Goal: Transaction & Acquisition: Book appointment/travel/reservation

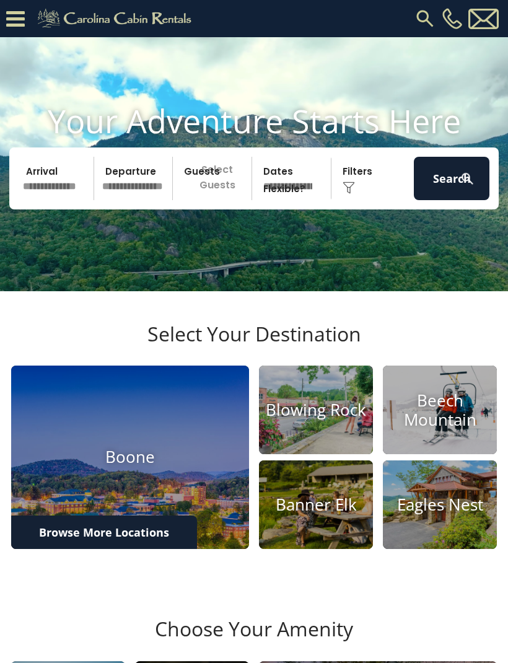
click at [344, 194] on img at bounding box center [348, 187] width 12 height 12
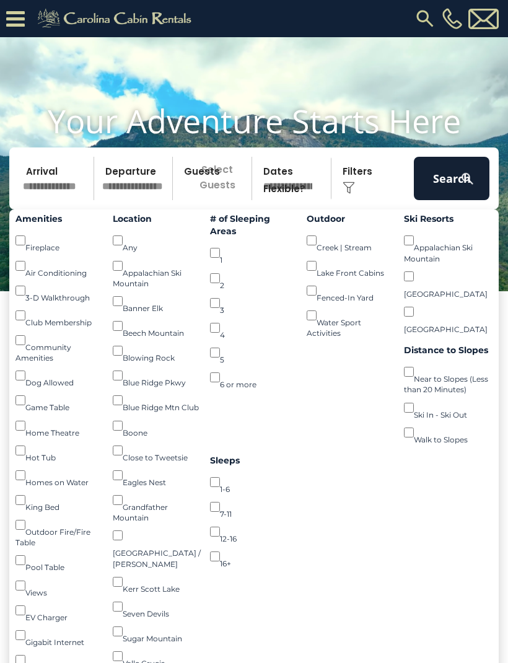
click at [54, 191] on input "text" at bounding box center [57, 178] width 76 height 43
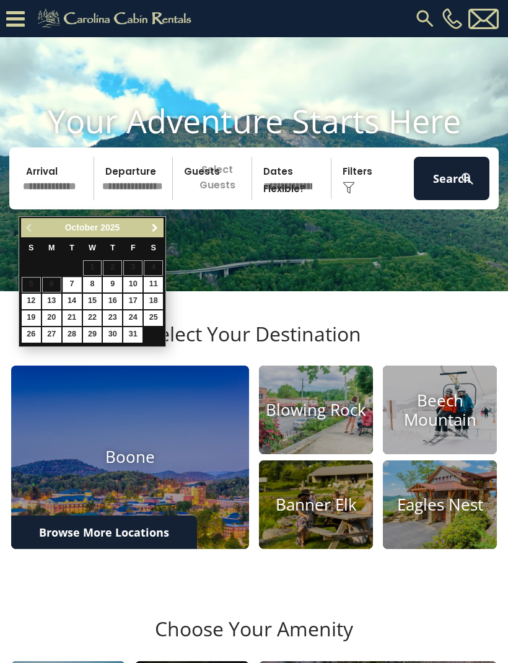
click at [147, 224] on link "Next" at bounding box center [154, 227] width 15 height 15
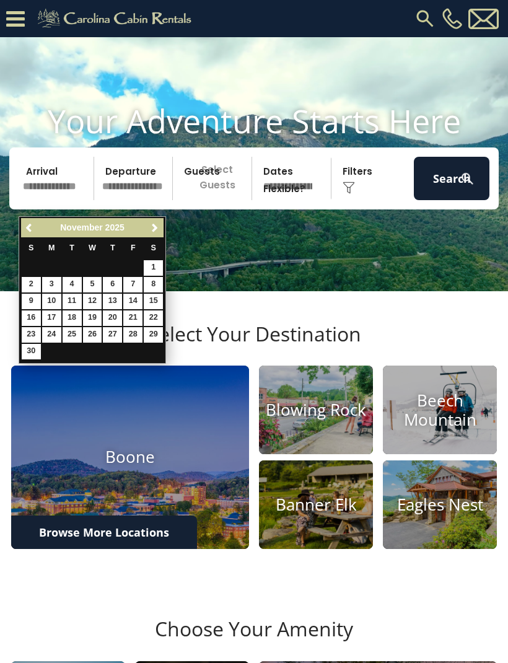
click at [151, 222] on link "Next" at bounding box center [154, 227] width 15 height 15
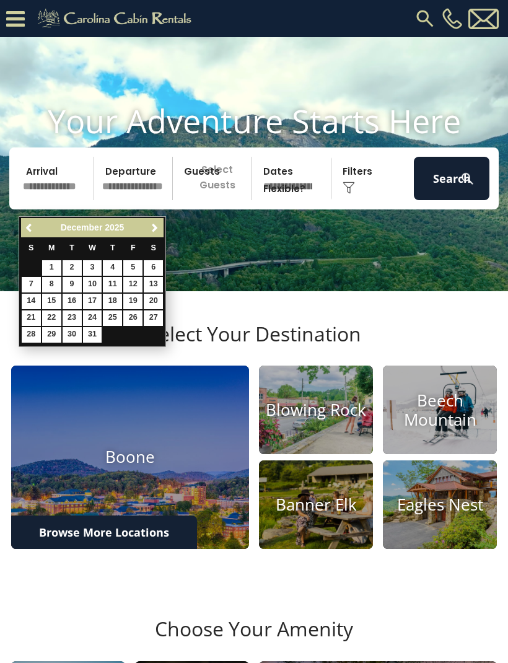
click at [149, 225] on link "Next" at bounding box center [154, 227] width 15 height 15
click at [154, 225] on span "Next" at bounding box center [155, 228] width 10 height 10
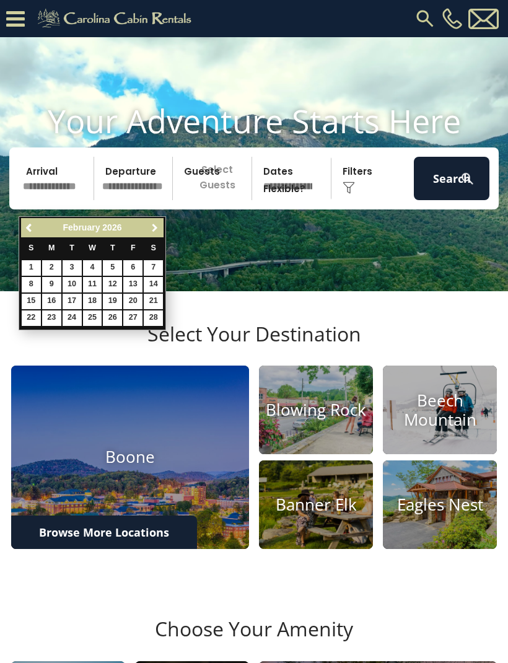
click at [157, 227] on span "Next" at bounding box center [155, 228] width 10 height 10
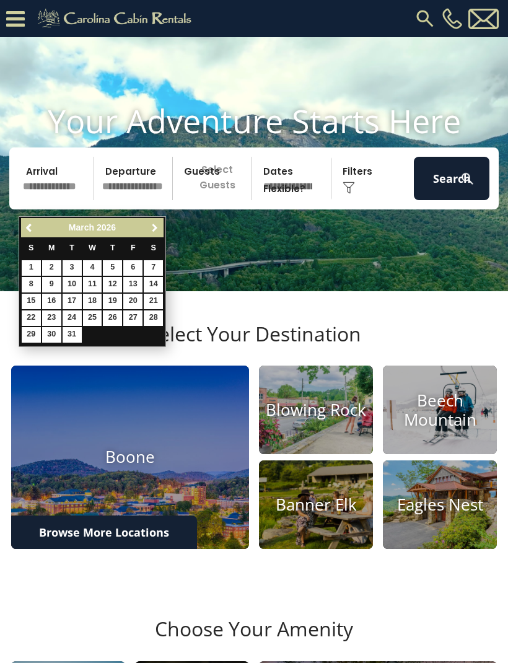
click at [162, 229] on link "Next" at bounding box center [154, 227] width 15 height 15
click at [159, 222] on link "Next" at bounding box center [154, 227] width 15 height 15
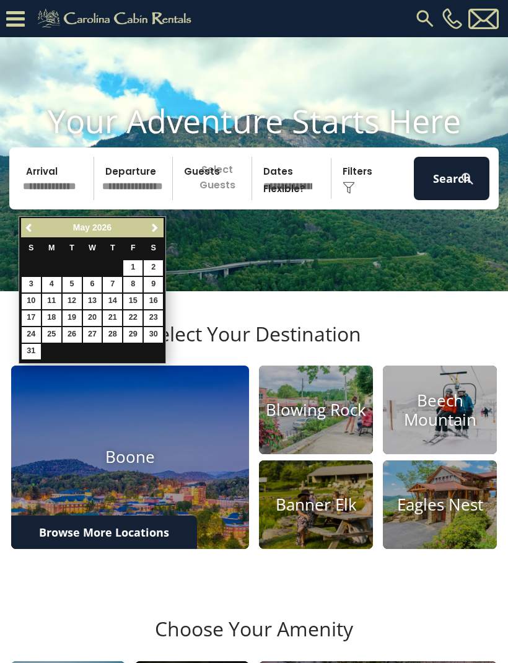
click at [149, 222] on link "Next" at bounding box center [154, 227] width 15 height 15
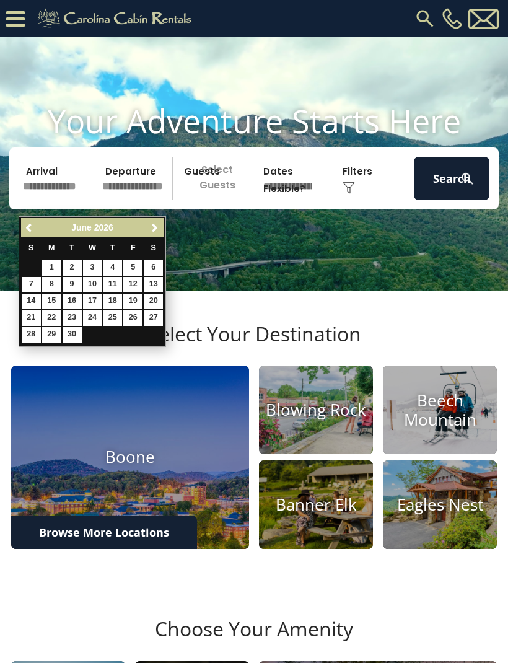
click at [153, 225] on span "Next" at bounding box center [155, 228] width 10 height 10
click at [91, 302] on link "15" at bounding box center [92, 301] width 19 height 15
type input "*******"
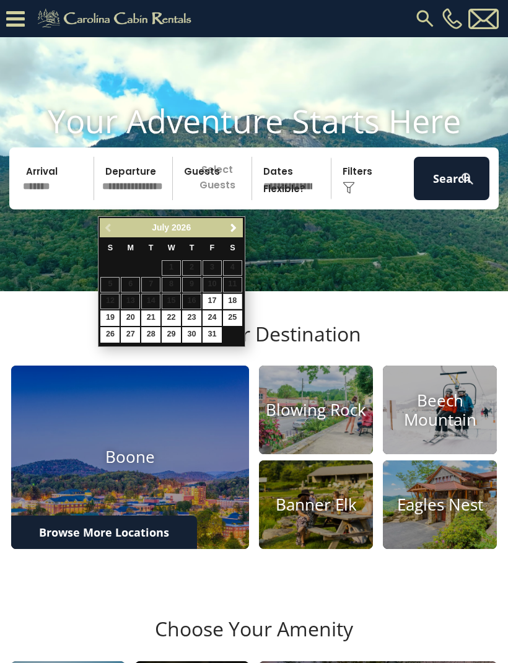
click at [240, 295] on link "18" at bounding box center [232, 301] width 19 height 15
type input "*******"
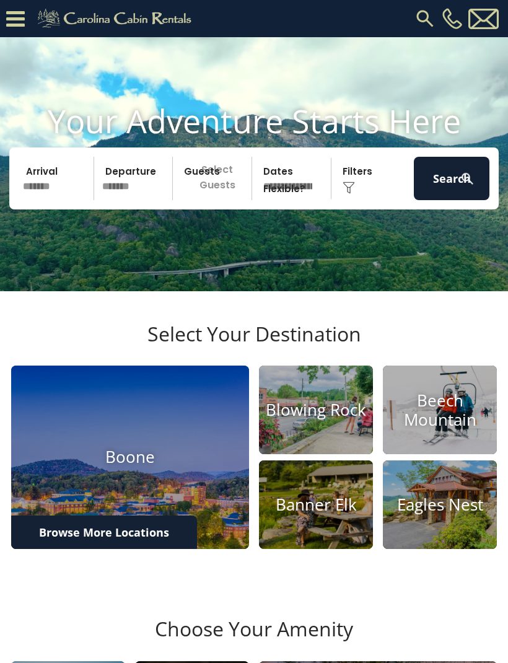
click at [183, 200] on p "Select Guests" at bounding box center [214, 178] width 75 height 43
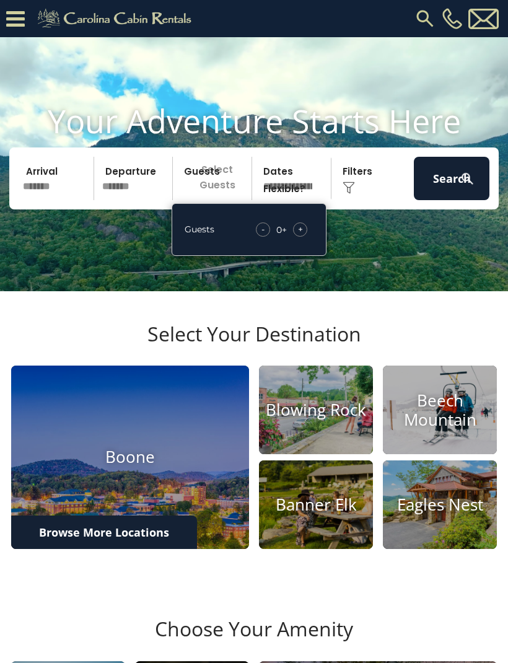
click at [296, 233] on div "Guests - 0 + +" at bounding box center [249, 229] width 155 height 53
click at [292, 237] on div "- 0 + +" at bounding box center [282, 229] width 64 height 14
click at [305, 237] on div "- 0 + +" at bounding box center [282, 229] width 64 height 14
click at [300, 233] on div "Guests - 0 + +" at bounding box center [249, 229] width 155 height 53
click at [295, 235] on div "Guests - 0 + +" at bounding box center [249, 229] width 155 height 53
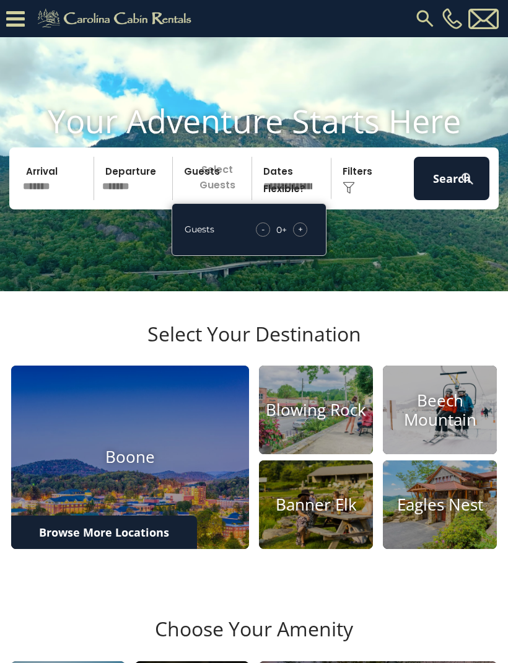
click at [303, 229] on div "Guests - 0 + +" at bounding box center [249, 229] width 155 height 53
click at [303, 232] on div "Guests - 0 + +" at bounding box center [249, 229] width 155 height 53
click at [299, 235] on span "+" at bounding box center [300, 229] width 5 height 12
click at [321, 237] on div "Guests - 1 + +" at bounding box center [249, 229] width 155 height 53
click at [306, 232] on div "Guests - 1 + +" at bounding box center [249, 229] width 155 height 53
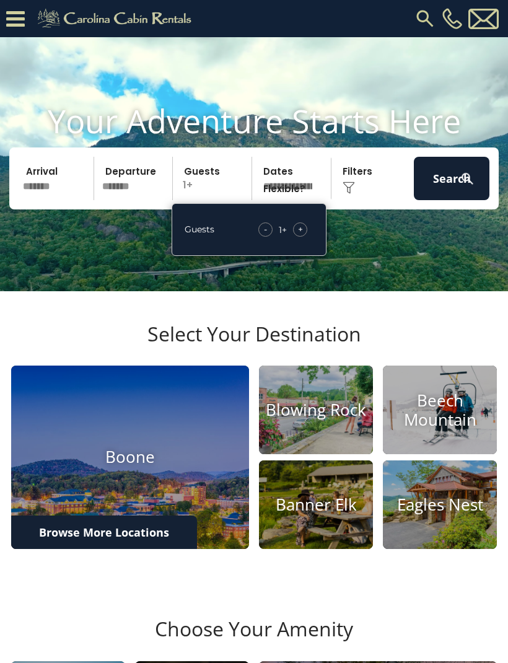
click at [305, 237] on div "+" at bounding box center [300, 229] width 14 height 14
click at [305, 236] on div "Guests - 2 + +" at bounding box center [249, 229] width 155 height 53
click at [301, 235] on span "+" at bounding box center [300, 229] width 5 height 12
click at [303, 237] on div "+" at bounding box center [300, 229] width 14 height 14
click at [300, 232] on div "Guests - 4 + +" at bounding box center [249, 229] width 155 height 53
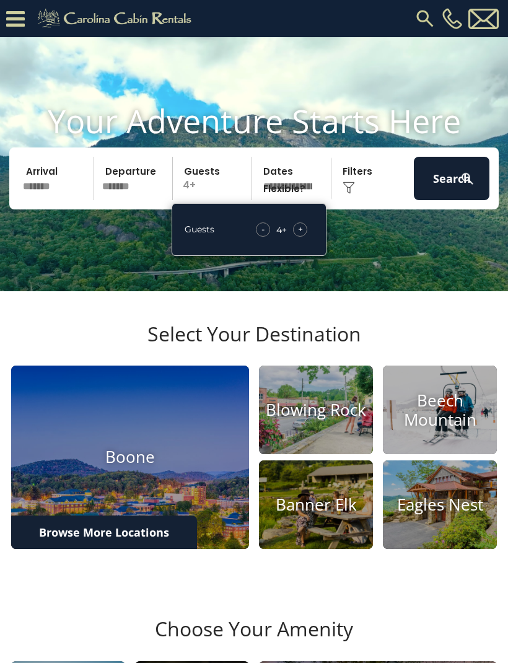
click at [305, 237] on div "+" at bounding box center [300, 229] width 14 height 14
click at [298, 235] on span "+" at bounding box center [300, 229] width 5 height 12
click at [294, 237] on div "+" at bounding box center [300, 229] width 14 height 14
click at [298, 235] on span "+" at bounding box center [300, 229] width 5 height 12
click at [297, 237] on div "+" at bounding box center [300, 229] width 14 height 14
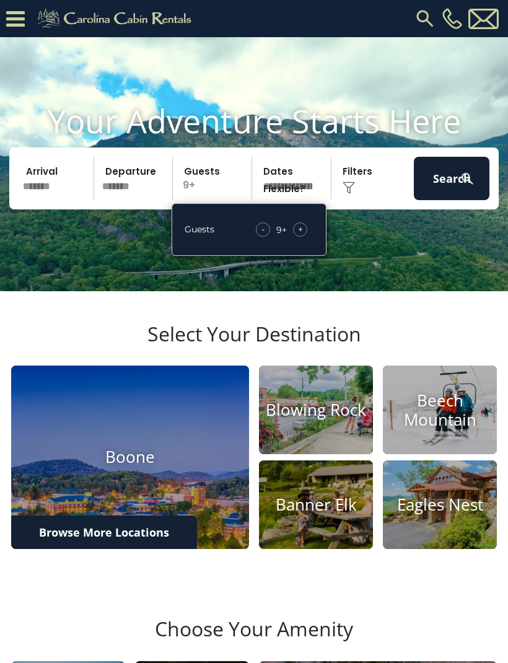
click at [295, 235] on div "Guests - 9 + +" at bounding box center [249, 229] width 155 height 53
click at [300, 235] on span "+" at bounding box center [300, 229] width 5 height 12
click at [303, 237] on div "+" at bounding box center [300, 229] width 14 height 14
click at [306, 237] on div "+" at bounding box center [300, 229] width 14 height 14
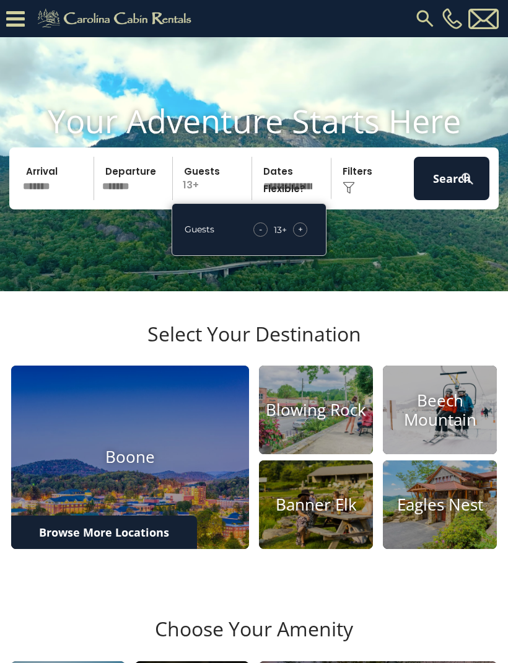
click at [300, 235] on span "+" at bounding box center [300, 229] width 5 height 12
click at [261, 235] on span "-" at bounding box center [260, 229] width 3 height 12
click at [425, 185] on button "Search" at bounding box center [452, 178] width 76 height 43
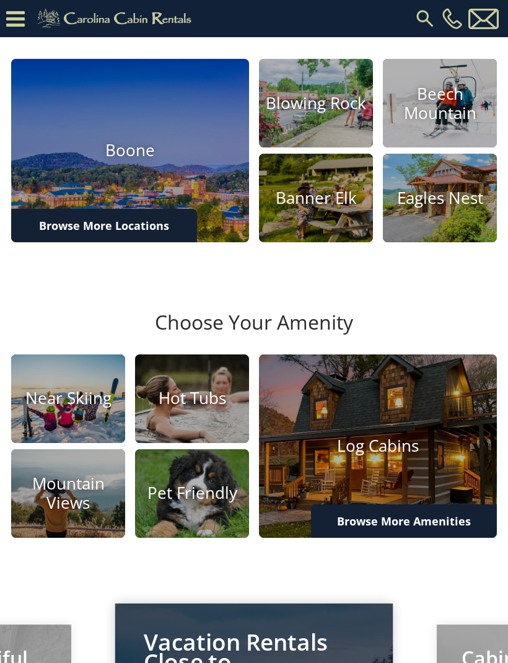
scroll to position [331, 0]
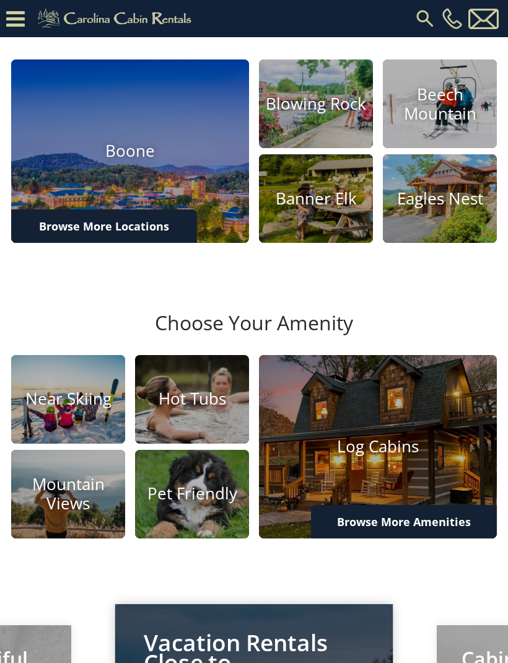
click at [302, 501] on img at bounding box center [378, 446] width 238 height 183
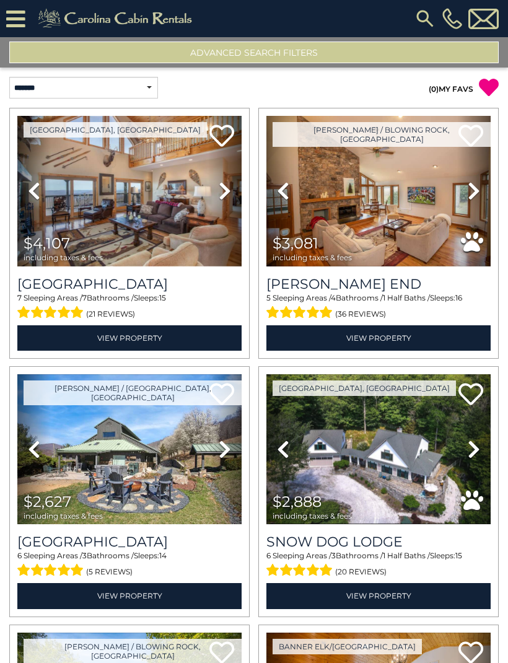
click at [30, 257] on span "including taxes & fees" at bounding box center [63, 257] width 79 height 8
click at [56, 212] on img at bounding box center [129, 191] width 224 height 150
click at [113, 48] on button "Advanced Search Filters" at bounding box center [253, 52] width 489 height 22
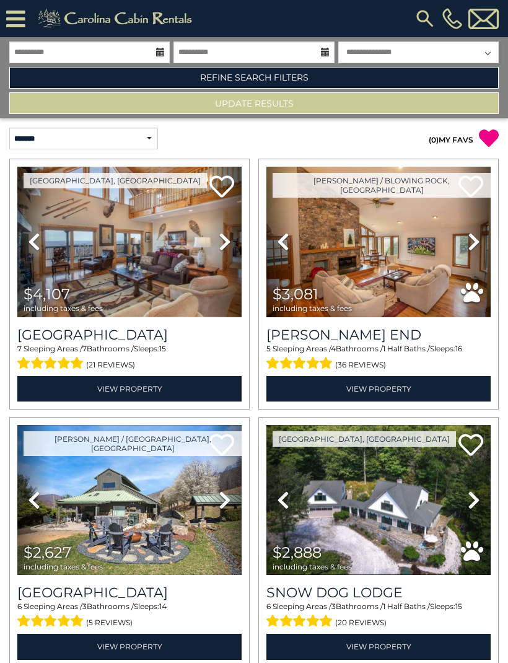
click at [106, 77] on link "Refine Search Filters" at bounding box center [253, 78] width 489 height 22
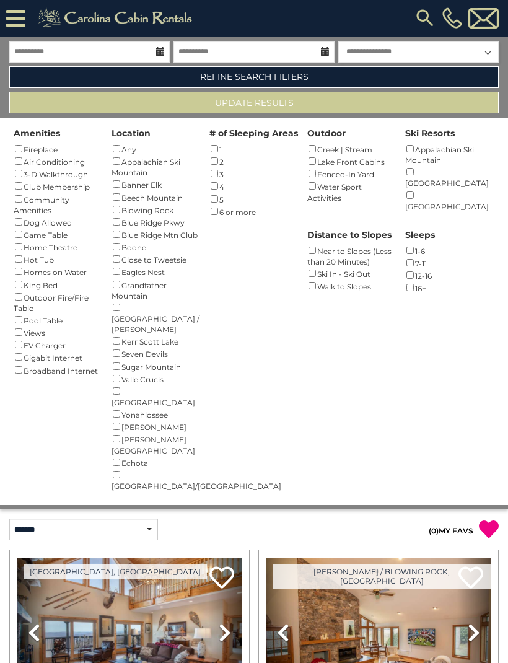
scroll to position [2, 0]
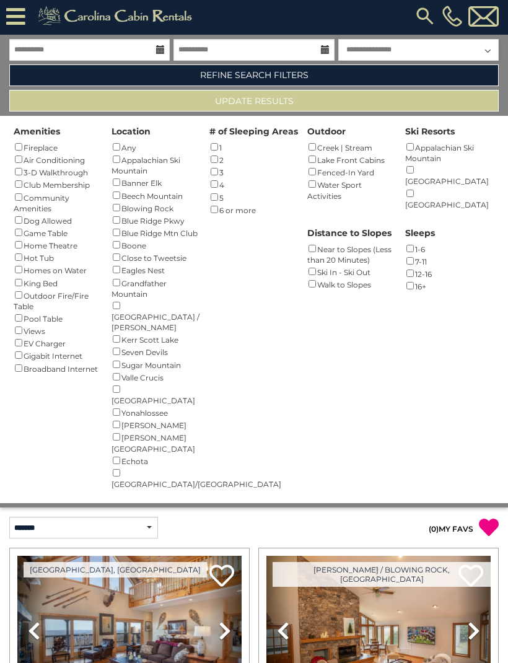
click at [1, 232] on div "Amenities Fireplace () Air Conditioning () 3-D Walkthrough () Club Membership (…" at bounding box center [254, 309] width 508 height 387
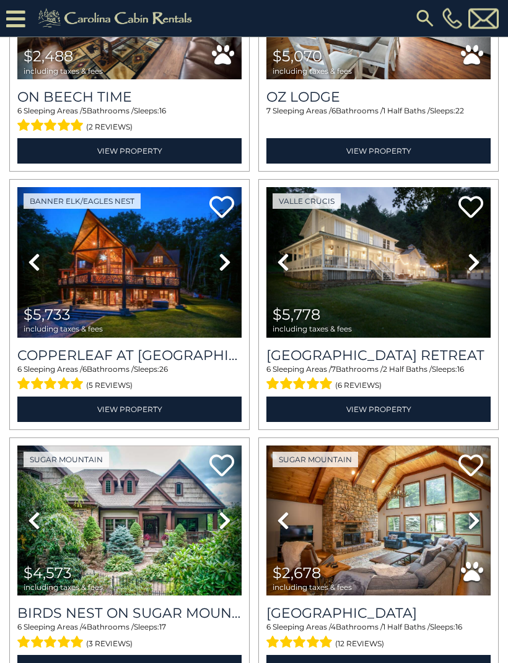
scroll to position [1686, 0]
click at [297, 470] on link "Previous" at bounding box center [282, 521] width 33 height 150
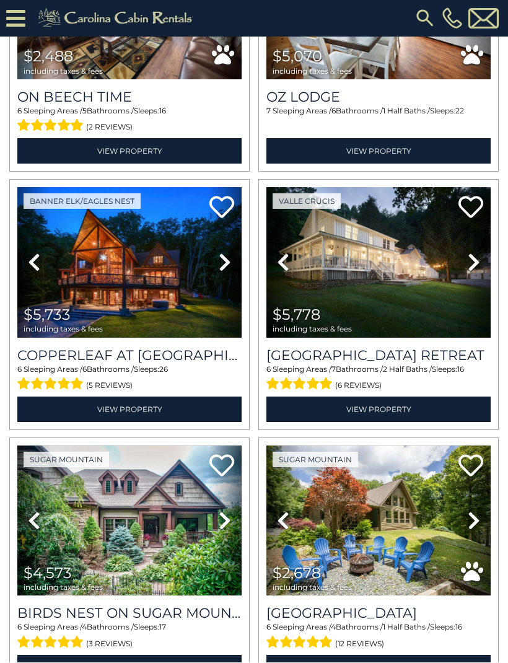
click at [284, 463] on link "Previous" at bounding box center [282, 521] width 33 height 150
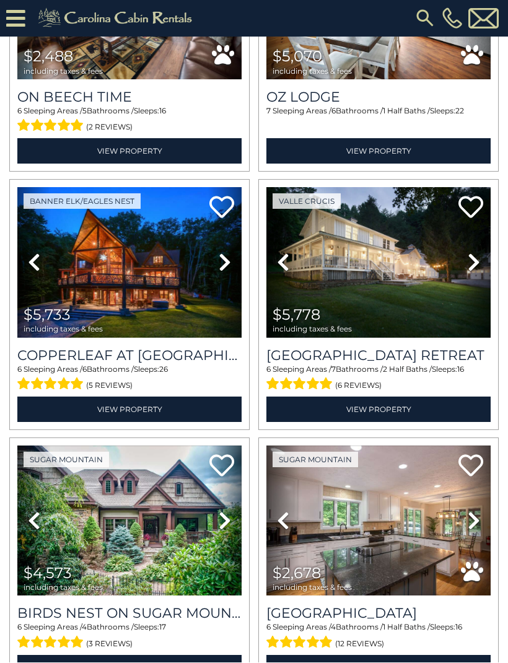
click at [281, 466] on link "Previous" at bounding box center [282, 521] width 33 height 150
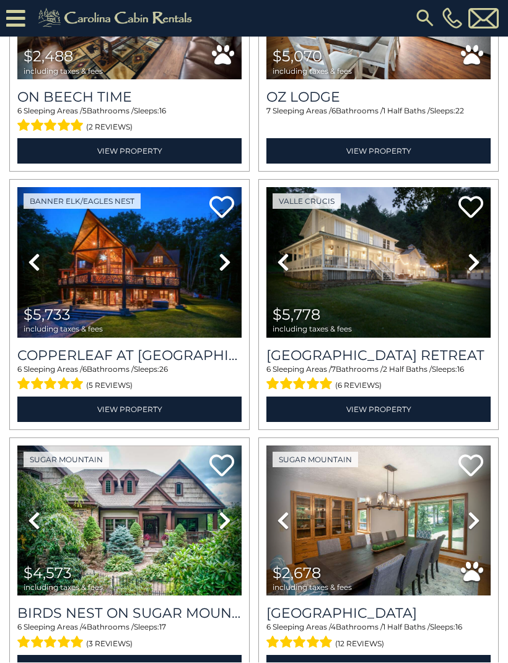
click at [292, 481] on link "Previous" at bounding box center [282, 521] width 33 height 150
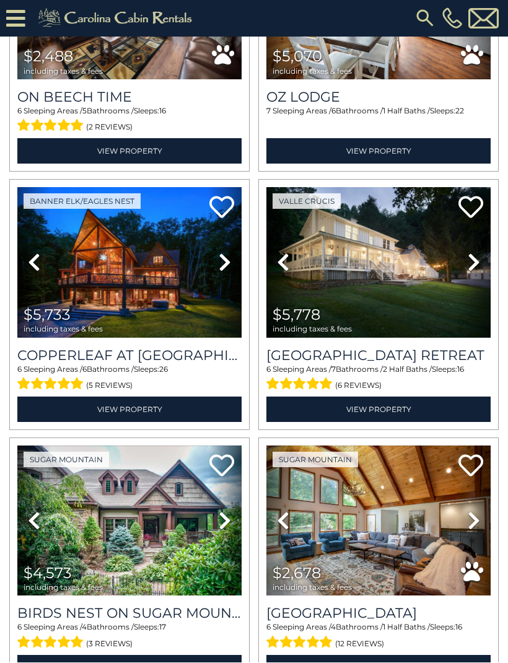
click at [283, 471] on link "Previous" at bounding box center [282, 521] width 33 height 150
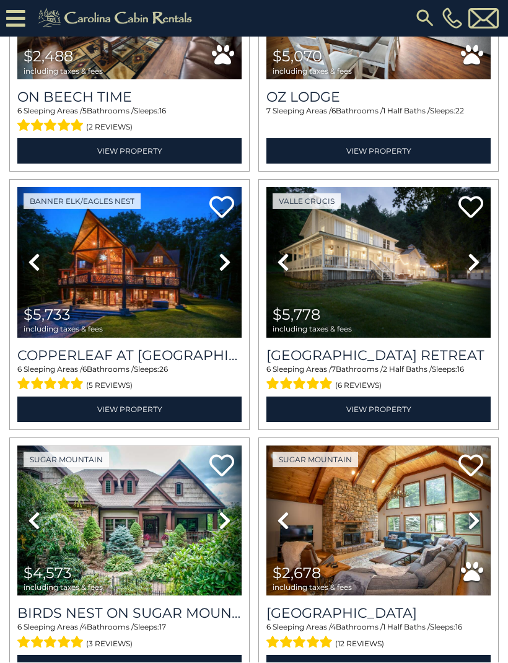
click at [282, 467] on link "Previous" at bounding box center [282, 521] width 33 height 150
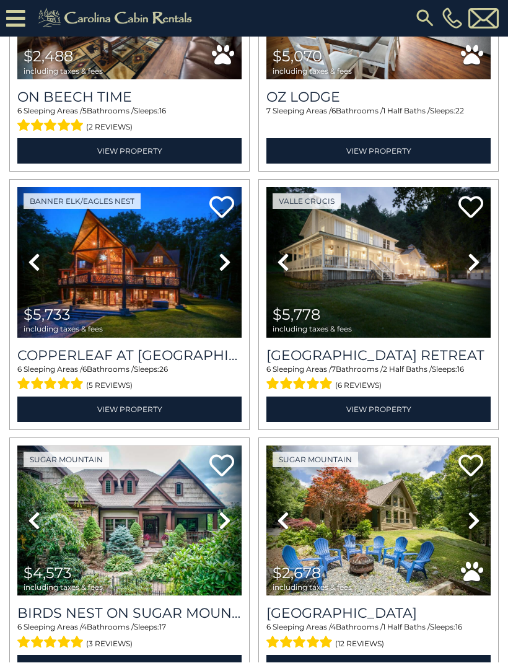
click at [281, 470] on link "Previous" at bounding box center [282, 521] width 33 height 150
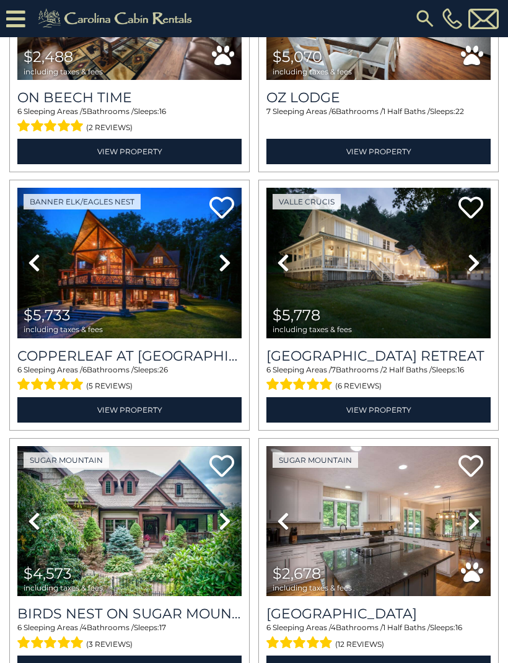
click at [281, 471] on link "Previous" at bounding box center [282, 521] width 33 height 150
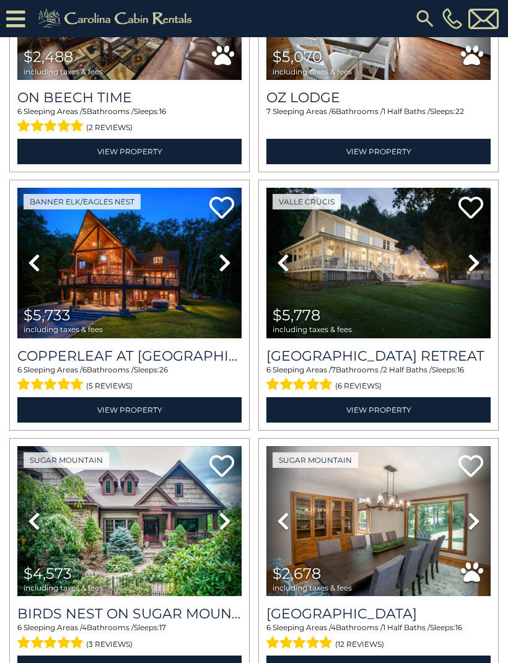
click at [277, 456] on link "Previous" at bounding box center [282, 521] width 33 height 150
click at [284, 473] on link "Previous" at bounding box center [282, 521] width 33 height 150
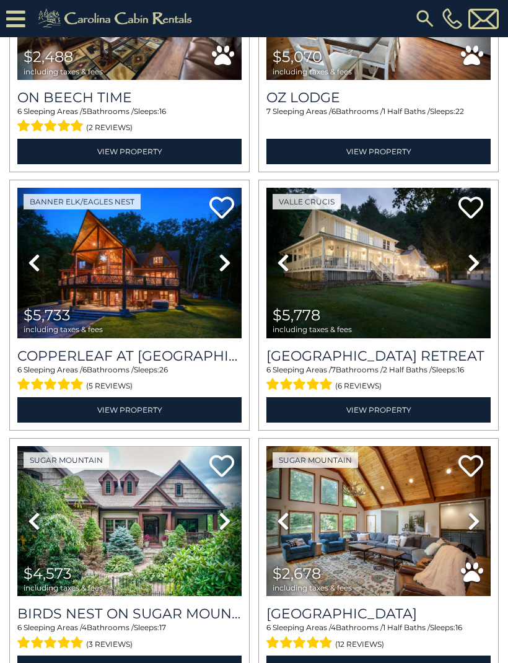
click at [282, 511] on icon at bounding box center [283, 521] width 12 height 20
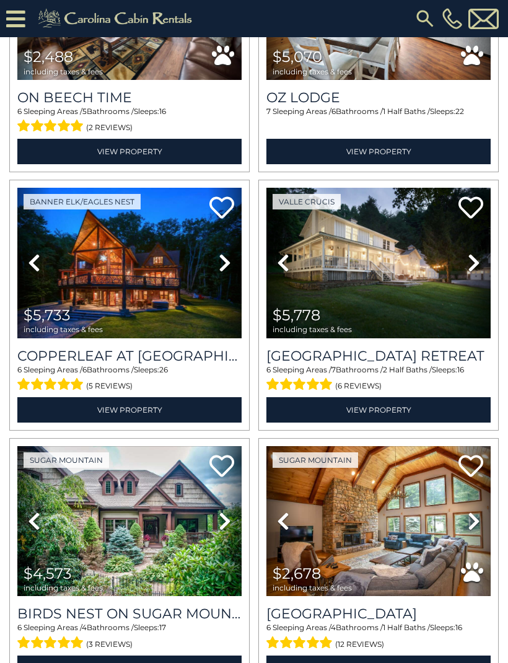
click at [284, 511] on icon at bounding box center [283, 521] width 12 height 20
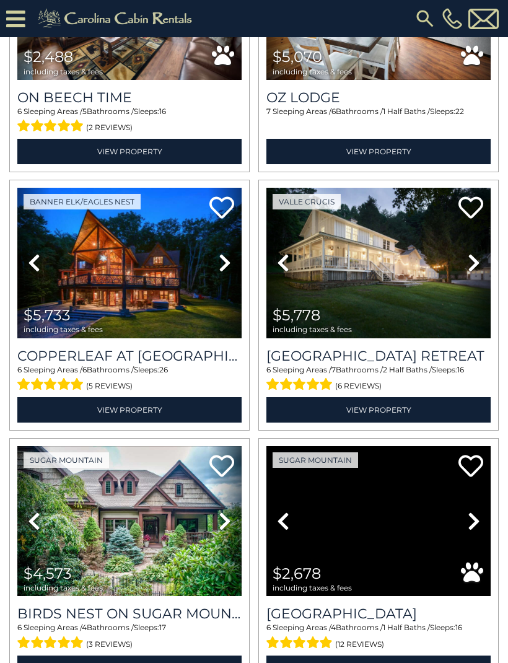
click at [284, 469] on link "Previous" at bounding box center [282, 521] width 33 height 150
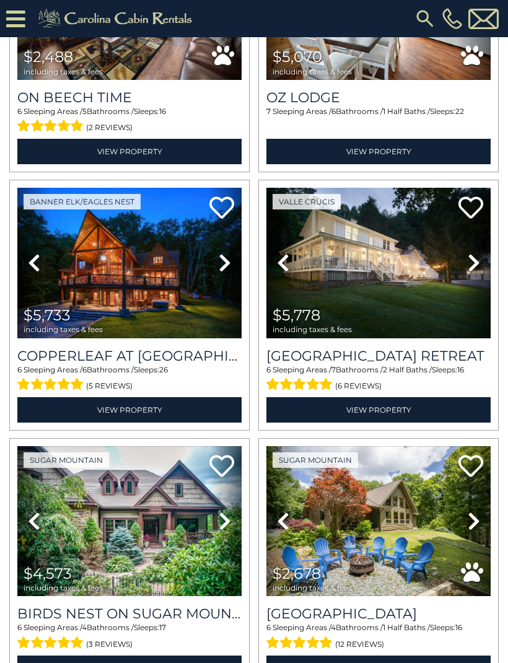
click at [282, 511] on icon at bounding box center [283, 521] width 12 height 20
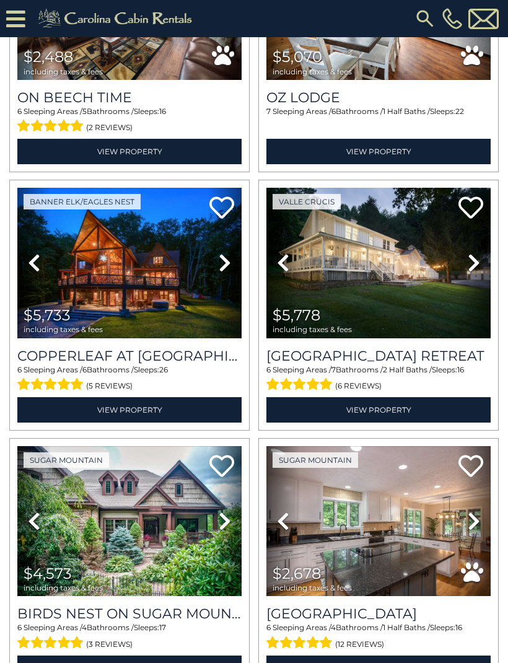
click at [282, 464] on link "Previous" at bounding box center [282, 521] width 33 height 150
click at [284, 466] on link "Previous" at bounding box center [282, 521] width 33 height 150
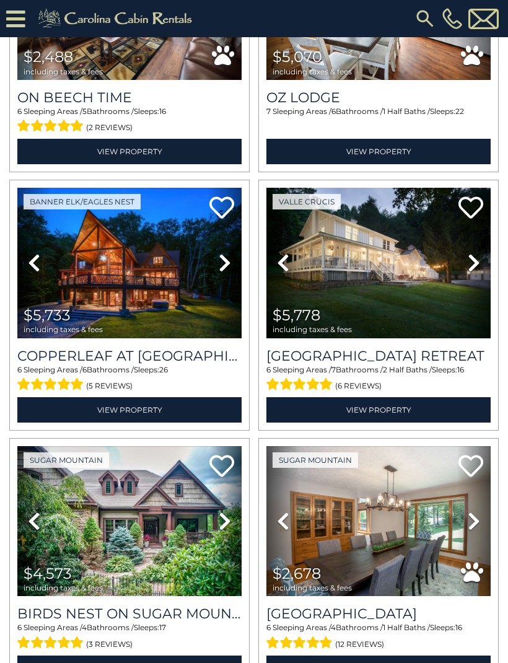
click at [289, 463] on link "Previous" at bounding box center [282, 521] width 33 height 150
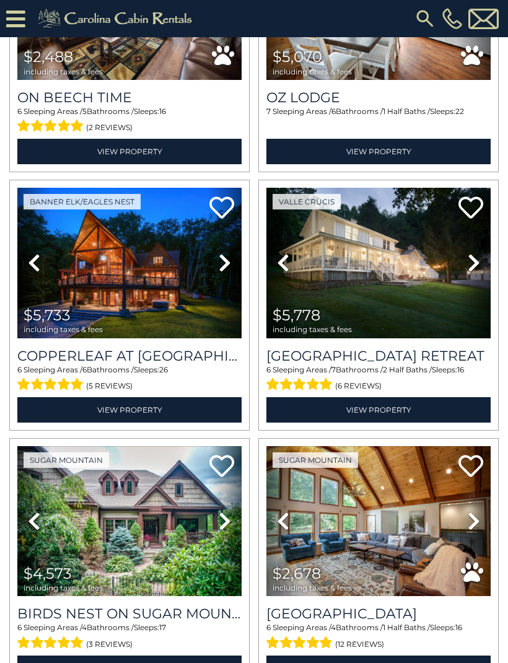
click at [284, 460] on link "Previous" at bounding box center [282, 521] width 33 height 150
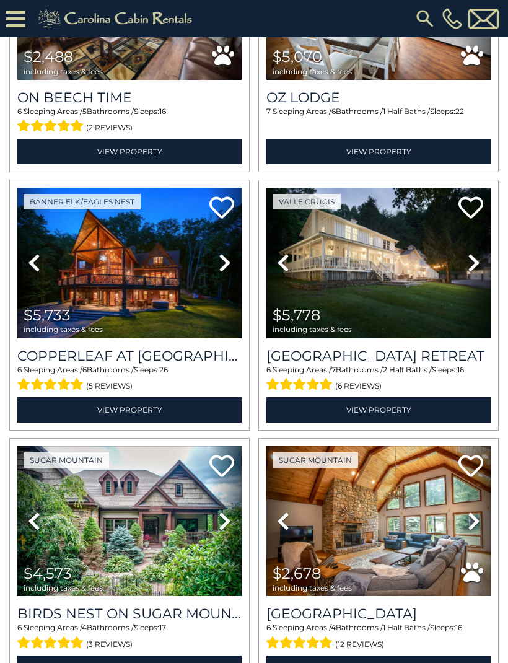
click at [289, 446] on link "Previous" at bounding box center [282, 521] width 33 height 150
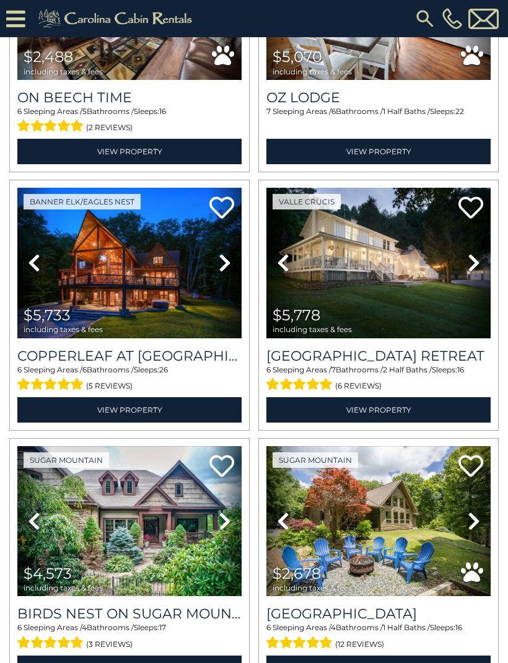
click at [324, 448] on img at bounding box center [378, 521] width 224 height 150
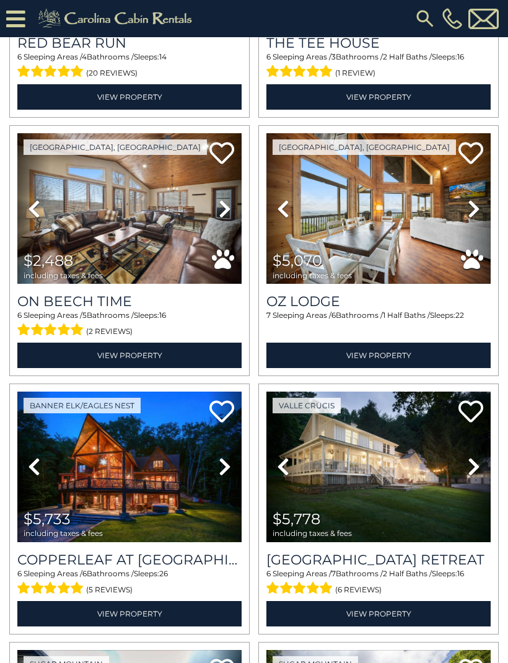
scroll to position [1481, 0]
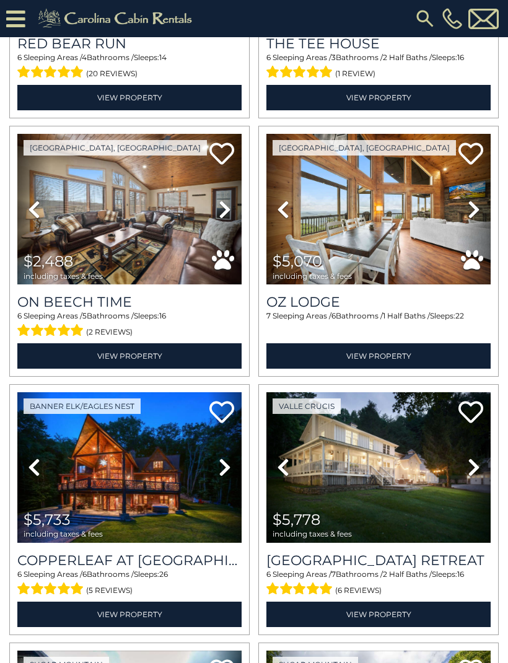
click at [414, 155] on img at bounding box center [378, 209] width 224 height 150
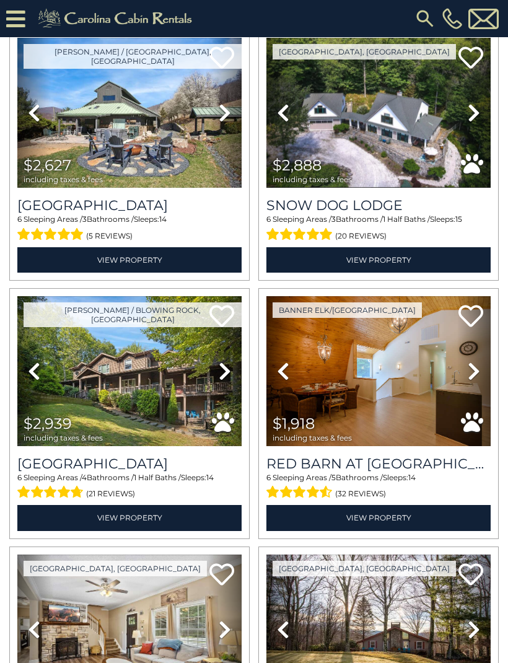
scroll to position [800, 0]
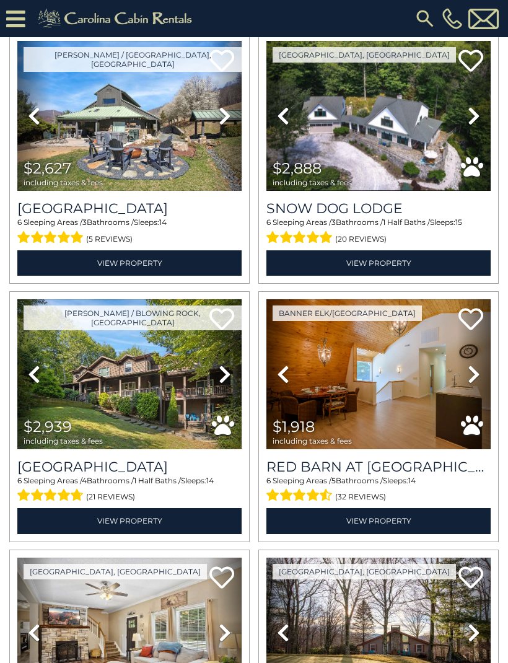
click at [440, 408] on img at bounding box center [378, 374] width 224 height 150
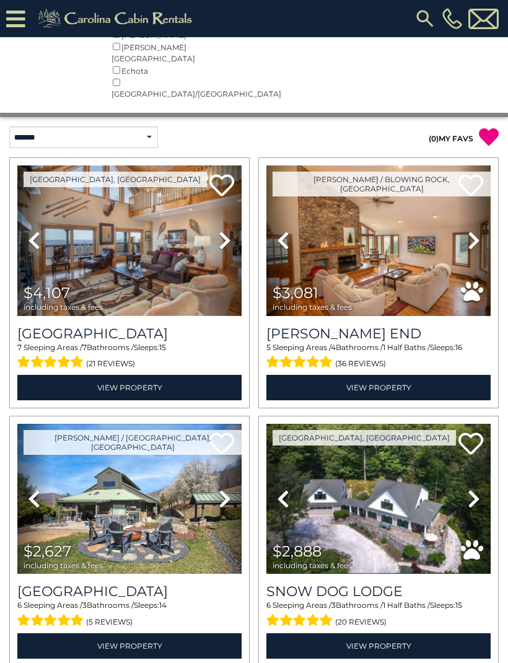
scroll to position [415, 0]
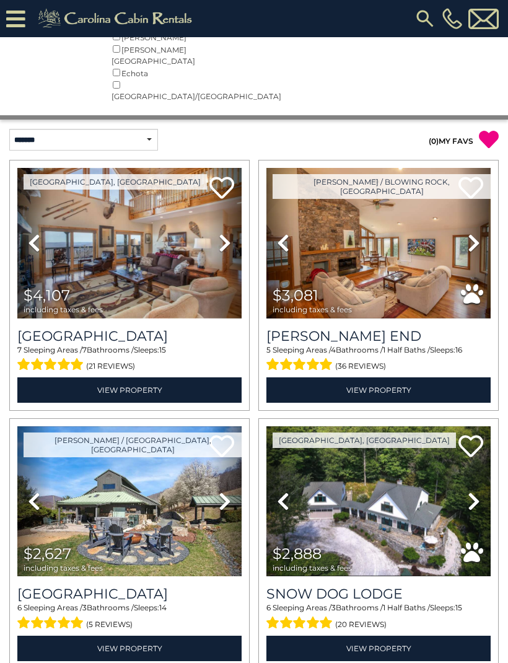
click at [287, 245] on link "Previous" at bounding box center [282, 243] width 33 height 150
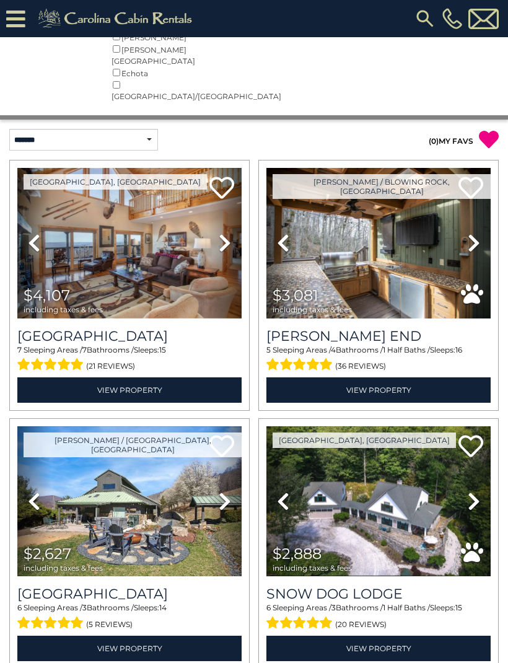
click at [295, 185] on link "Previous" at bounding box center [282, 243] width 33 height 150
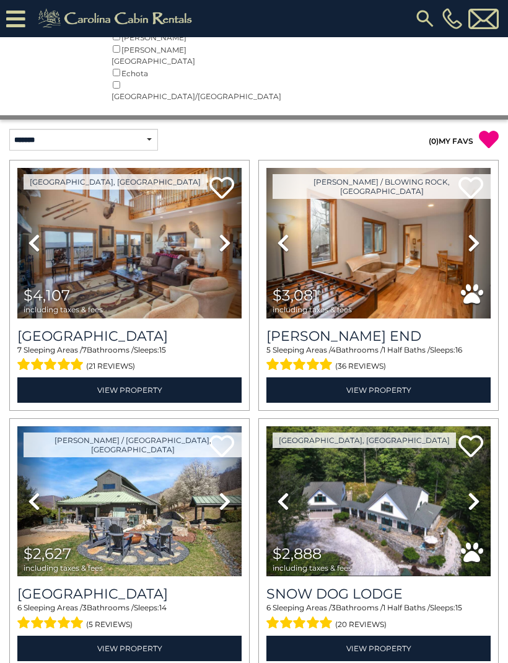
click at [299, 199] on link "Previous" at bounding box center [282, 243] width 33 height 150
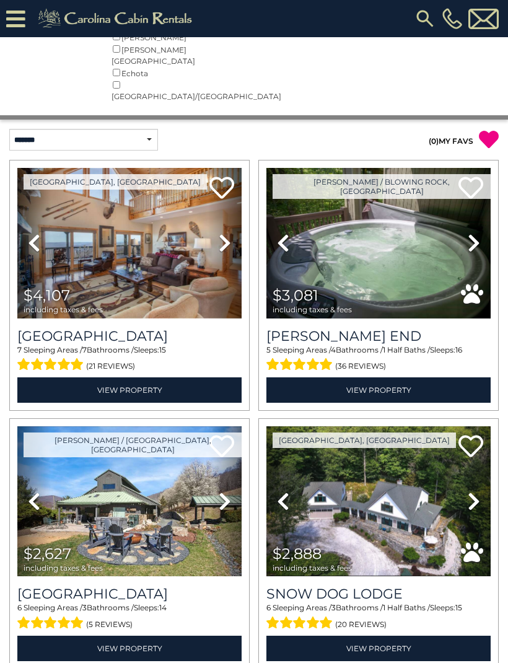
click at [286, 233] on icon at bounding box center [283, 243] width 12 height 20
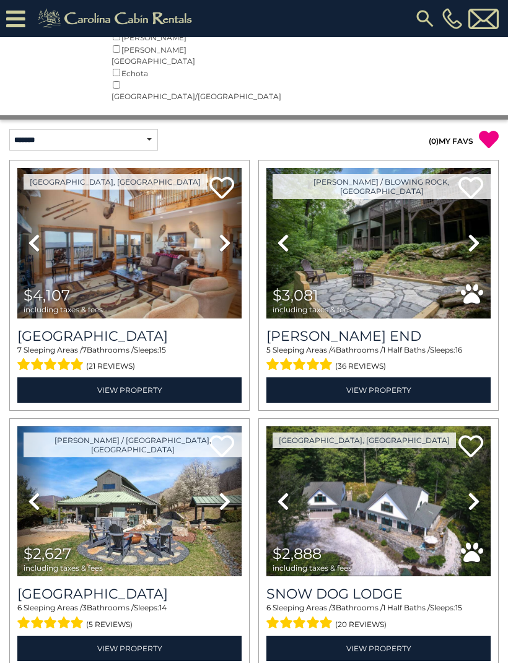
click at [276, 196] on link "Previous" at bounding box center [282, 243] width 33 height 150
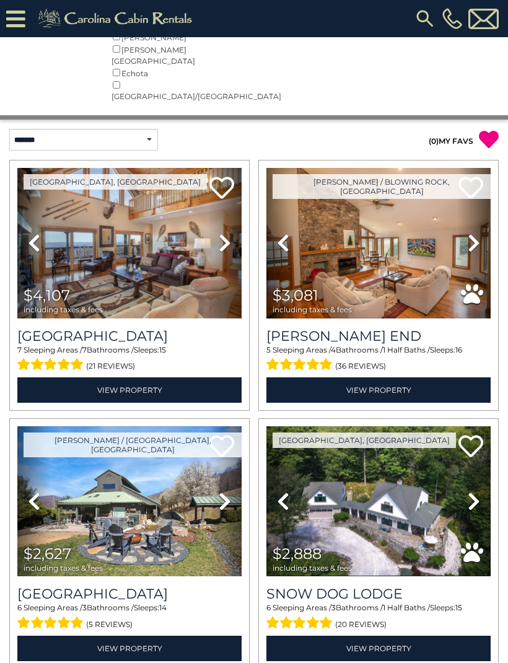
click at [279, 233] on icon at bounding box center [283, 243] width 12 height 20
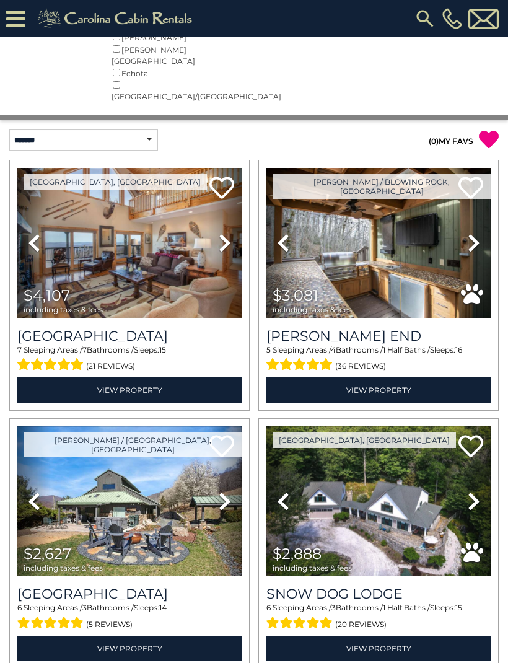
click at [319, 211] on img at bounding box center [378, 243] width 224 height 150
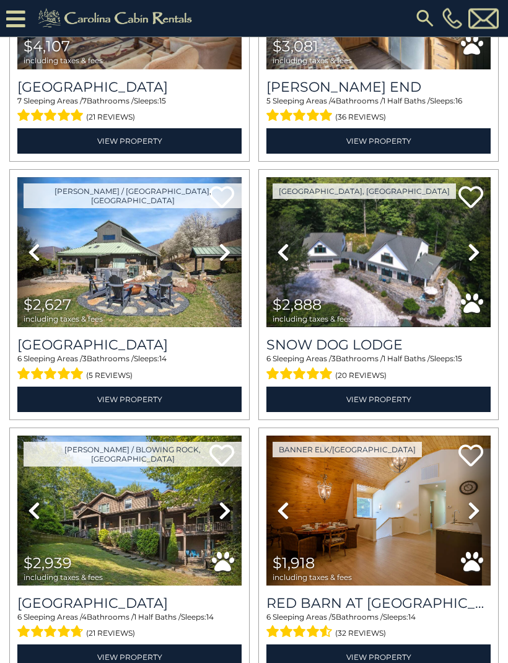
scroll to position [665, 0]
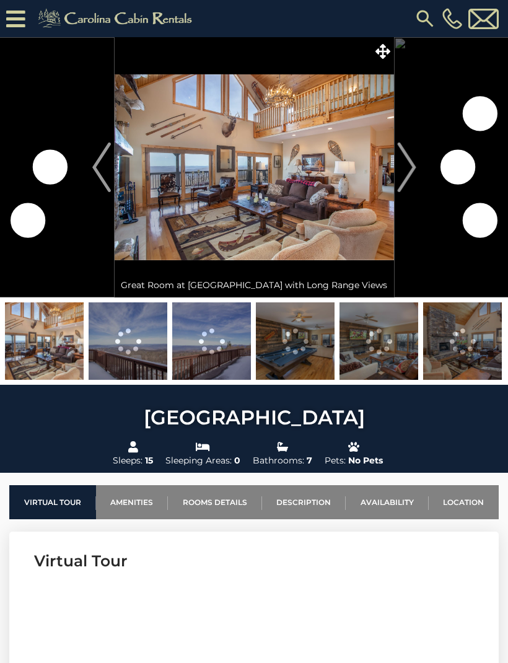
click at [416, 173] on button "Next" at bounding box center [406, 167] width 25 height 260
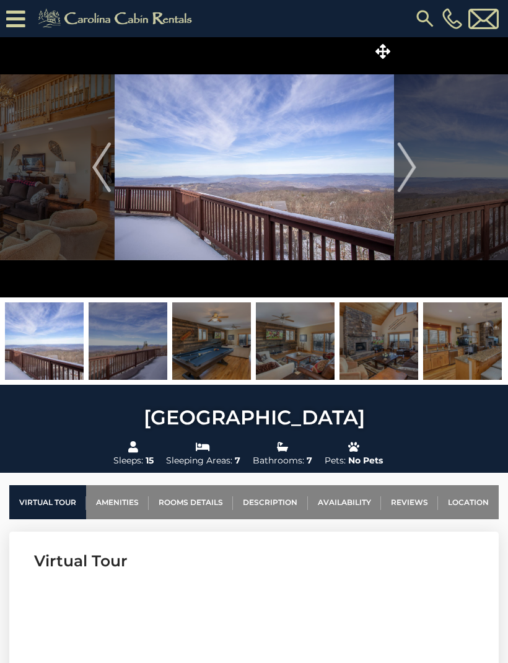
click at [417, 178] on button "Next" at bounding box center [406, 167] width 25 height 260
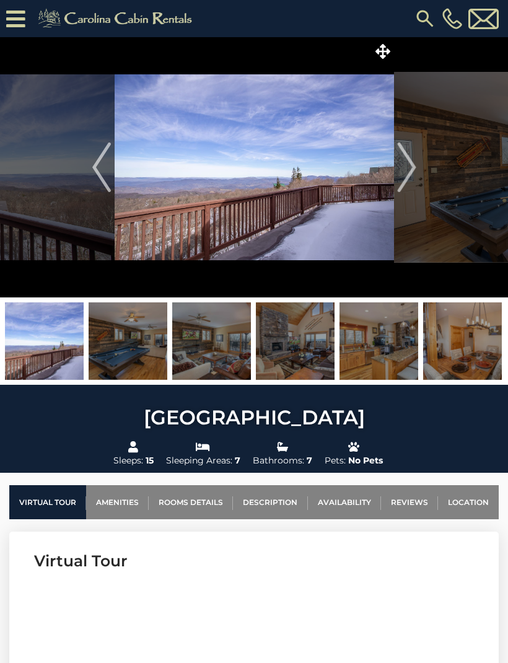
click at [411, 181] on img "Next" at bounding box center [406, 167] width 19 height 50
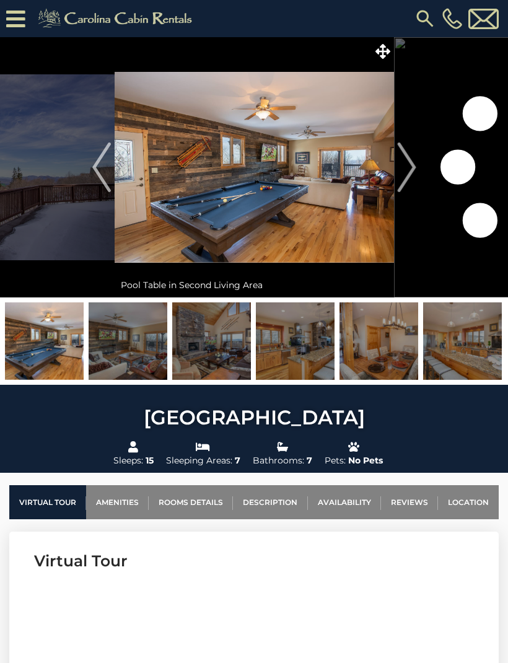
click at [411, 178] on img "Next" at bounding box center [406, 167] width 19 height 50
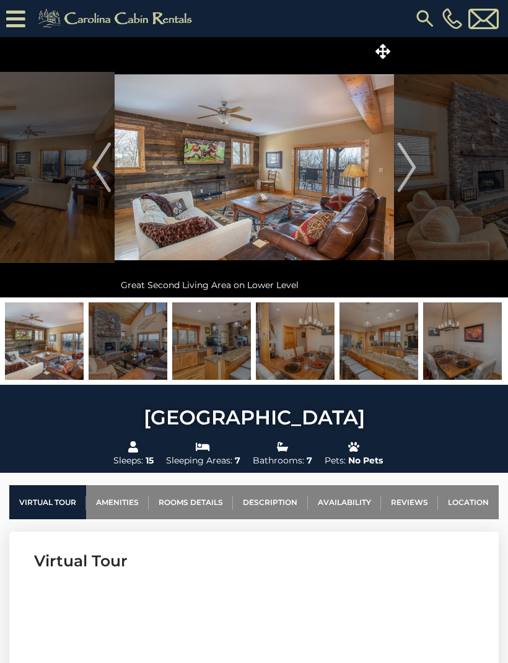
click at [411, 177] on img "Next" at bounding box center [406, 167] width 19 height 50
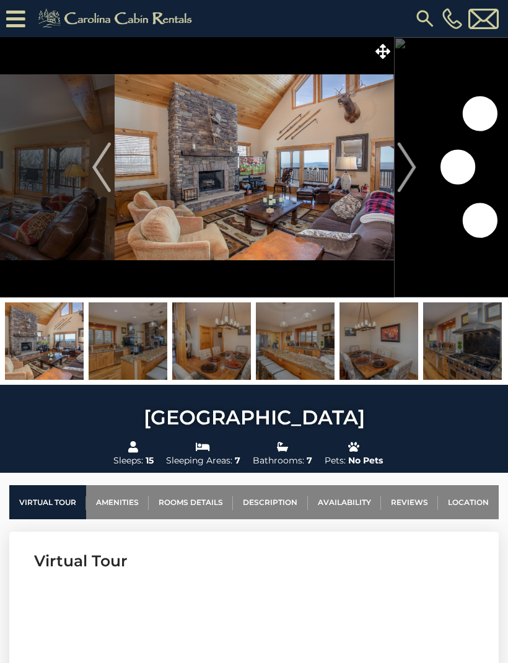
click at [412, 176] on img "Next" at bounding box center [406, 167] width 19 height 50
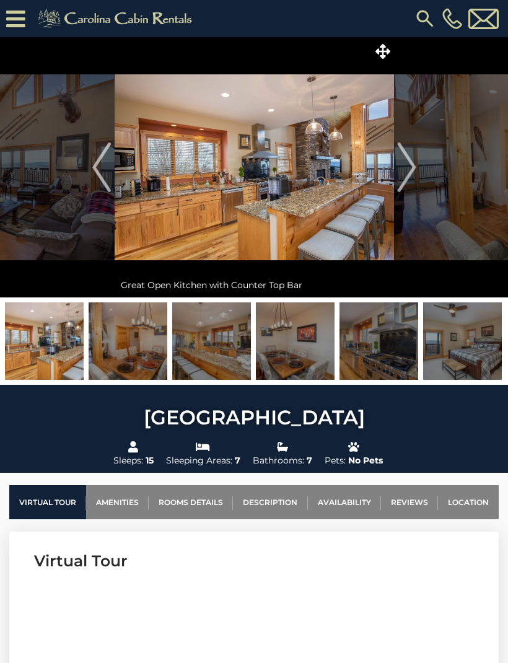
click at [413, 177] on img "Next" at bounding box center [406, 167] width 19 height 50
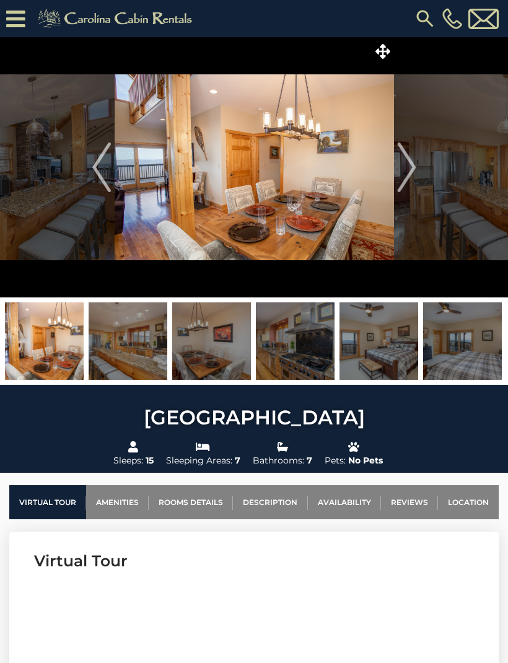
click at [412, 177] on img "Next" at bounding box center [406, 167] width 19 height 50
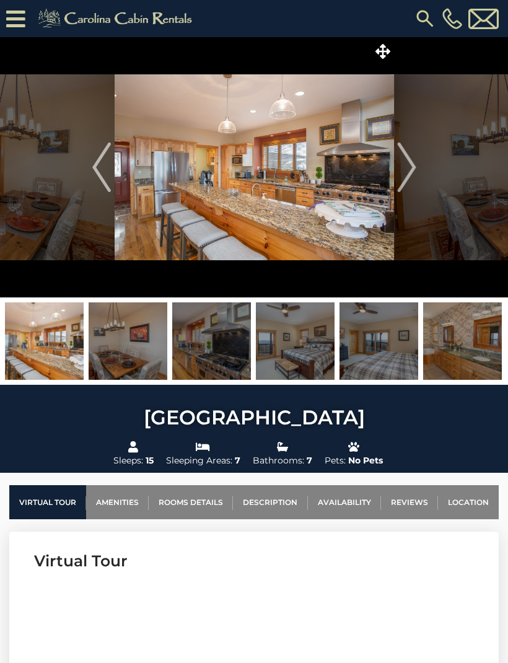
click at [413, 177] on img "Next" at bounding box center [406, 167] width 19 height 50
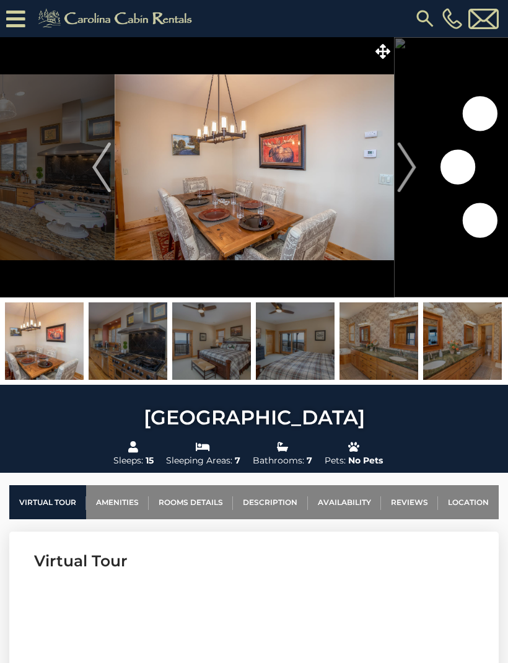
click at [416, 175] on img "Next" at bounding box center [406, 167] width 19 height 50
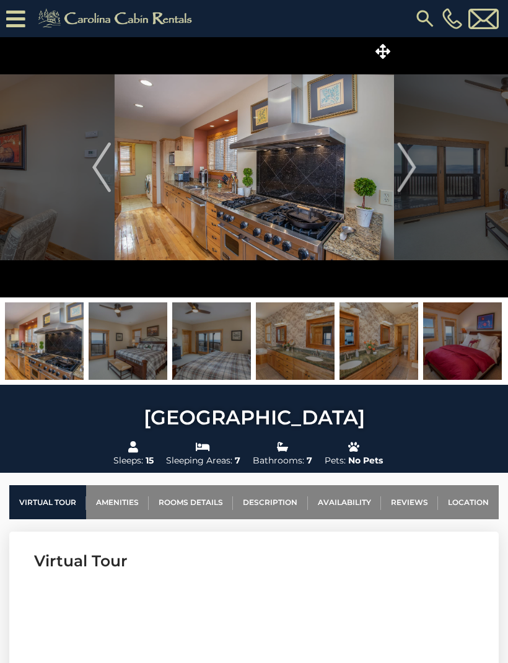
click at [418, 175] on button "Next" at bounding box center [406, 167] width 25 height 260
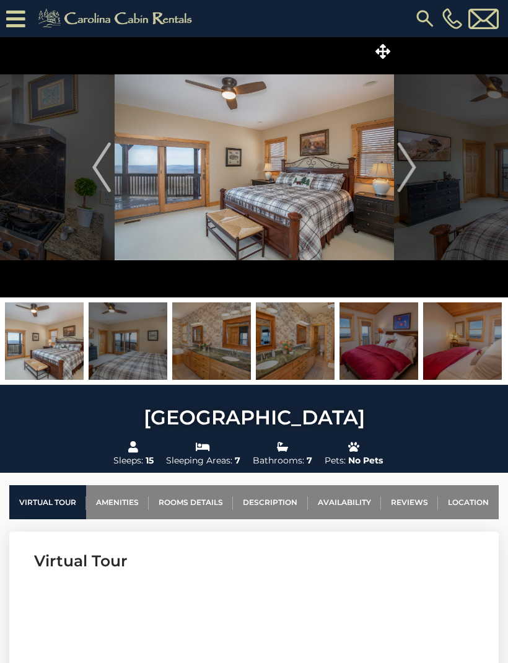
click at [411, 173] on img "Next" at bounding box center [406, 167] width 19 height 50
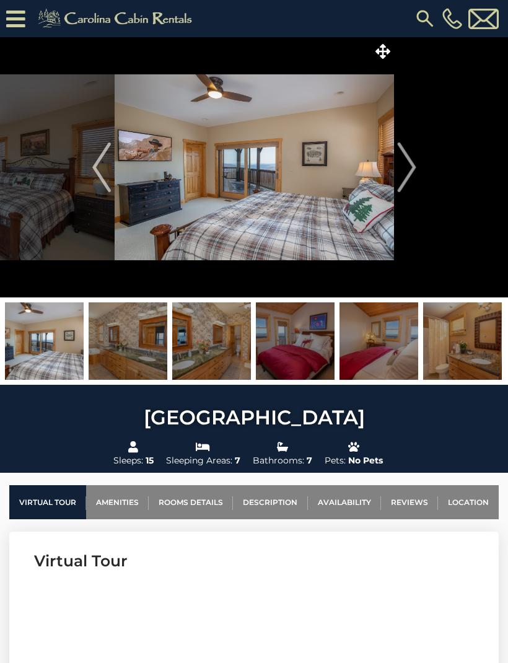
click at [409, 171] on img "Next" at bounding box center [406, 167] width 19 height 50
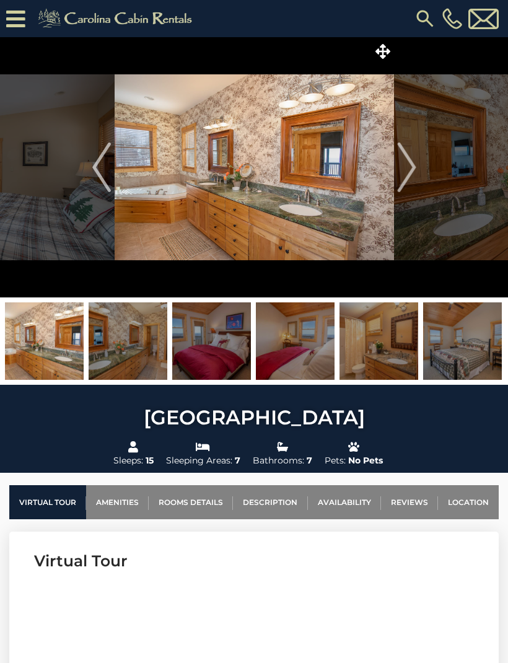
click at [408, 170] on img "Next" at bounding box center [406, 167] width 19 height 50
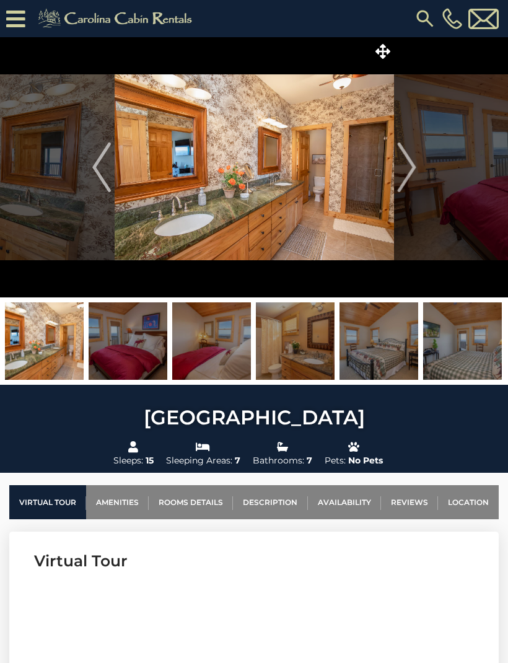
click at [409, 168] on img "Next" at bounding box center [406, 167] width 19 height 50
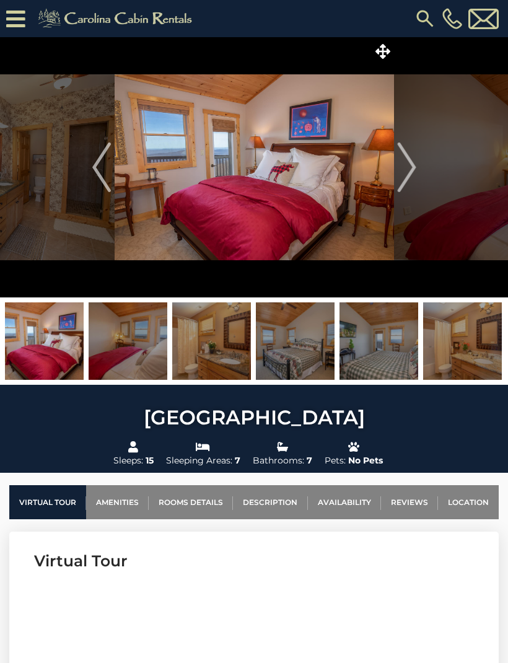
click at [414, 167] on img "Next" at bounding box center [406, 167] width 19 height 50
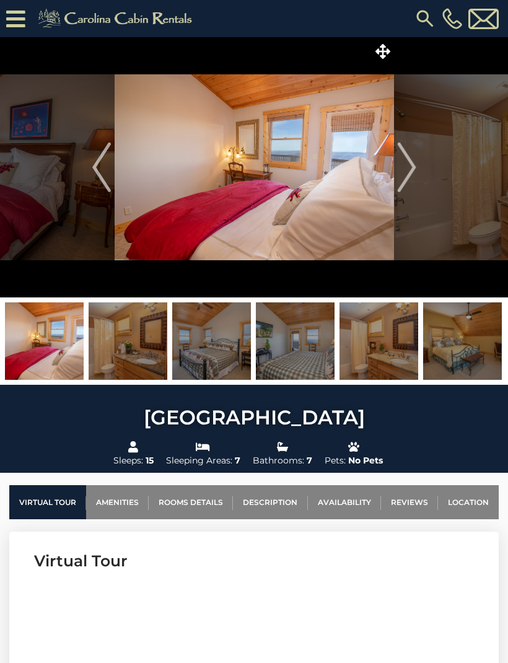
click at [412, 169] on img "Next" at bounding box center [406, 167] width 19 height 50
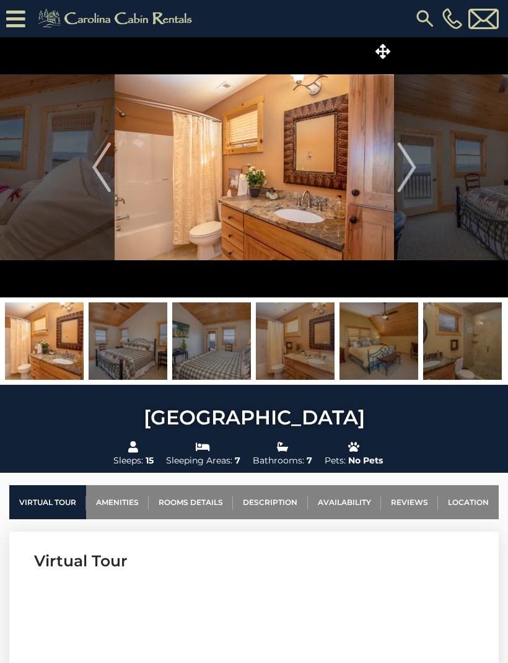
click at [413, 169] on img "Next" at bounding box center [406, 167] width 19 height 50
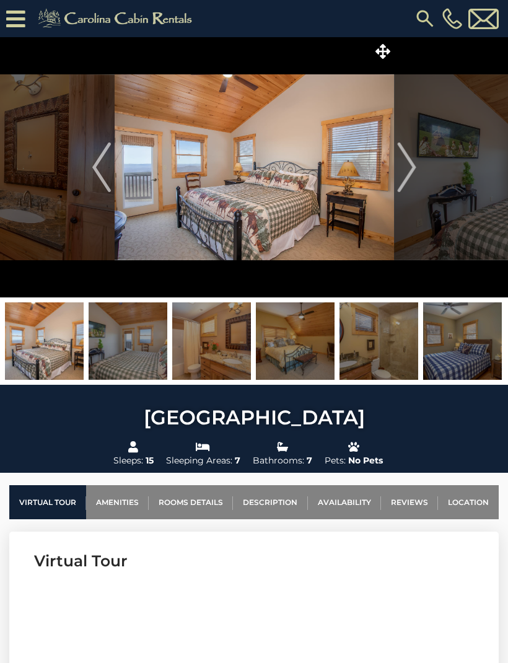
click at [412, 167] on img "Next" at bounding box center [406, 167] width 19 height 50
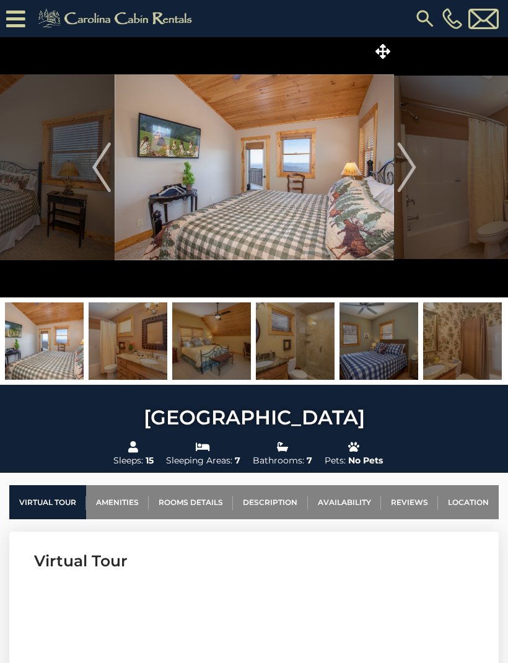
click at [412, 168] on img "Next" at bounding box center [406, 167] width 19 height 50
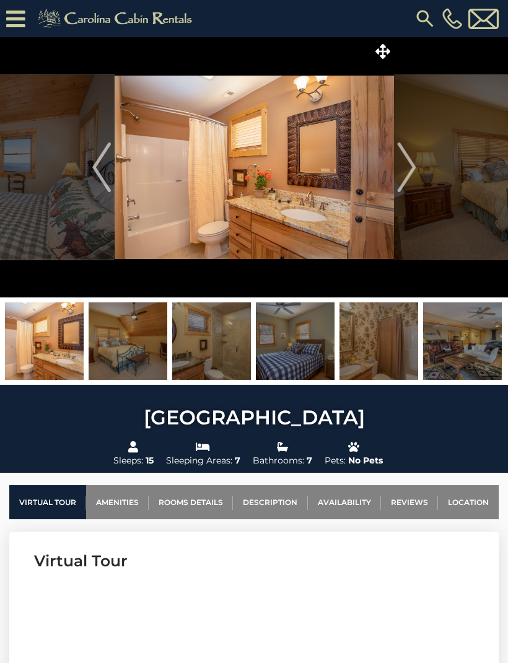
click at [416, 167] on button "Next" at bounding box center [406, 167] width 25 height 260
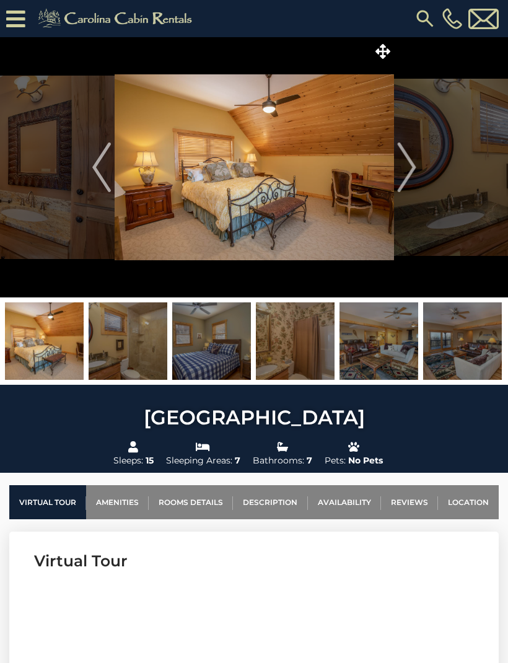
click at [409, 174] on img "Next" at bounding box center [406, 167] width 19 height 50
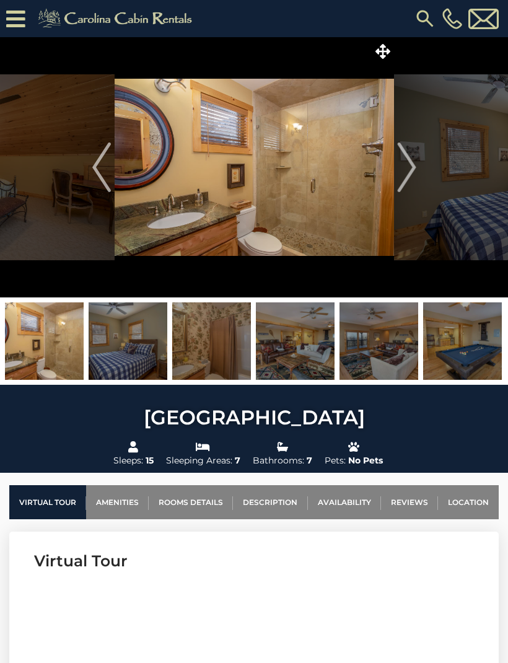
click at [406, 173] on img "Next" at bounding box center [406, 167] width 19 height 50
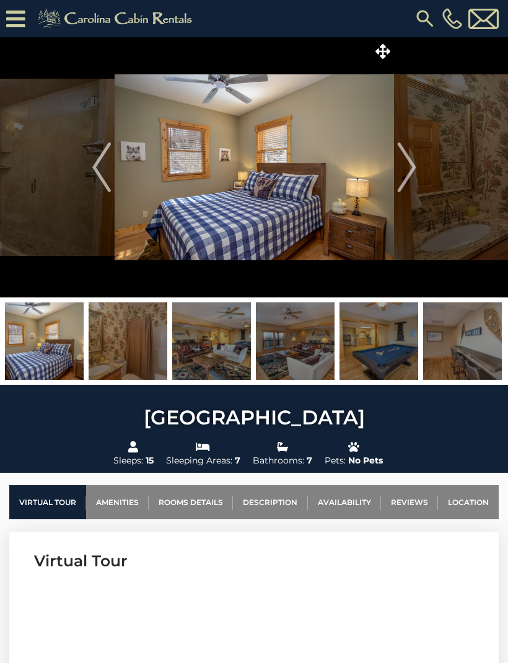
click at [404, 173] on img "Next" at bounding box center [406, 167] width 19 height 50
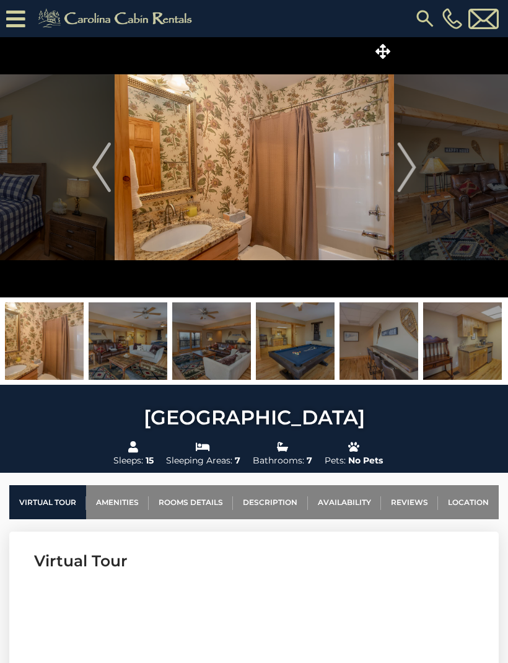
click at [406, 172] on img "Next" at bounding box center [406, 167] width 19 height 50
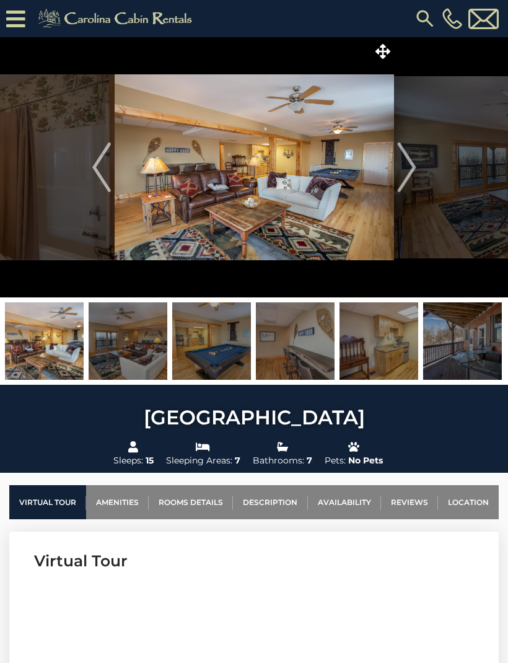
click at [410, 168] on img "Next" at bounding box center [406, 167] width 19 height 50
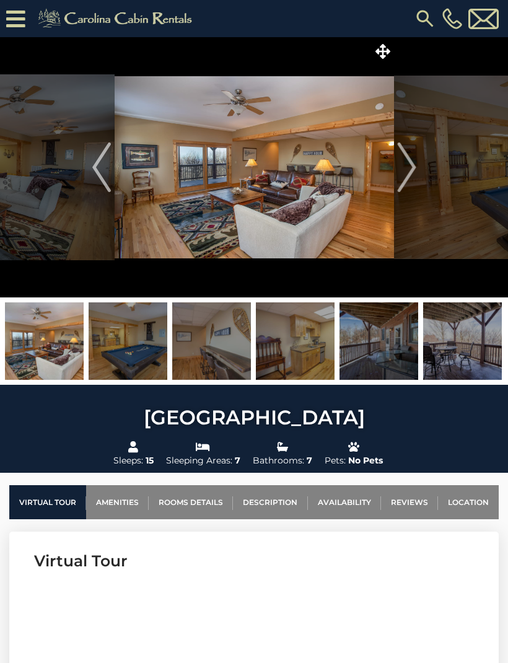
click at [415, 164] on img "Next" at bounding box center [406, 167] width 19 height 50
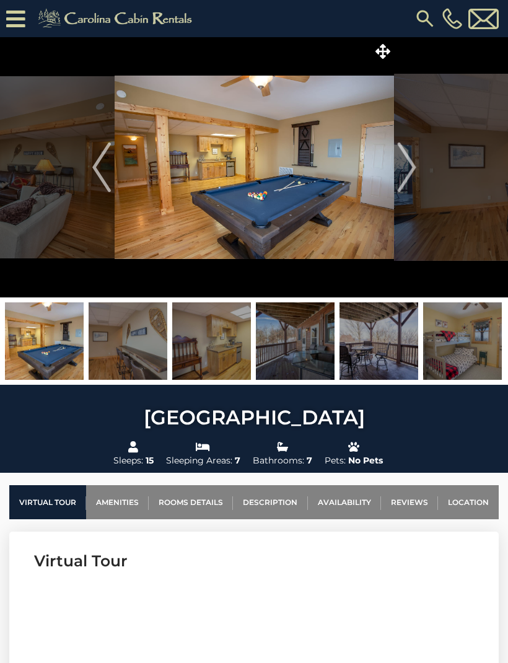
click at [409, 168] on img "Next" at bounding box center [406, 167] width 19 height 50
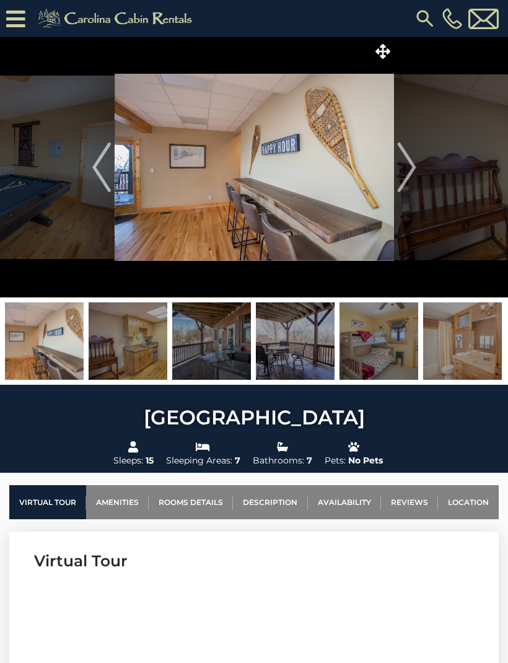
click at [405, 172] on img "Next" at bounding box center [406, 167] width 19 height 50
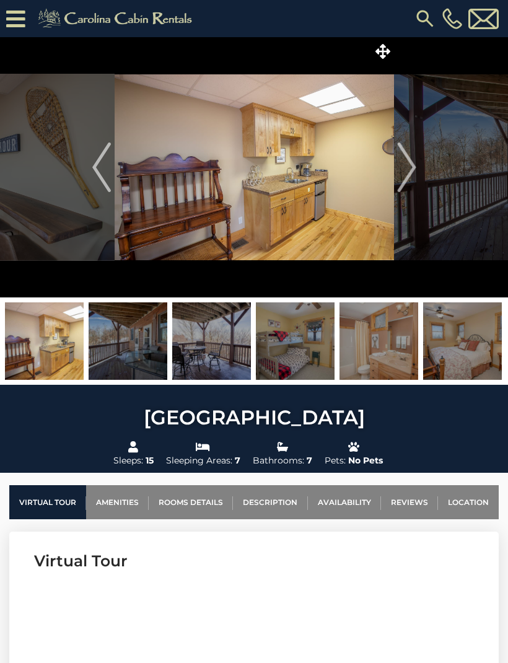
click at [407, 170] on img "Next" at bounding box center [406, 167] width 19 height 50
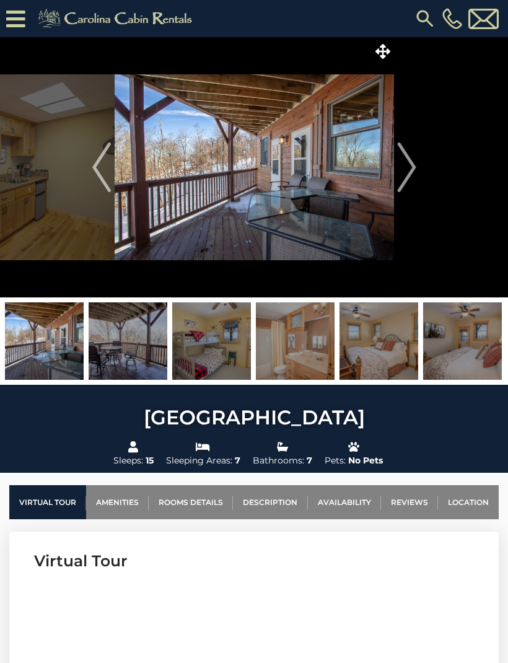
click at [412, 165] on img "Next" at bounding box center [406, 167] width 19 height 50
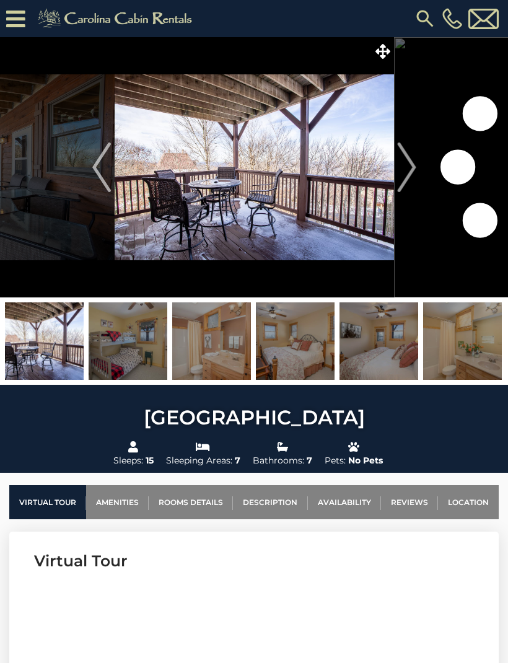
click at [412, 166] on img "Next" at bounding box center [406, 167] width 19 height 50
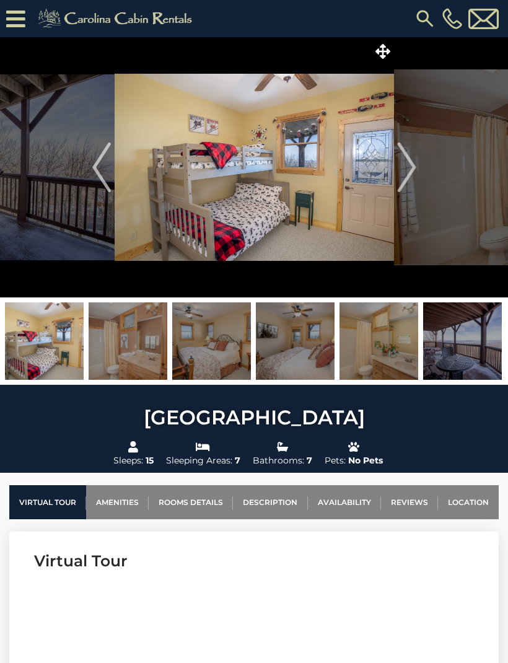
click at [413, 164] on img "Next" at bounding box center [406, 167] width 19 height 50
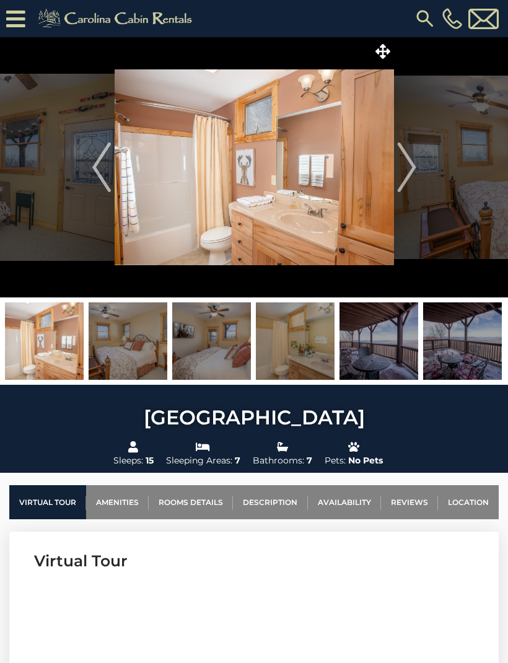
click at [407, 169] on img "Next" at bounding box center [406, 167] width 19 height 50
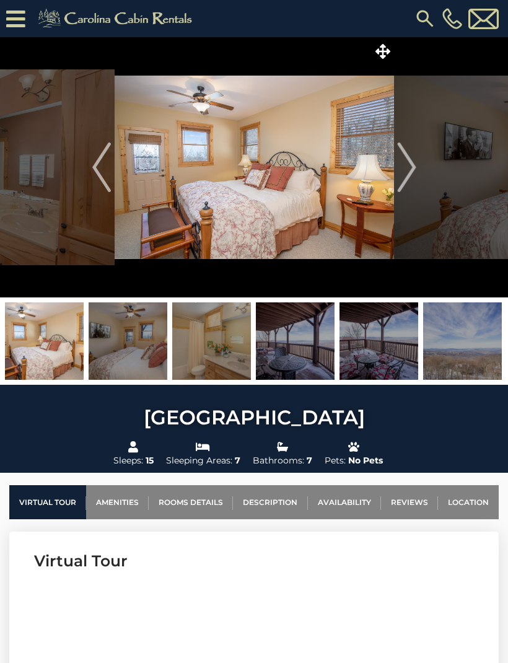
click at [406, 168] on img "Next" at bounding box center [406, 167] width 19 height 50
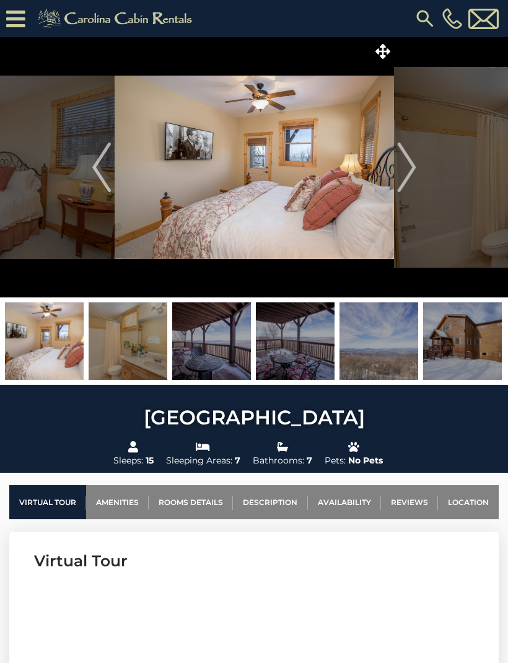
click at [410, 162] on img "Next" at bounding box center [406, 167] width 19 height 50
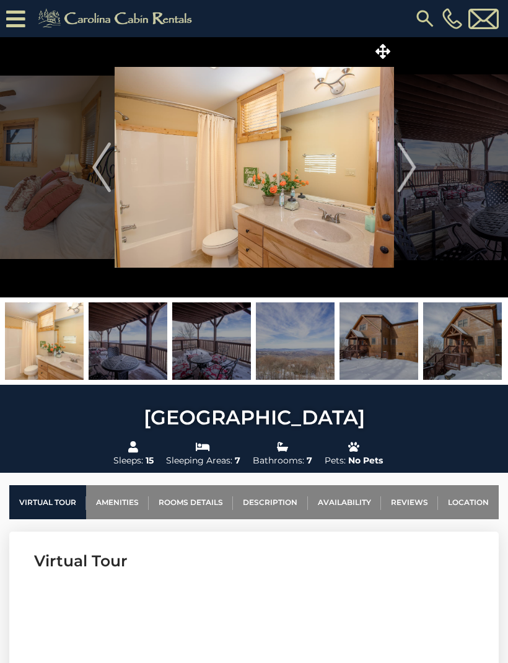
click at [412, 160] on img "Next" at bounding box center [406, 167] width 19 height 50
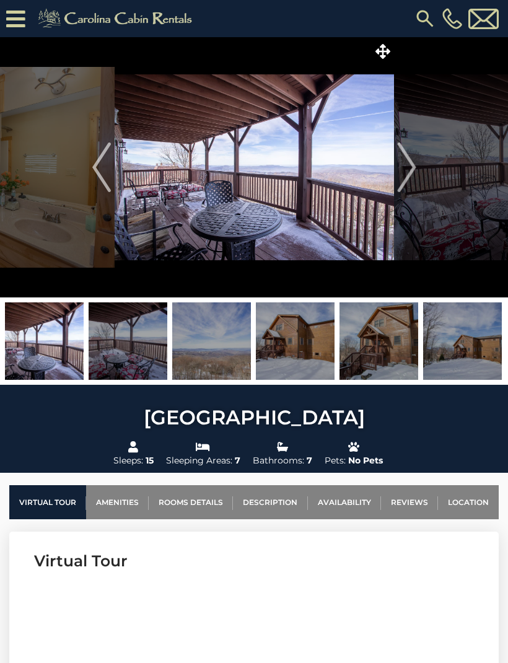
click at [409, 164] on img "Next" at bounding box center [406, 167] width 19 height 50
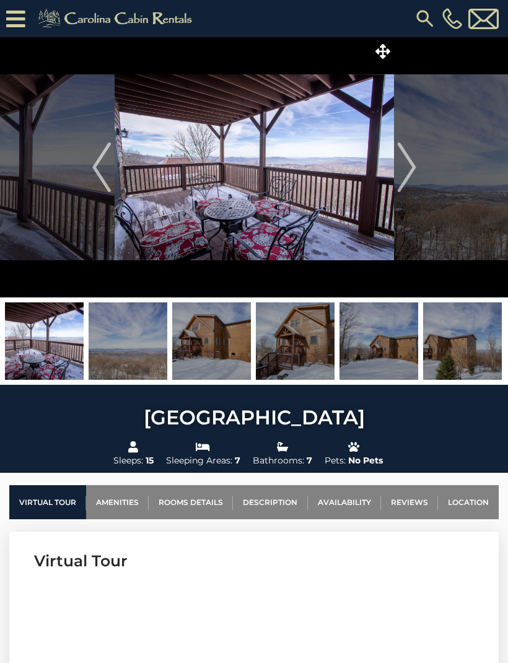
click at [411, 162] on img "Next" at bounding box center [406, 167] width 19 height 50
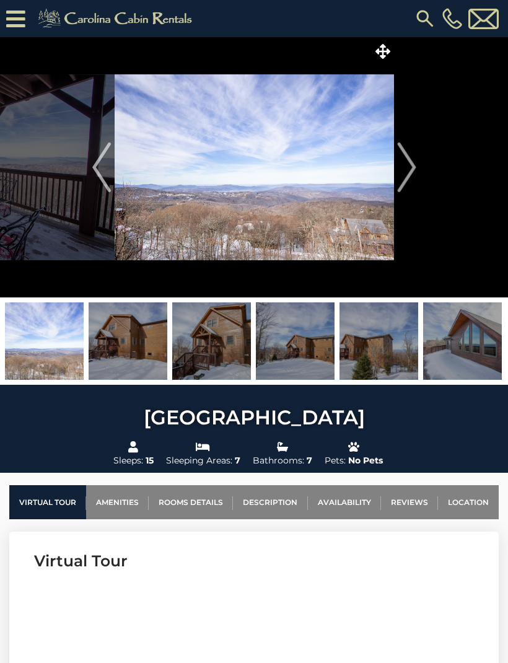
click at [414, 157] on img "Next" at bounding box center [406, 167] width 19 height 50
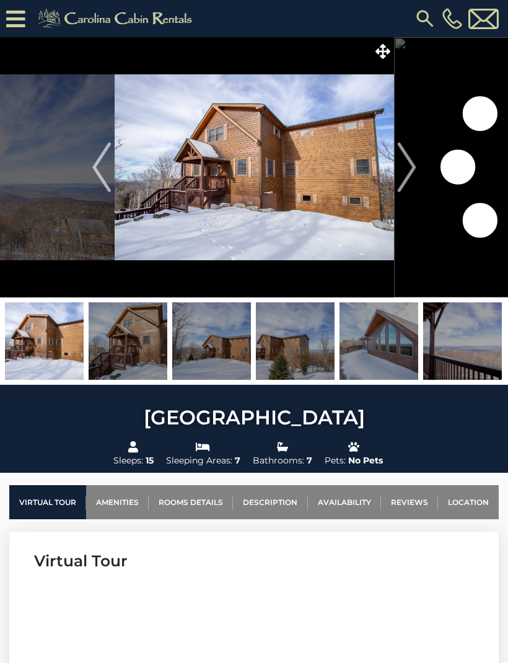
click at [411, 160] on img "Next" at bounding box center [406, 167] width 19 height 50
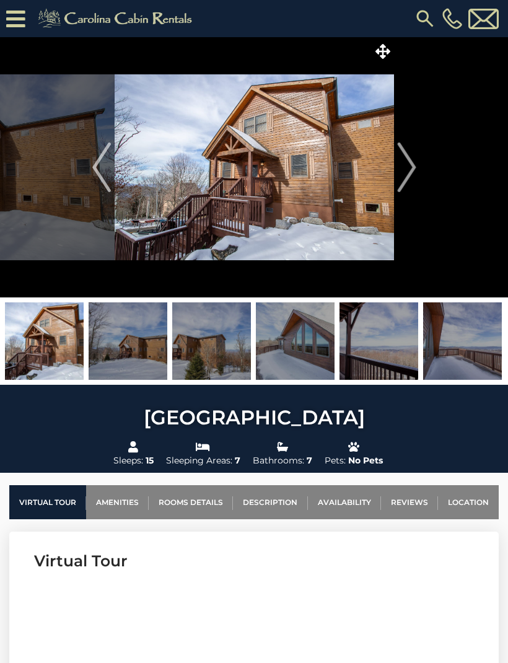
click at [417, 154] on button "Next" at bounding box center [406, 167] width 25 height 260
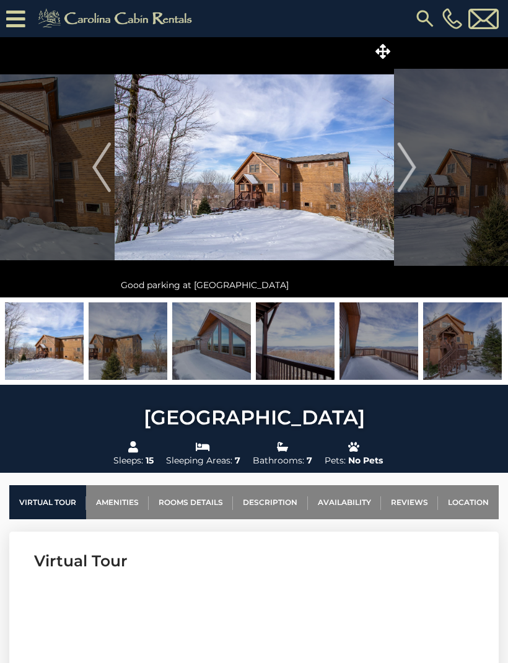
click at [409, 163] on img "Next" at bounding box center [406, 167] width 19 height 50
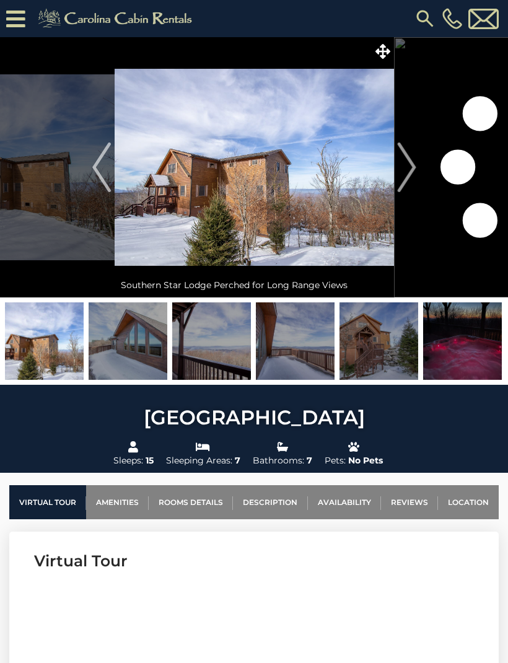
click at [405, 171] on img "Next" at bounding box center [406, 167] width 19 height 50
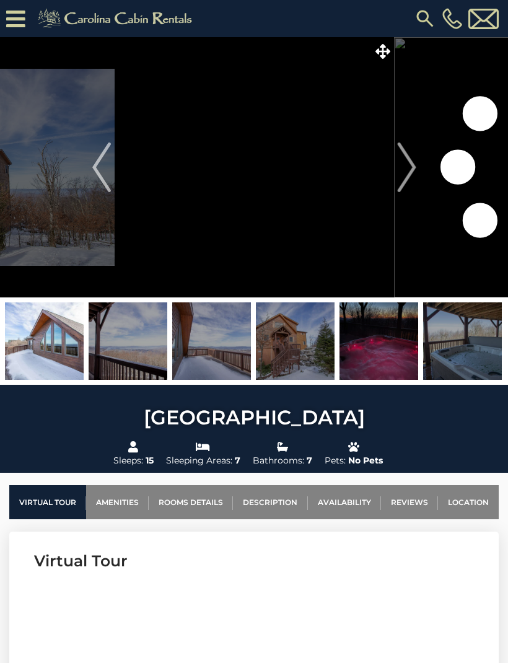
click at [407, 170] on img "Next" at bounding box center [406, 167] width 19 height 50
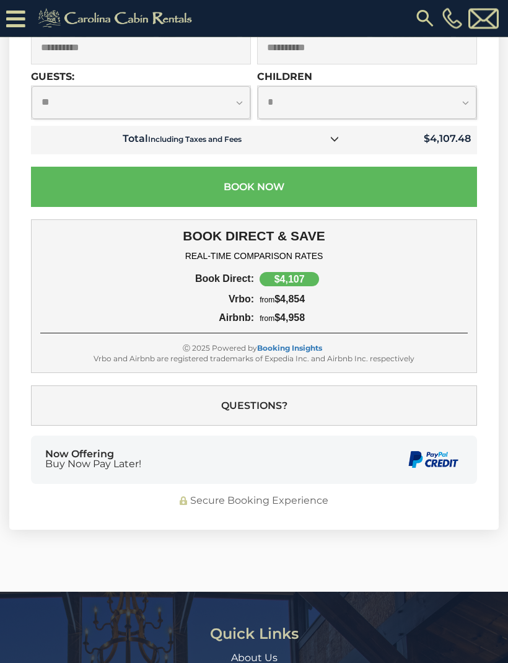
scroll to position [4056, 0]
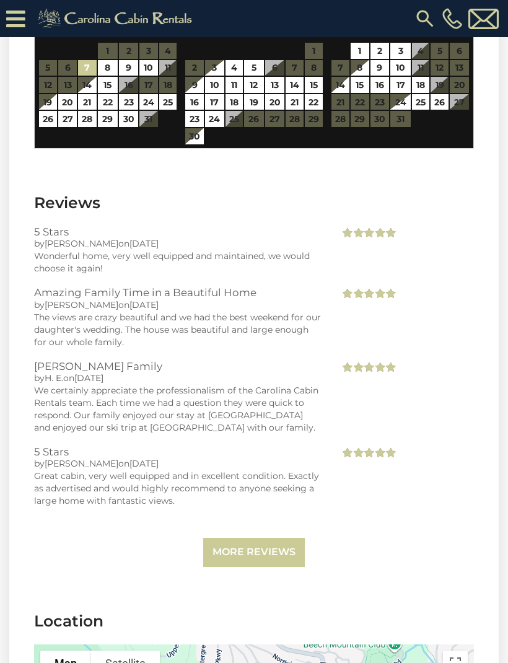
scroll to position [3095, 0]
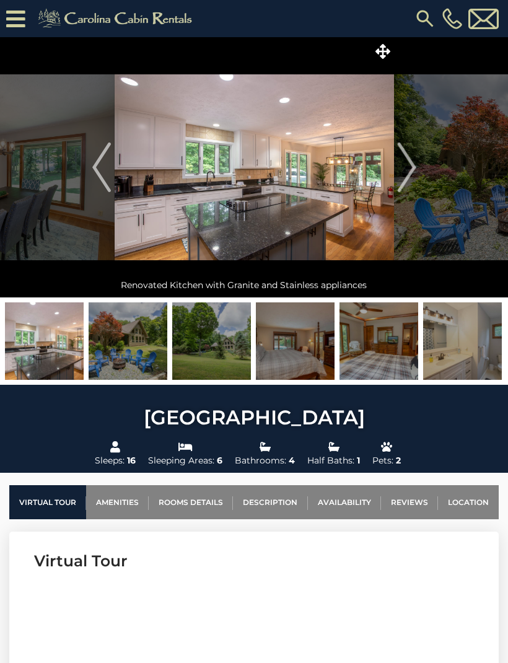
click at [408, 156] on img "Next" at bounding box center [406, 167] width 19 height 50
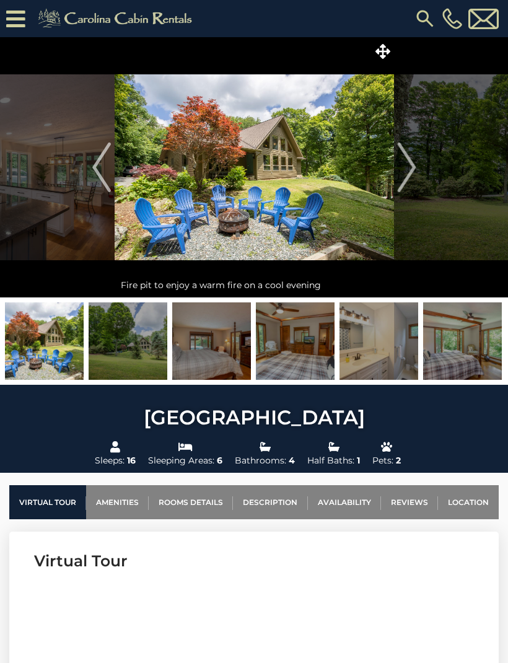
click at [401, 152] on img "Next" at bounding box center [406, 167] width 19 height 50
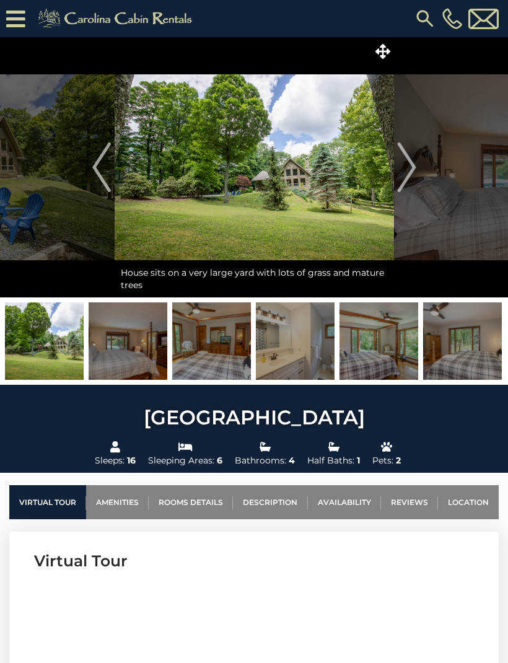
click at [396, 153] on button "Next" at bounding box center [406, 167] width 25 height 260
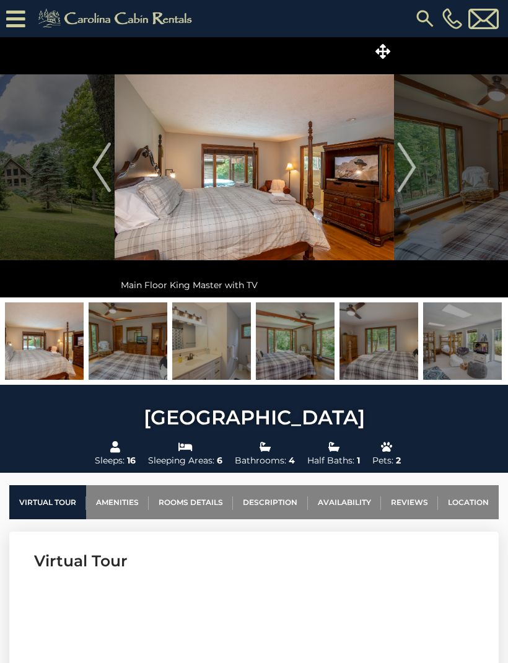
click at [388, 147] on img at bounding box center [254, 167] width 279 height 260
click at [401, 173] on img "Next" at bounding box center [406, 167] width 19 height 50
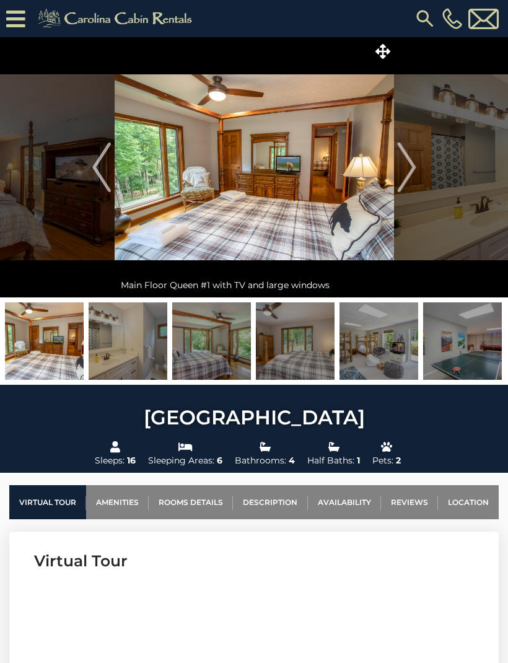
click at [400, 204] on button "Next" at bounding box center [406, 167] width 25 height 260
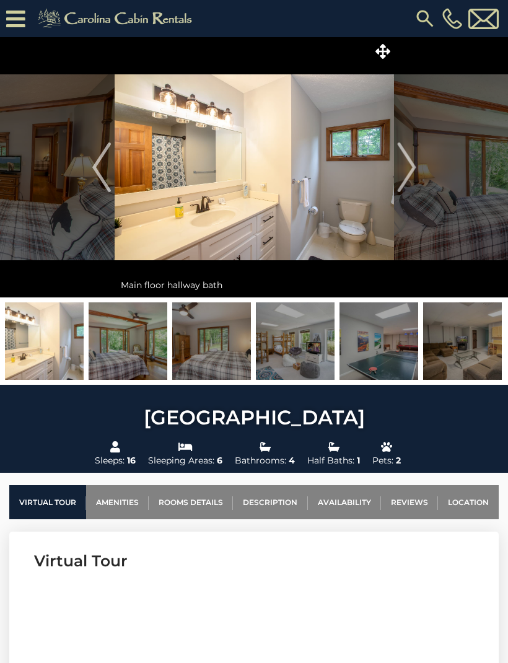
click at [400, 183] on img "Next" at bounding box center [406, 167] width 19 height 50
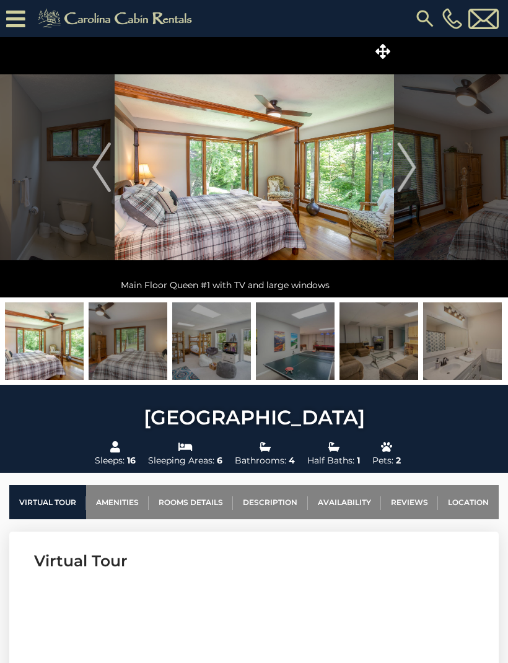
click at [393, 180] on img at bounding box center [254, 167] width 279 height 260
click at [408, 182] on img "Next" at bounding box center [406, 167] width 19 height 50
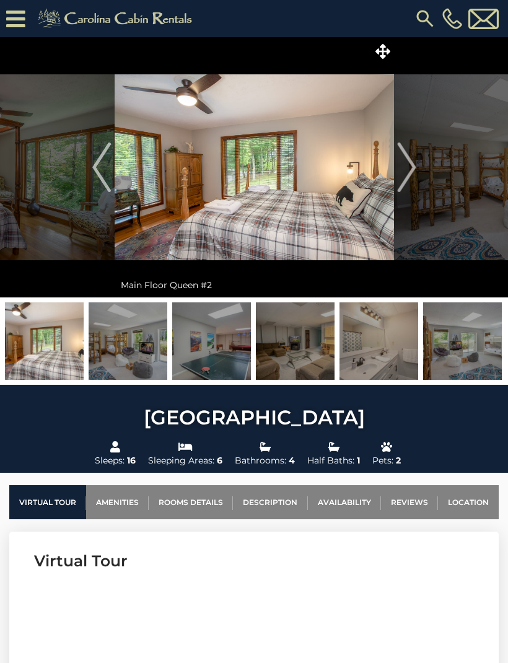
click at [402, 176] on img "Next" at bounding box center [406, 167] width 19 height 50
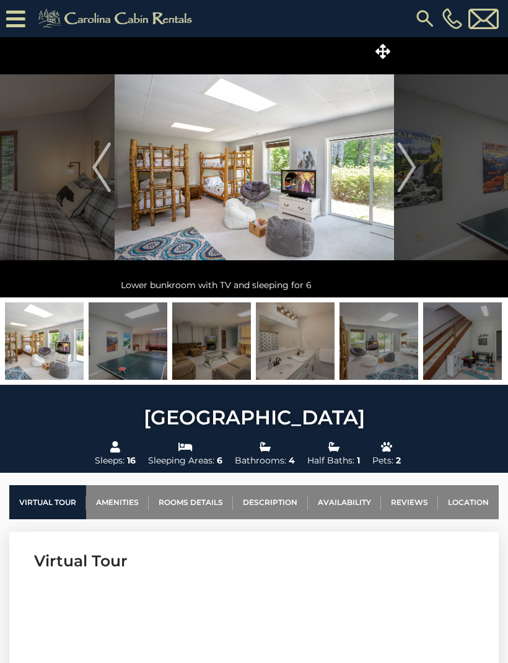
click at [102, 173] on img "Previous" at bounding box center [101, 167] width 19 height 50
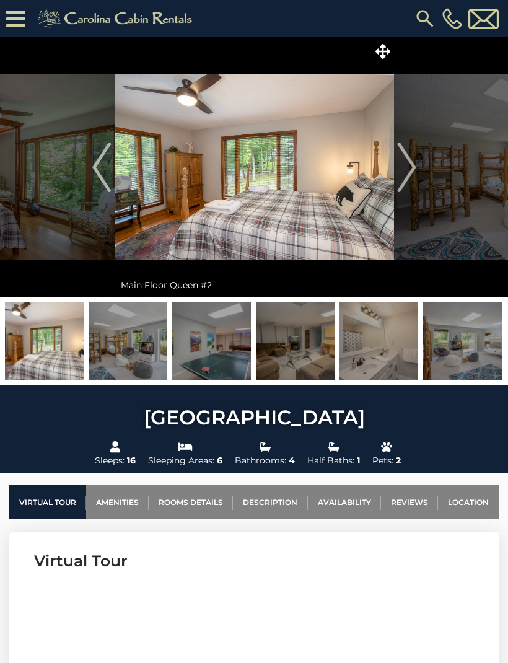
click at [103, 177] on img "Previous" at bounding box center [101, 167] width 19 height 50
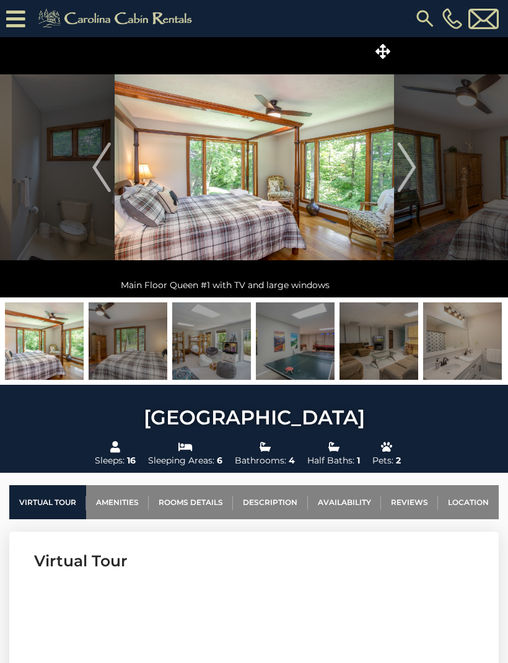
click at [102, 182] on img "Previous" at bounding box center [101, 167] width 19 height 50
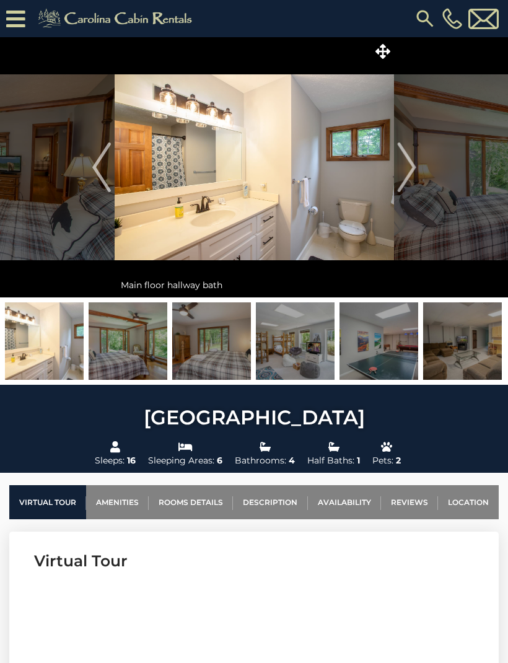
click at [92, 171] on img "Previous" at bounding box center [101, 167] width 19 height 50
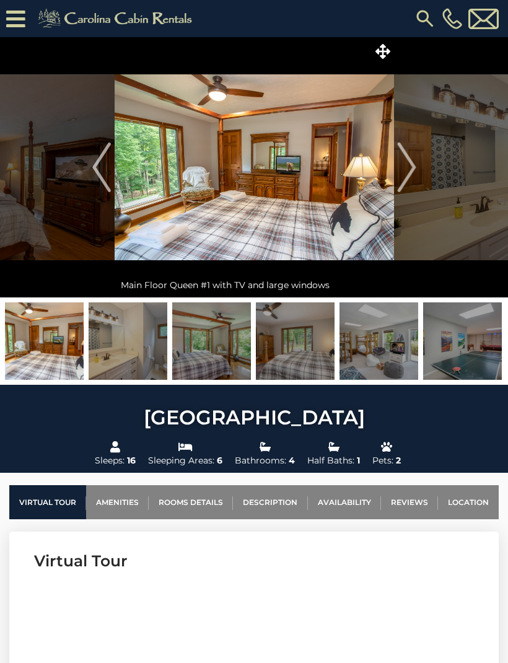
click at [349, 225] on img at bounding box center [254, 167] width 279 height 260
click at [98, 170] on img "Previous" at bounding box center [101, 167] width 19 height 50
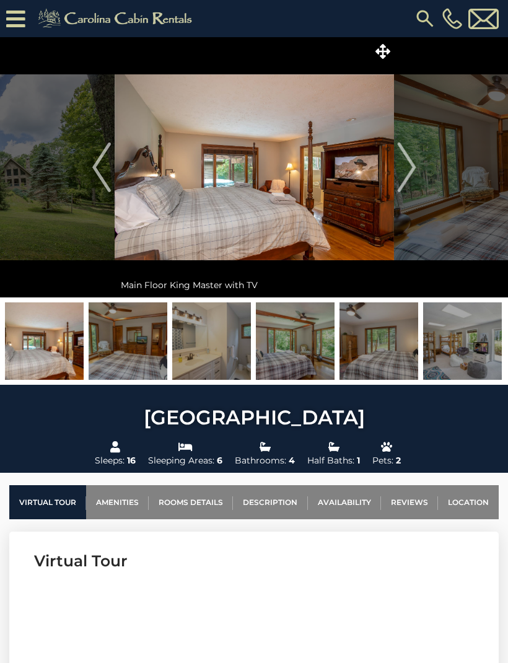
click at [393, 182] on img at bounding box center [254, 167] width 279 height 260
click at [394, 185] on button "Next" at bounding box center [406, 167] width 25 height 260
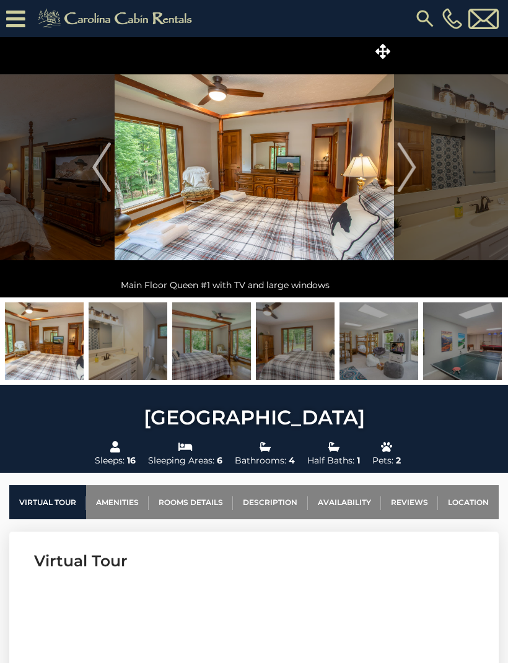
click at [396, 190] on button "Next" at bounding box center [406, 167] width 25 height 260
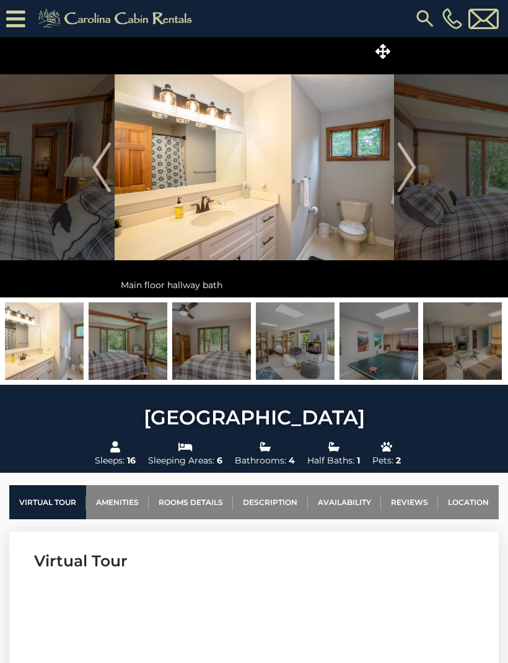
click at [398, 187] on img "Next" at bounding box center [406, 167] width 19 height 50
click at [398, 182] on img "Next" at bounding box center [406, 167] width 19 height 50
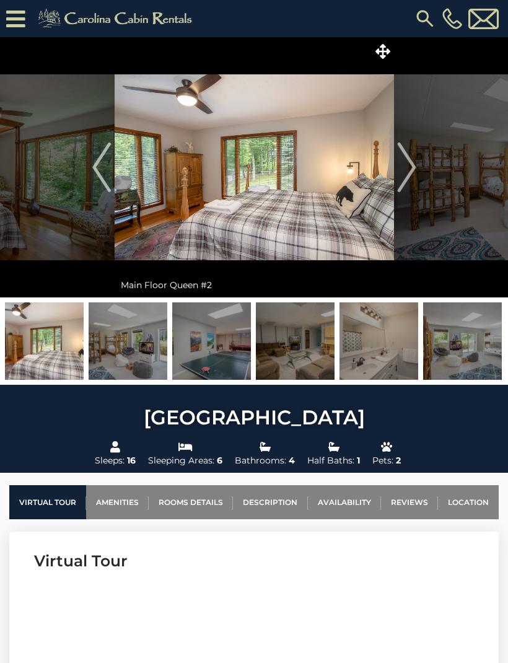
click at [399, 191] on img "Next" at bounding box center [406, 167] width 19 height 50
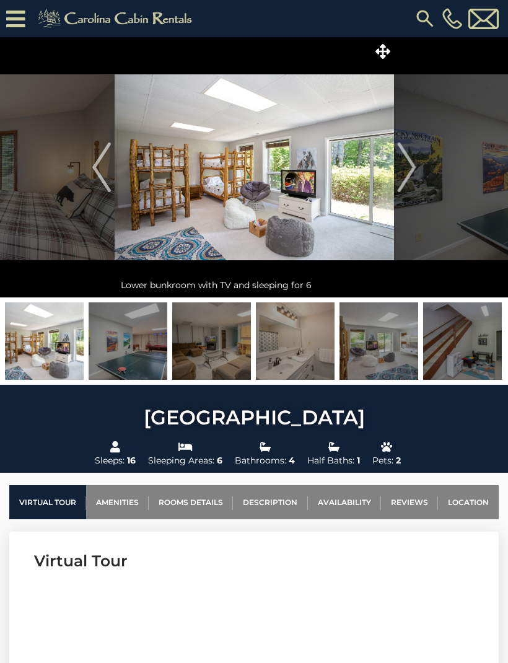
click at [394, 188] on button "Next" at bounding box center [406, 167] width 25 height 260
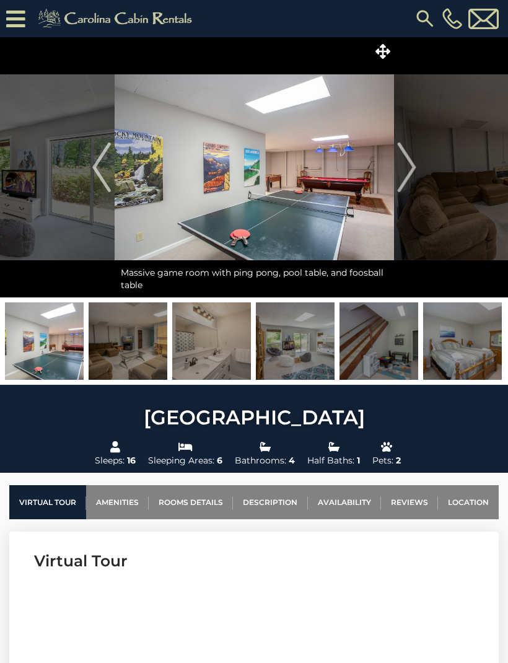
click at [401, 195] on button "Next" at bounding box center [406, 167] width 25 height 260
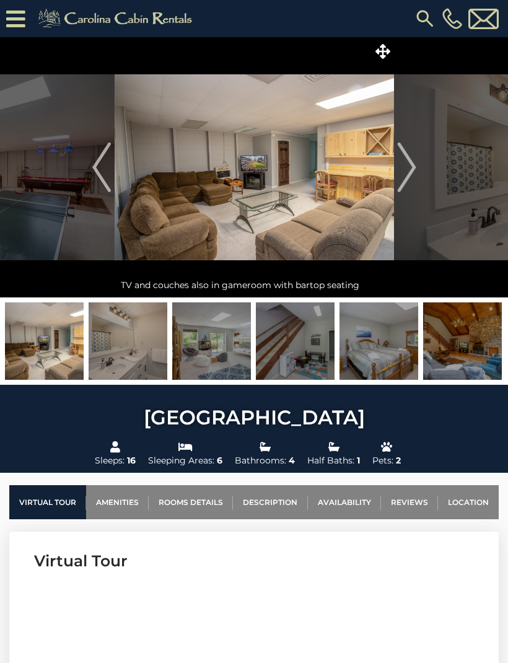
click at [398, 192] on button "Next" at bounding box center [406, 167] width 25 height 260
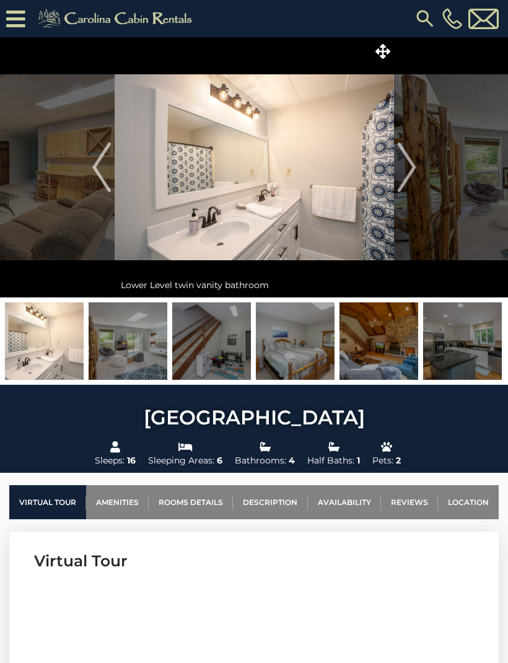
click at [401, 194] on button "Next" at bounding box center [406, 167] width 25 height 260
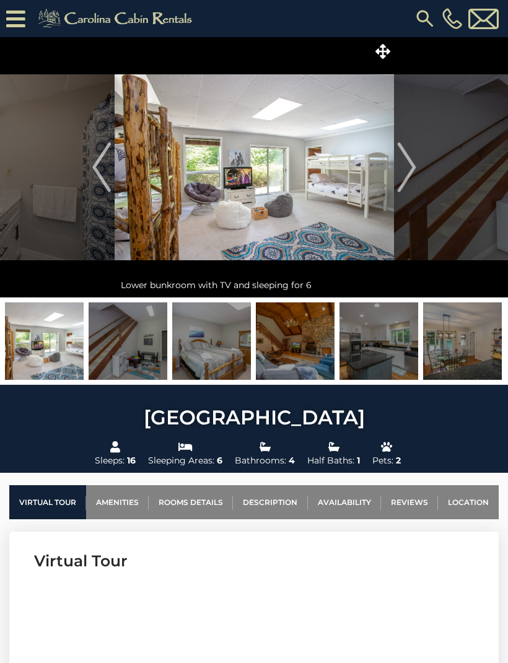
click at [405, 205] on button "Next" at bounding box center [406, 167] width 25 height 260
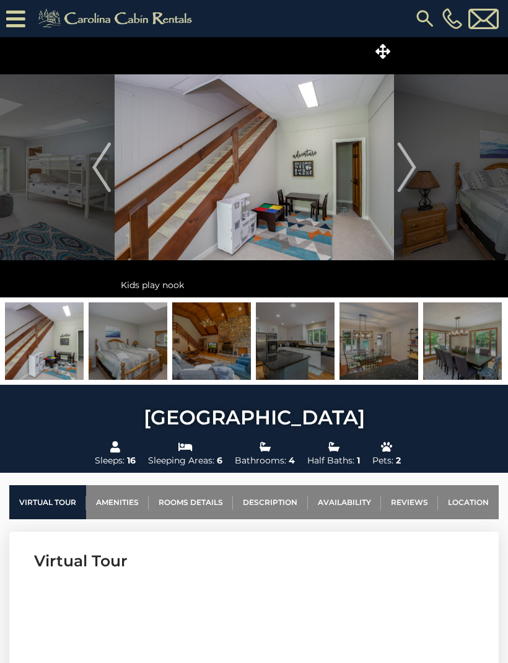
click at [406, 196] on button "Next" at bounding box center [406, 167] width 25 height 260
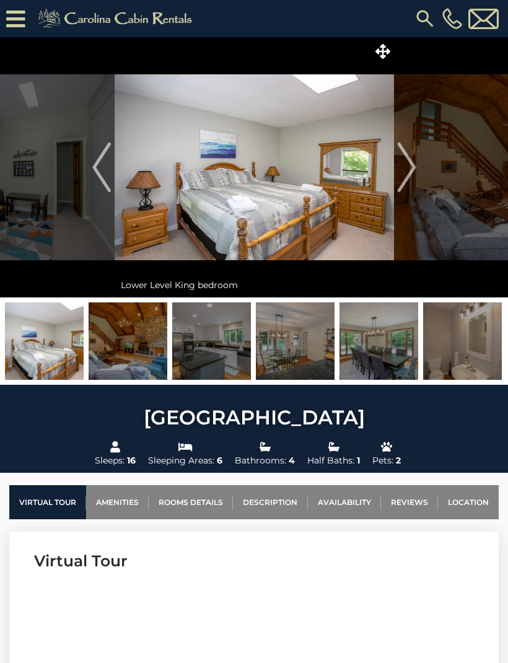
click at [406, 204] on button "Next" at bounding box center [406, 167] width 25 height 260
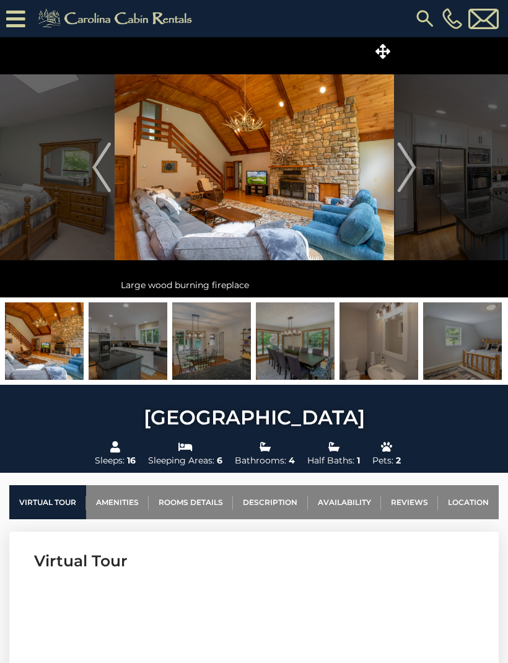
click at [403, 204] on button "Next" at bounding box center [406, 167] width 25 height 260
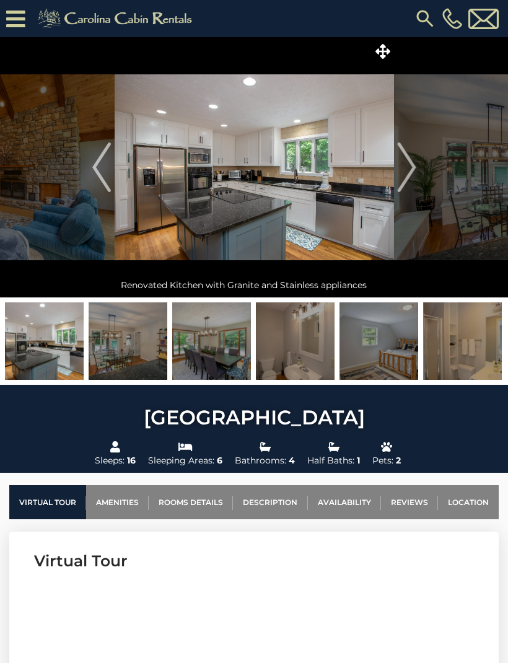
click at [406, 204] on button "Next" at bounding box center [406, 167] width 25 height 260
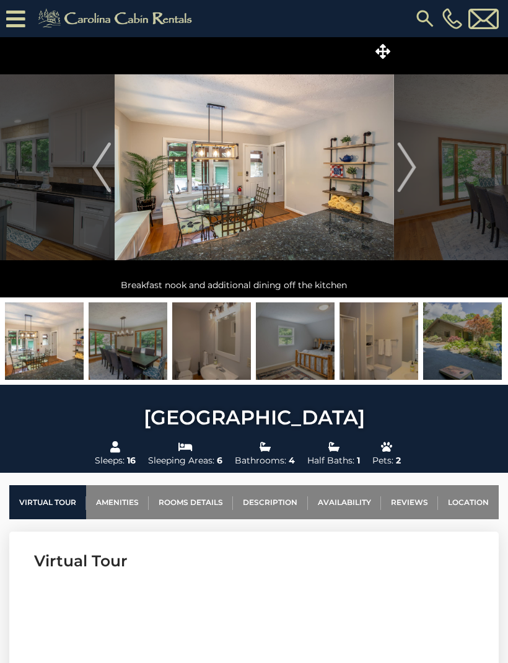
click at [408, 207] on button "Next" at bounding box center [406, 167] width 25 height 260
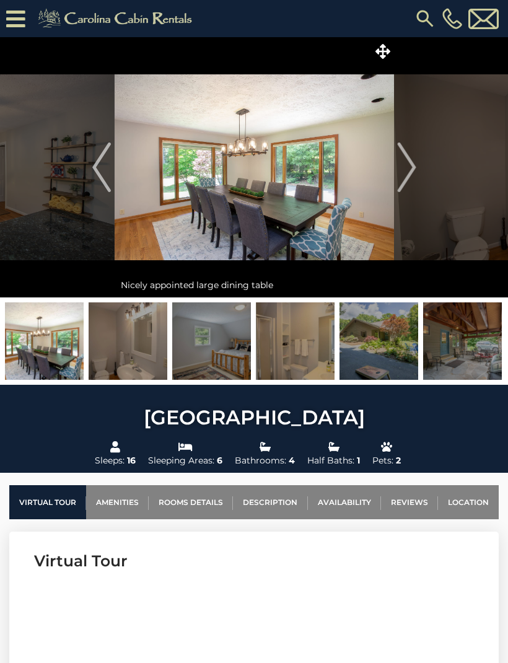
click at [401, 212] on button "Next" at bounding box center [406, 167] width 25 height 260
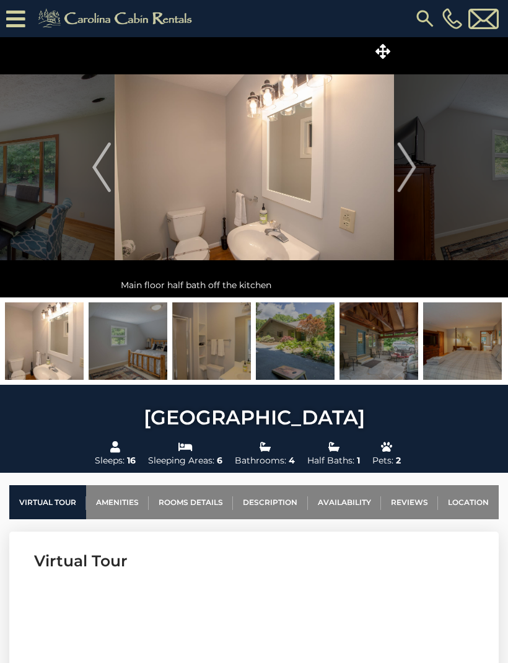
click at [398, 206] on button "Next" at bounding box center [406, 167] width 25 height 260
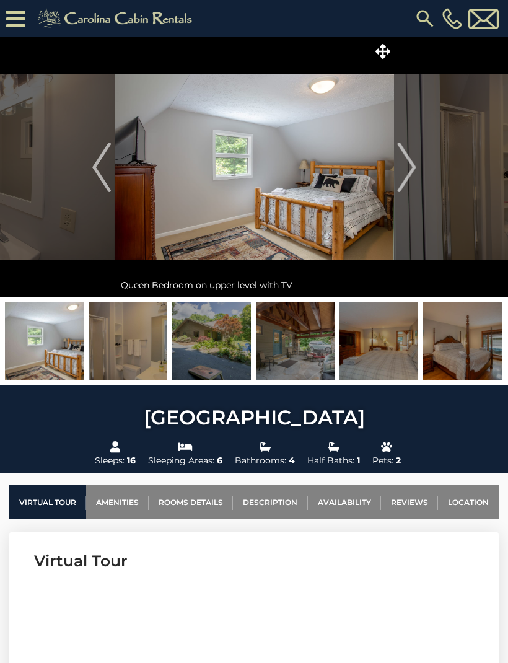
click at [398, 203] on button "Next" at bounding box center [406, 167] width 25 height 260
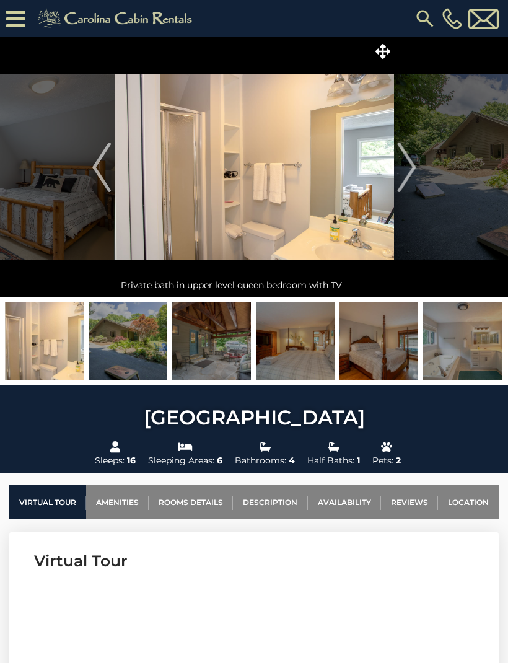
click at [394, 203] on button "Next" at bounding box center [406, 167] width 25 height 260
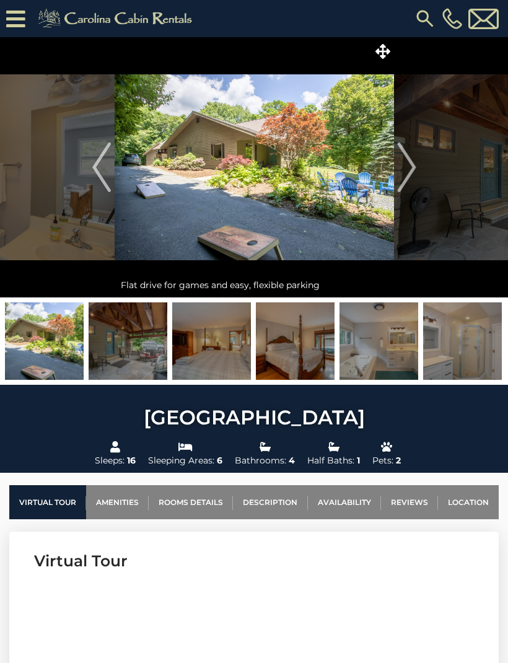
click at [393, 201] on img at bounding box center [254, 167] width 279 height 260
click at [391, 200] on img at bounding box center [254, 167] width 279 height 260
click at [386, 194] on img at bounding box center [254, 167] width 279 height 260
click at [386, 180] on img at bounding box center [254, 167] width 279 height 260
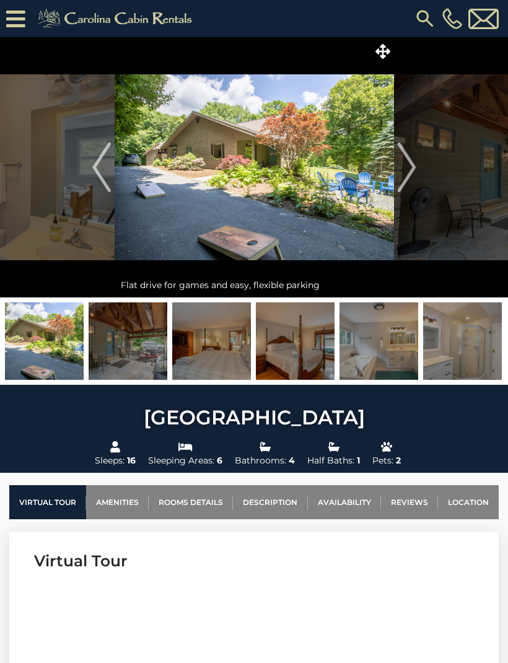
click at [378, 160] on img at bounding box center [254, 167] width 279 height 260
click at [367, 158] on img at bounding box center [254, 167] width 279 height 260
click at [371, 162] on img at bounding box center [254, 167] width 279 height 260
click at [95, 183] on img "Previous" at bounding box center [101, 167] width 19 height 50
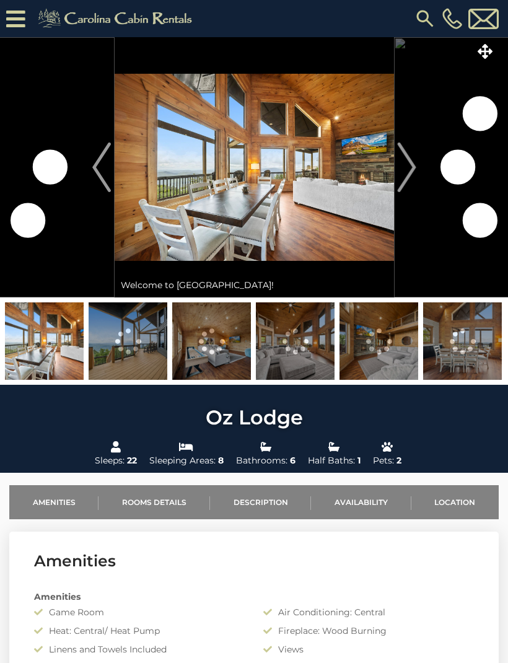
click at [395, 169] on button "Next" at bounding box center [406, 167] width 25 height 260
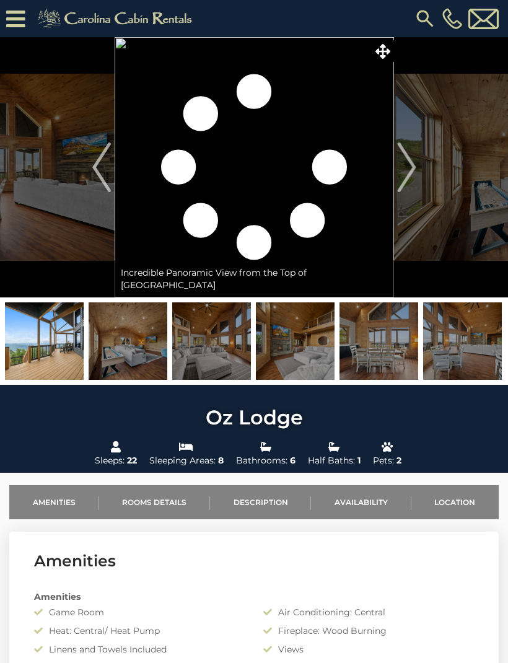
click at [105, 170] on img "Previous" at bounding box center [101, 167] width 19 height 50
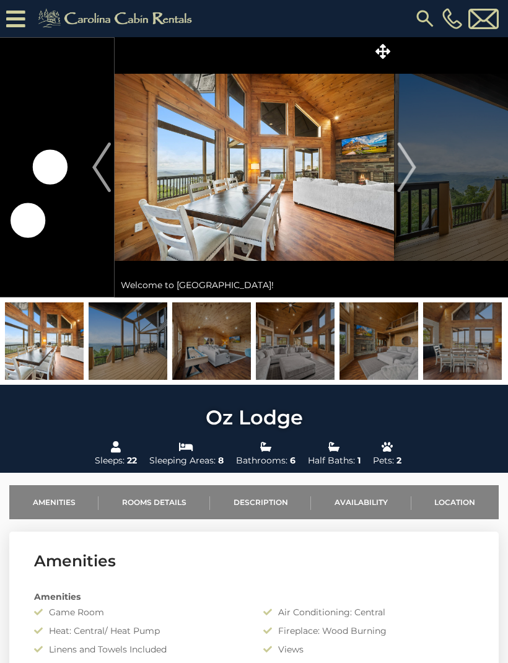
click at [104, 169] on img "Previous" at bounding box center [101, 167] width 19 height 50
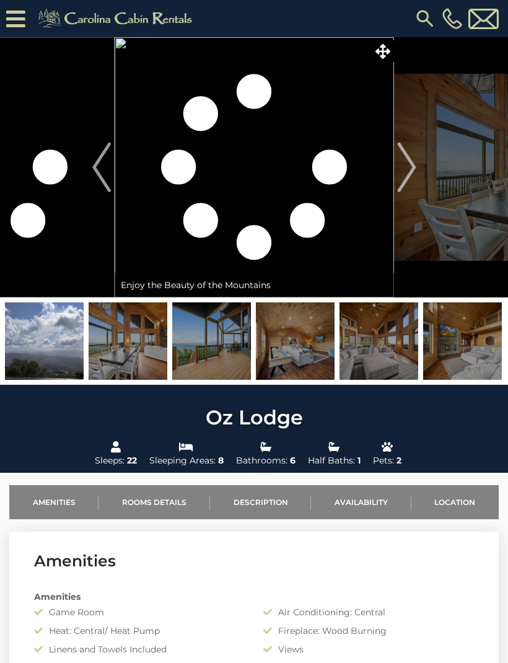
click at [98, 166] on img "Previous" at bounding box center [101, 167] width 19 height 50
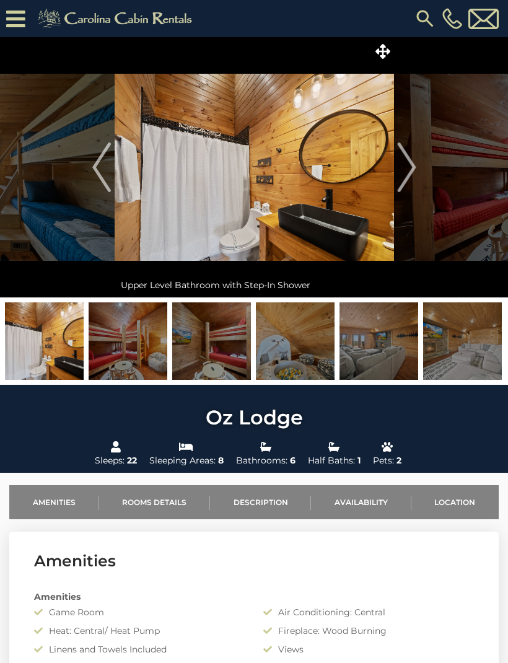
click at [109, 171] on img "Previous" at bounding box center [101, 167] width 19 height 50
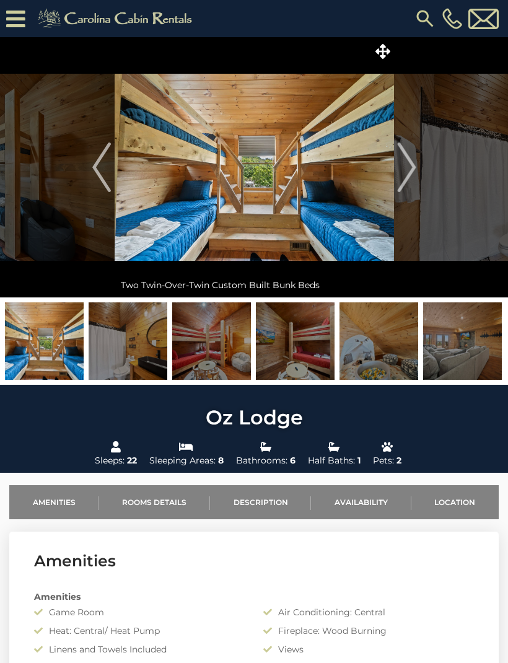
click at [114, 165] on button "Previous" at bounding box center [101, 167] width 25 height 260
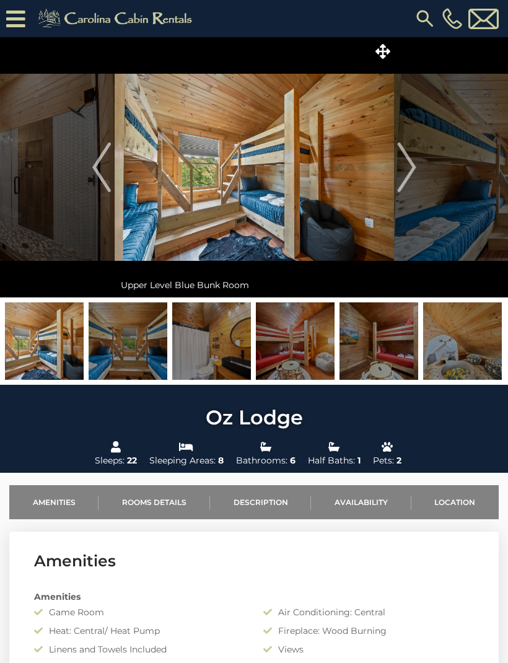
click at [100, 178] on img "Previous" at bounding box center [101, 167] width 19 height 50
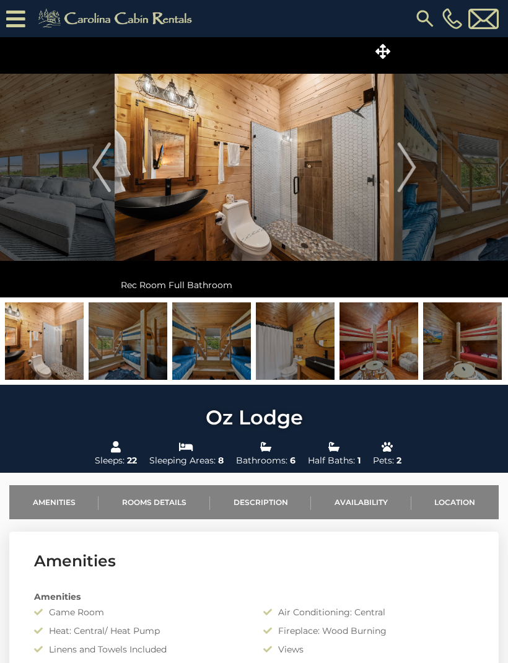
click at [96, 170] on img "Previous" at bounding box center [101, 167] width 19 height 50
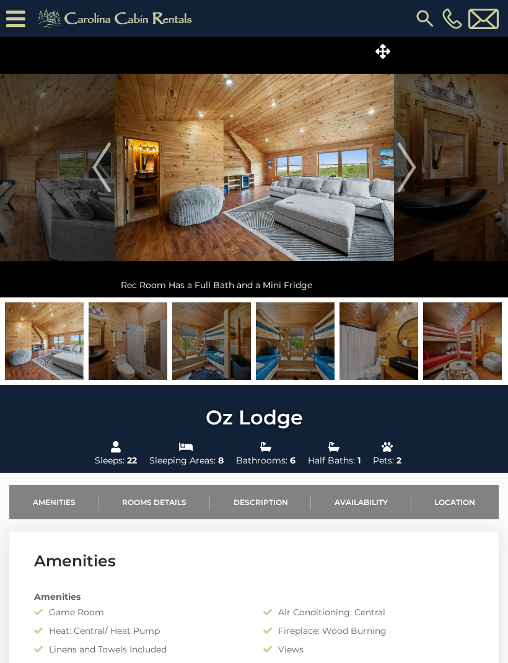
click at [90, 167] on button "Previous" at bounding box center [101, 167] width 25 height 260
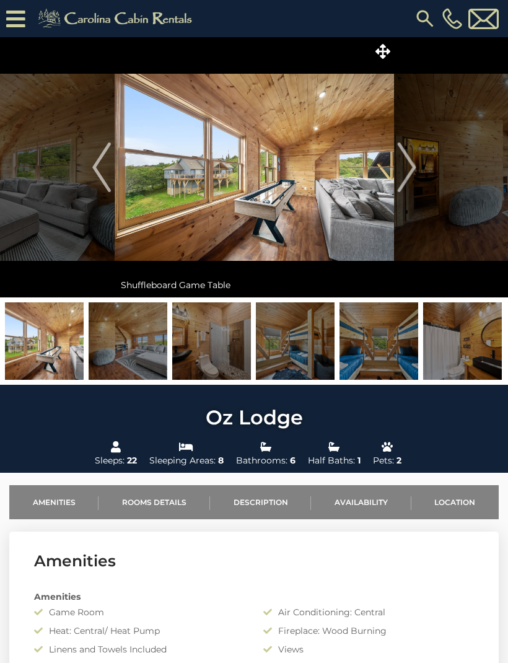
click at [107, 170] on img "Previous" at bounding box center [101, 167] width 19 height 50
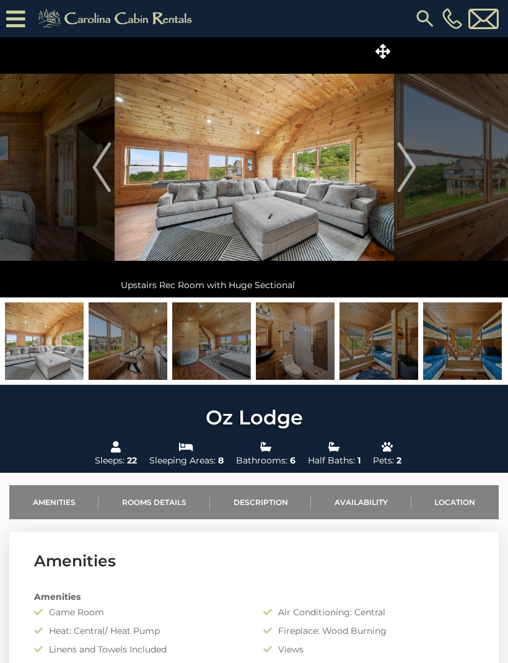
click at [95, 160] on img "Previous" at bounding box center [101, 167] width 19 height 50
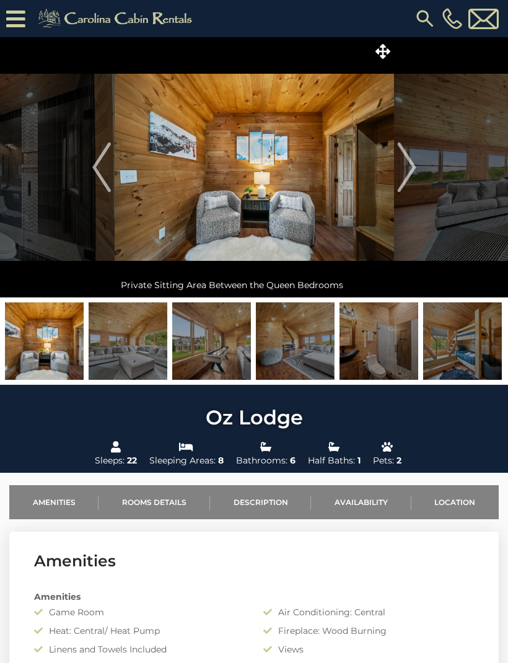
click at [94, 150] on img "Previous" at bounding box center [101, 167] width 19 height 50
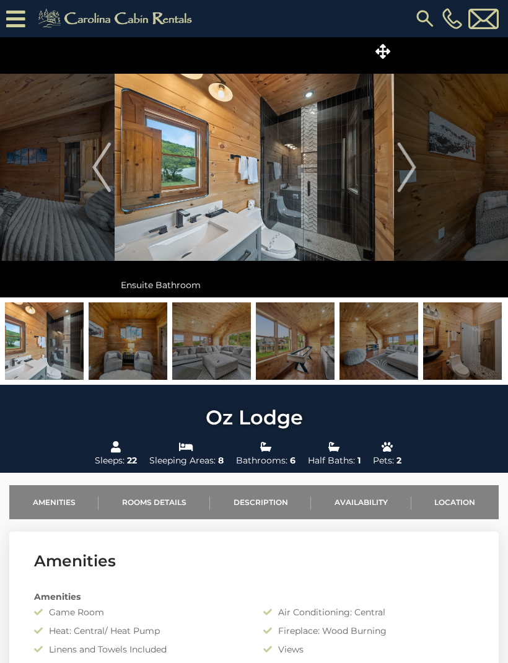
click at [94, 161] on img "Previous" at bounding box center [101, 167] width 19 height 50
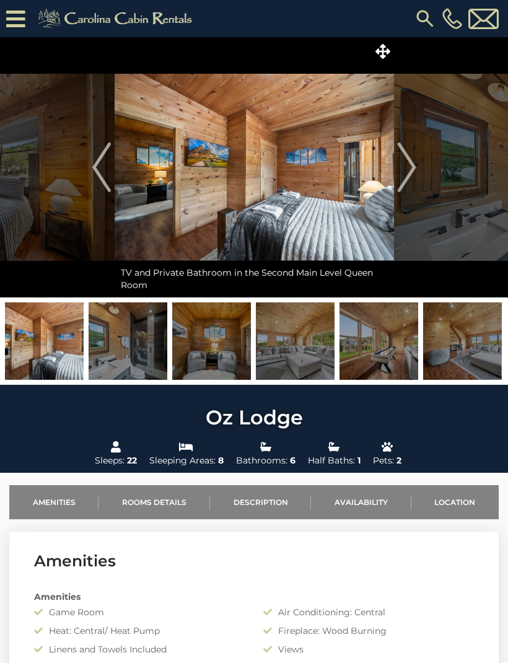
click at [97, 149] on img "Previous" at bounding box center [101, 167] width 19 height 50
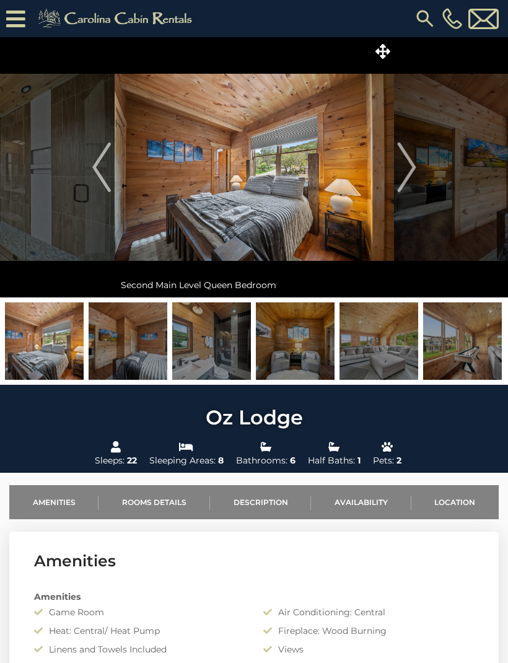
click at [95, 149] on img "Previous" at bounding box center [101, 167] width 19 height 50
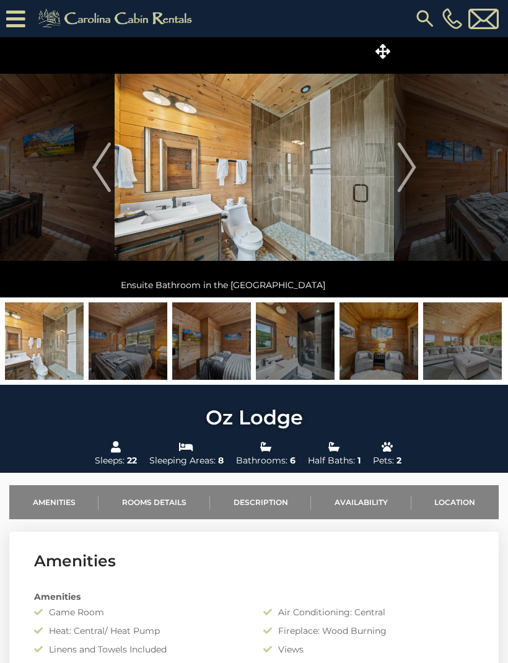
click at [110, 152] on img "Previous" at bounding box center [101, 167] width 19 height 50
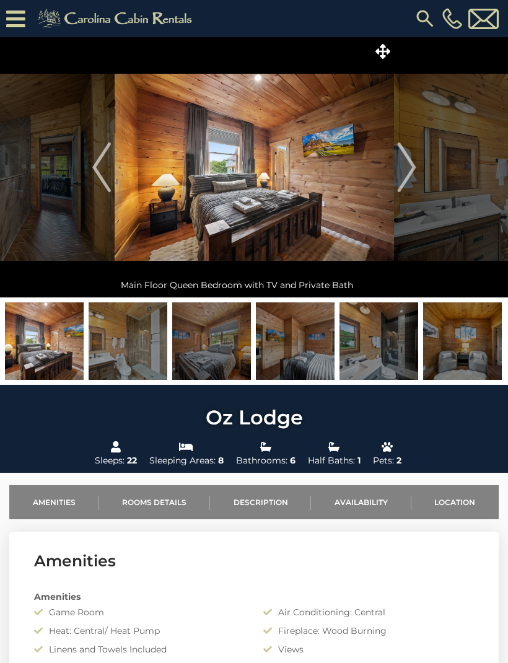
click at [109, 152] on img "Previous" at bounding box center [101, 167] width 19 height 50
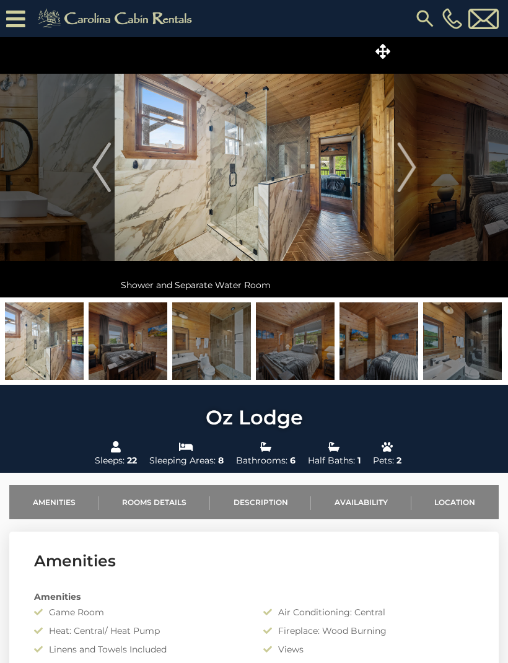
click at [92, 159] on img "Previous" at bounding box center [101, 167] width 19 height 50
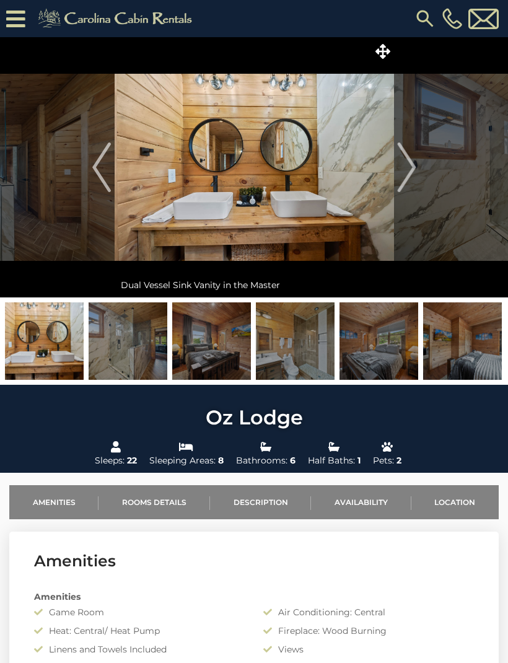
click at [98, 155] on img "Previous" at bounding box center [101, 167] width 19 height 50
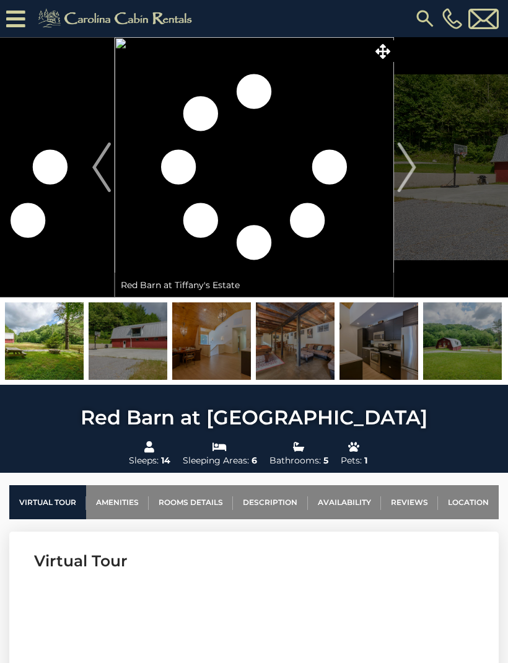
click at [166, 347] on img at bounding box center [128, 340] width 79 height 77
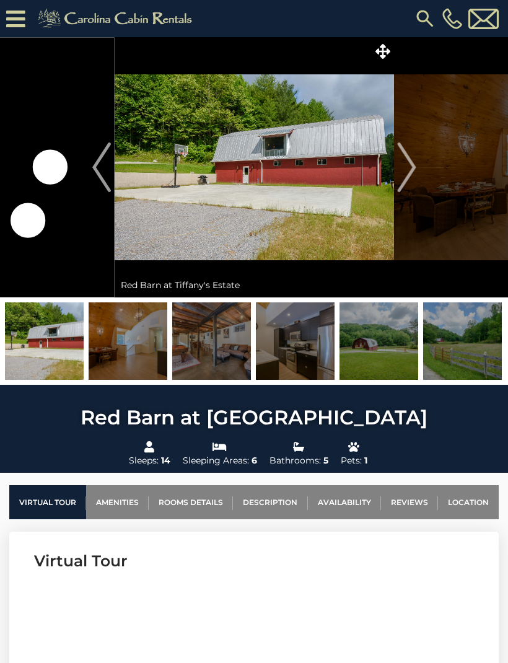
click at [192, 352] on img at bounding box center [211, 340] width 79 height 77
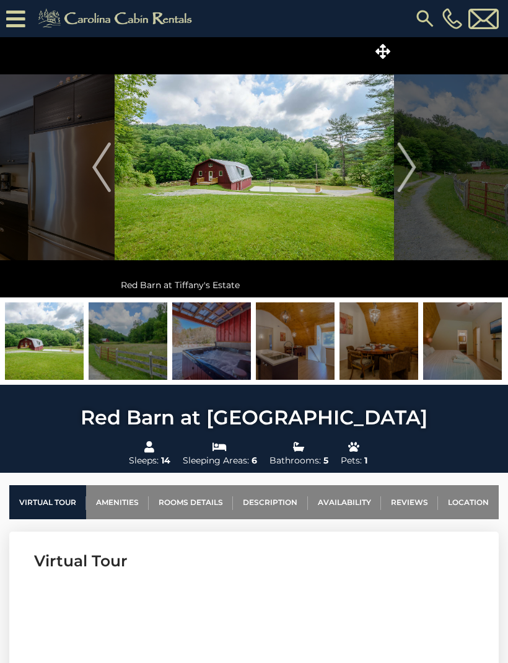
click at [211, 350] on img at bounding box center [211, 340] width 79 height 77
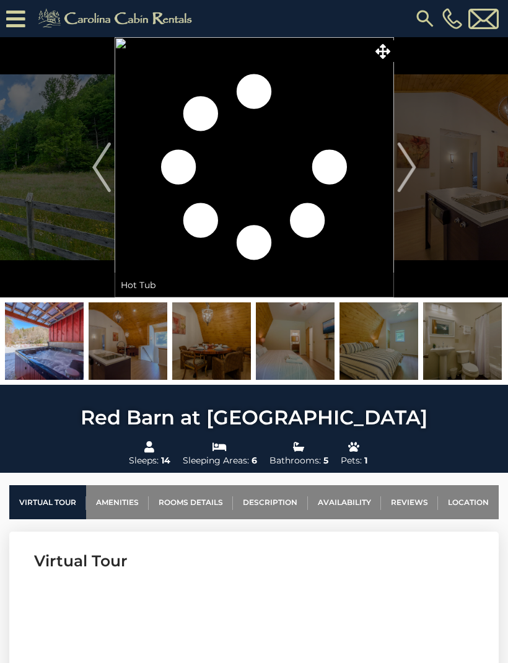
click at [220, 345] on img at bounding box center [211, 340] width 79 height 77
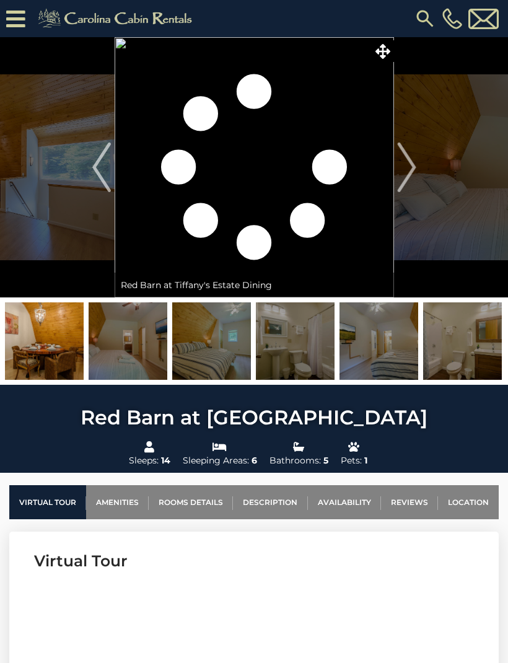
click at [217, 353] on img at bounding box center [211, 340] width 79 height 77
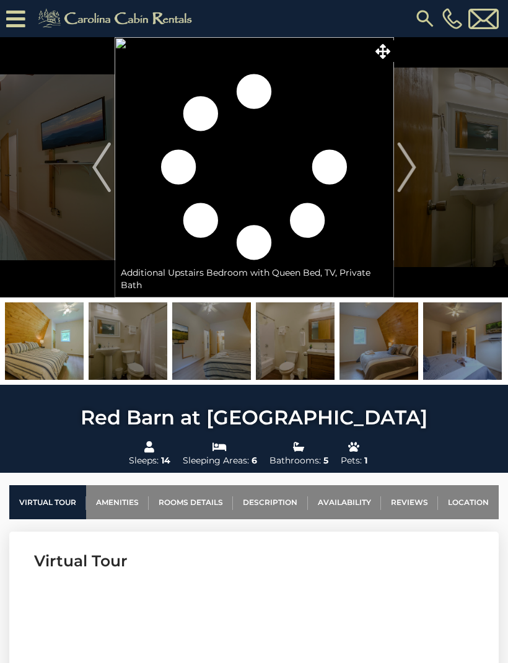
click at [195, 349] on img at bounding box center [211, 340] width 79 height 77
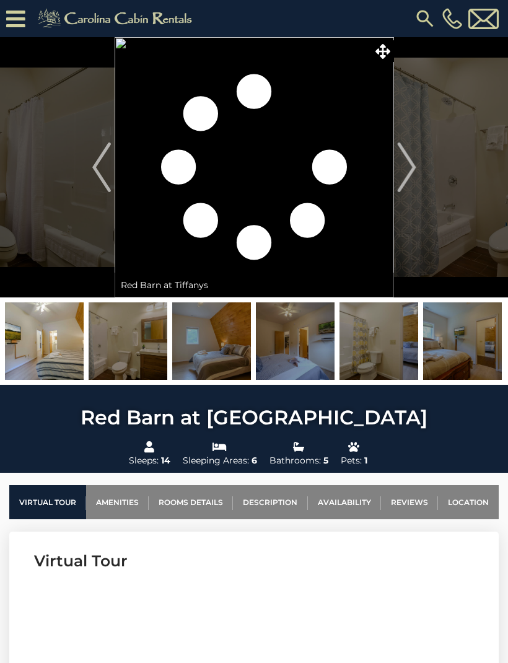
click at [214, 357] on img at bounding box center [211, 340] width 79 height 77
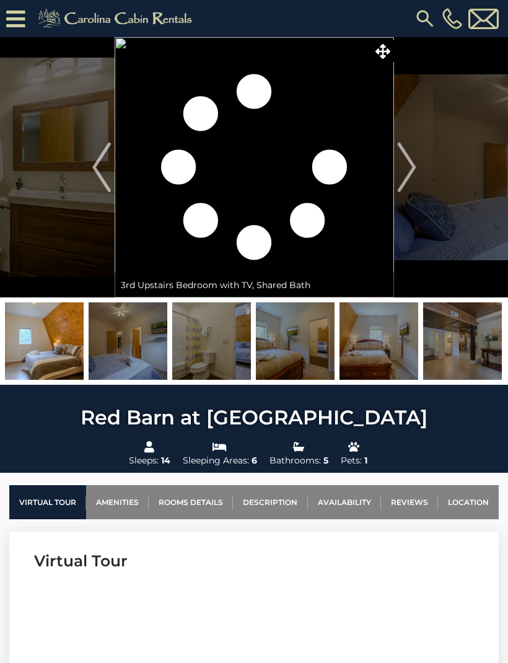
click at [212, 352] on img at bounding box center [211, 340] width 79 height 77
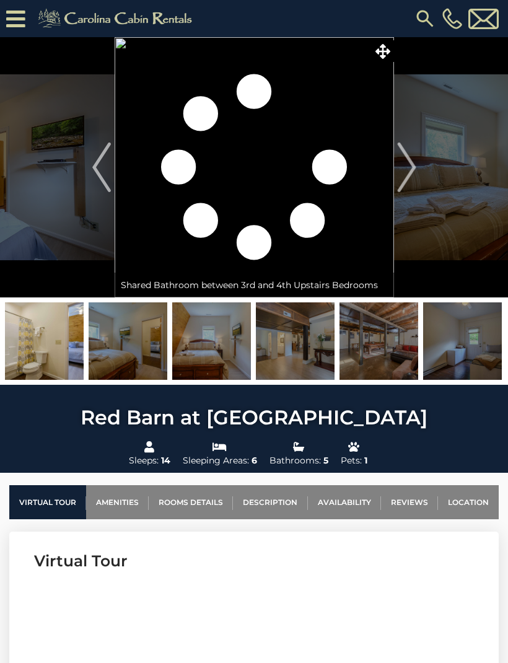
click at [203, 352] on img at bounding box center [211, 340] width 79 height 77
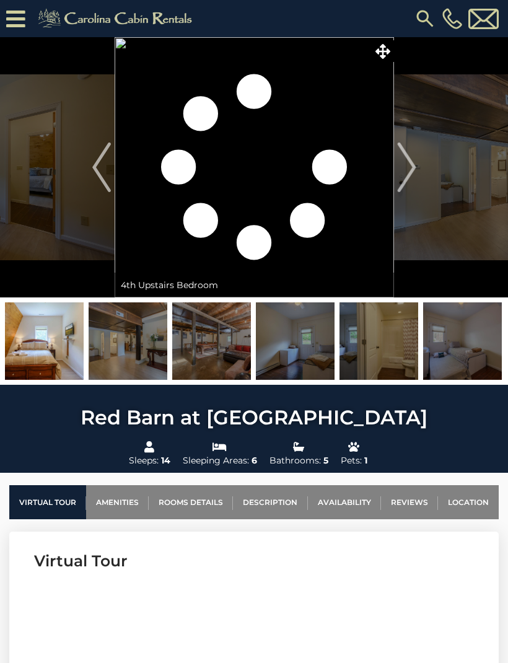
click at [203, 355] on img at bounding box center [211, 340] width 79 height 77
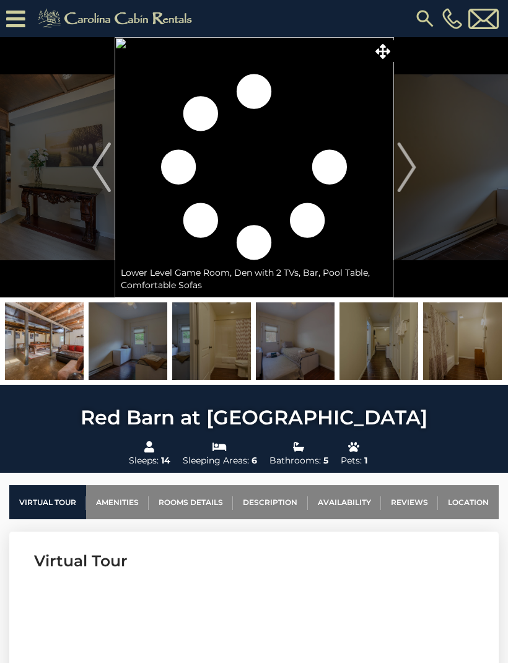
click at [227, 358] on img at bounding box center [211, 340] width 79 height 77
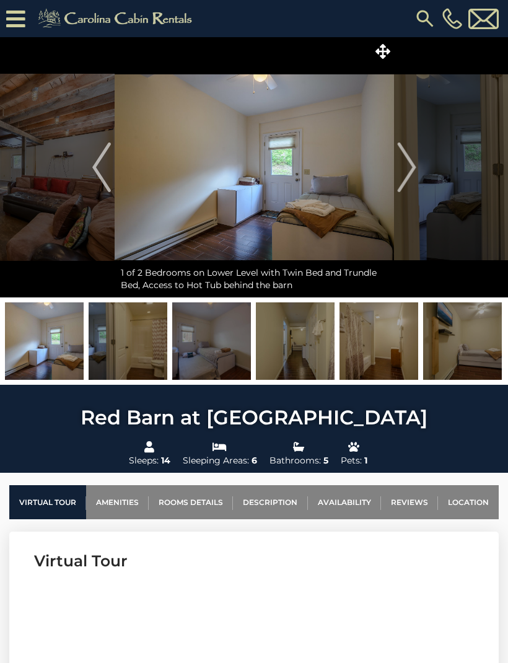
click at [145, 355] on img at bounding box center [128, 340] width 79 height 77
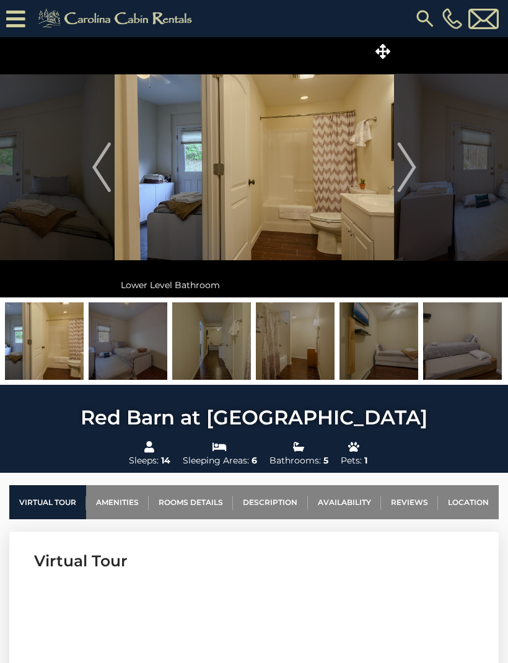
click at [153, 360] on img at bounding box center [128, 340] width 79 height 77
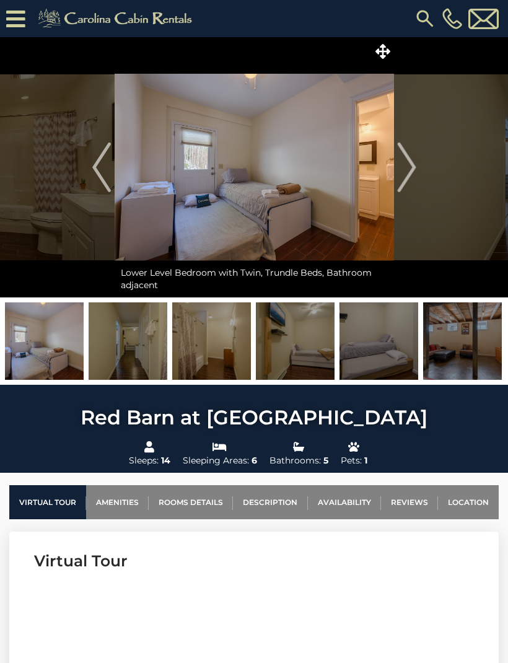
click at [173, 349] on img at bounding box center [211, 340] width 79 height 77
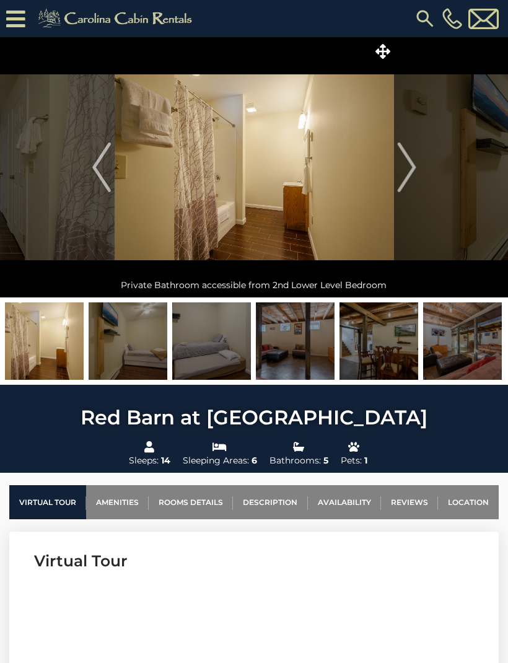
click at [180, 351] on img at bounding box center [211, 340] width 79 height 77
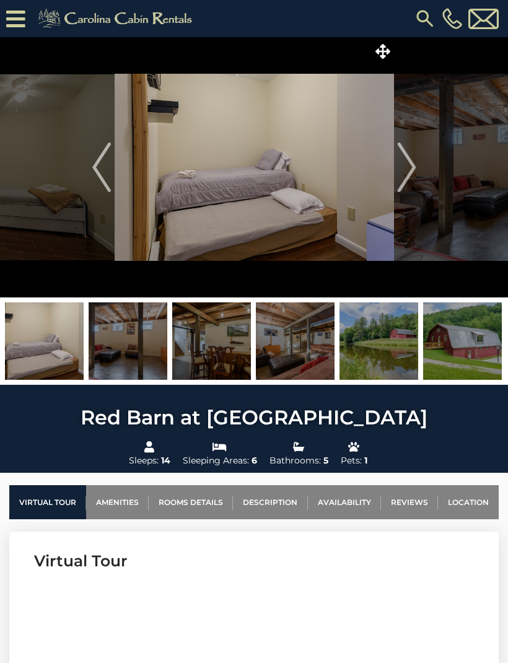
click at [175, 346] on img at bounding box center [211, 340] width 79 height 77
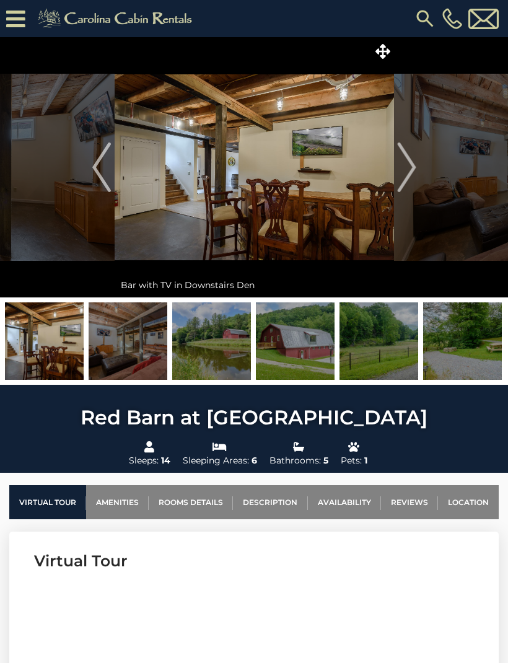
click at [175, 356] on img at bounding box center [211, 340] width 79 height 77
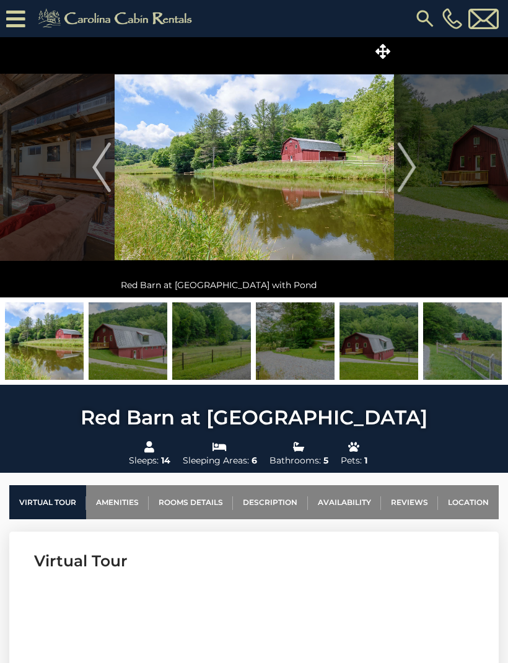
click at [180, 355] on img at bounding box center [211, 340] width 79 height 77
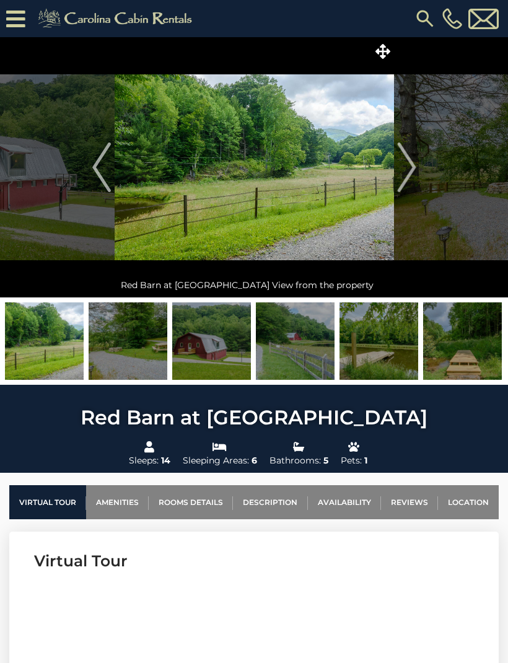
click at [184, 352] on img at bounding box center [211, 340] width 79 height 77
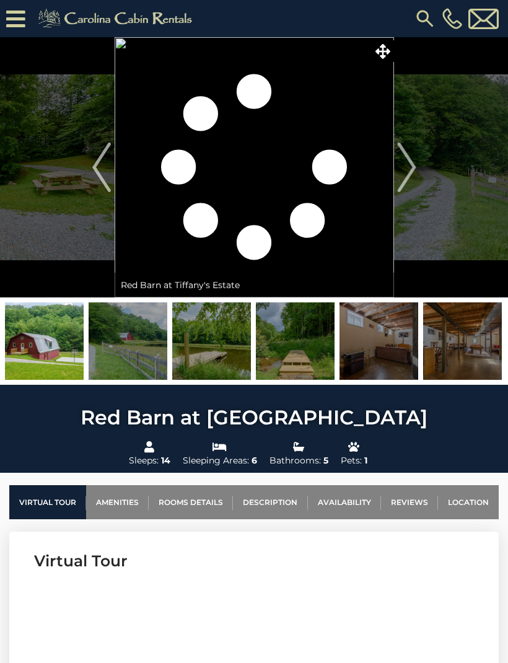
click at [188, 351] on img at bounding box center [211, 340] width 79 height 77
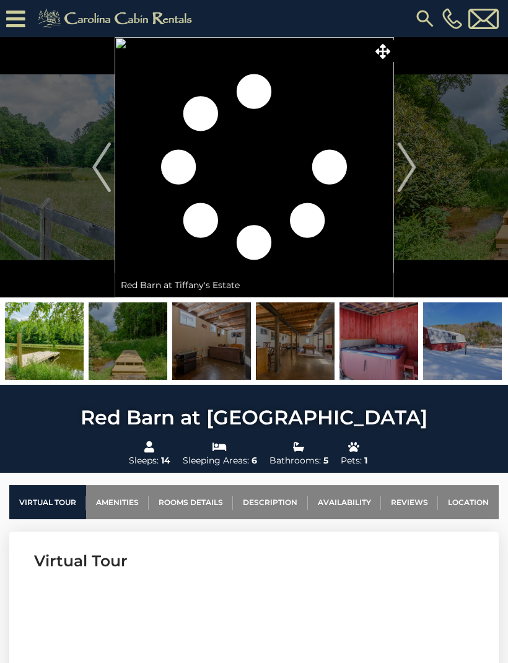
click at [190, 352] on img at bounding box center [211, 340] width 79 height 77
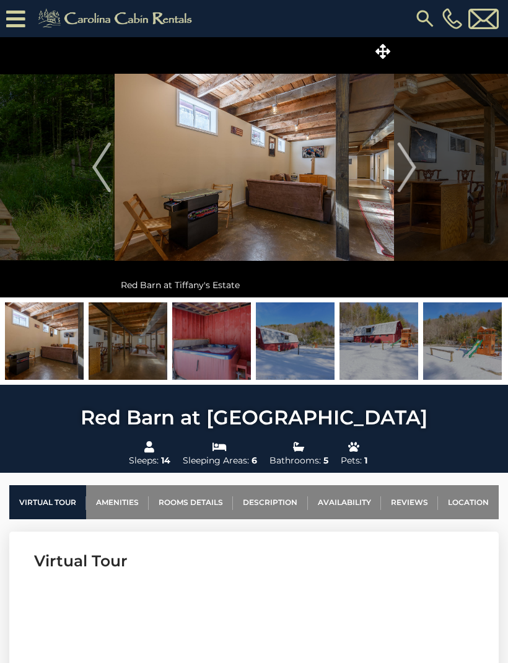
click at [203, 354] on img at bounding box center [211, 340] width 79 height 77
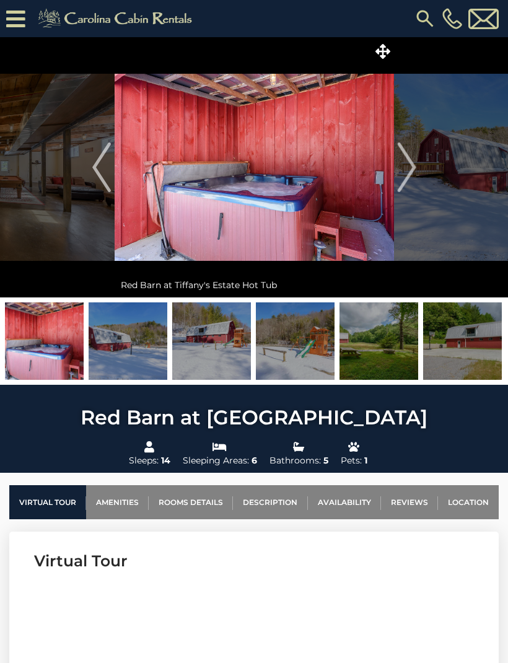
click at [203, 355] on img at bounding box center [211, 340] width 79 height 77
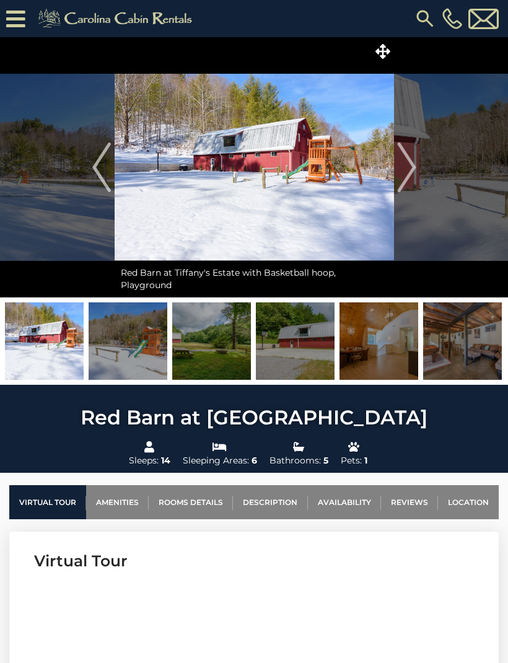
click at [203, 339] on img at bounding box center [211, 340] width 79 height 77
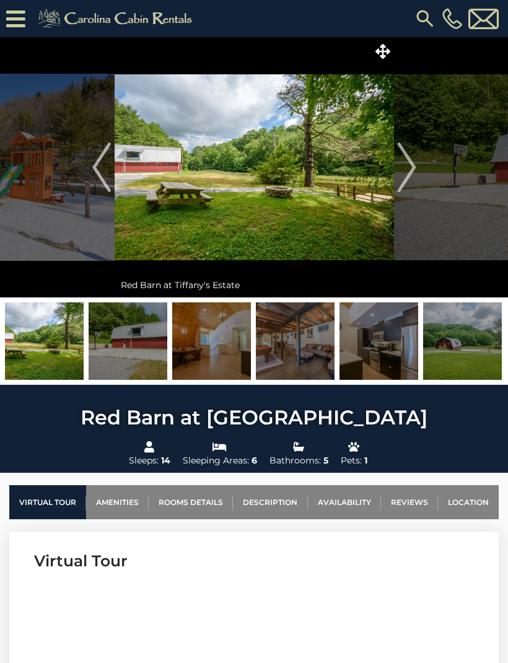
click at [206, 342] on img at bounding box center [211, 340] width 79 height 77
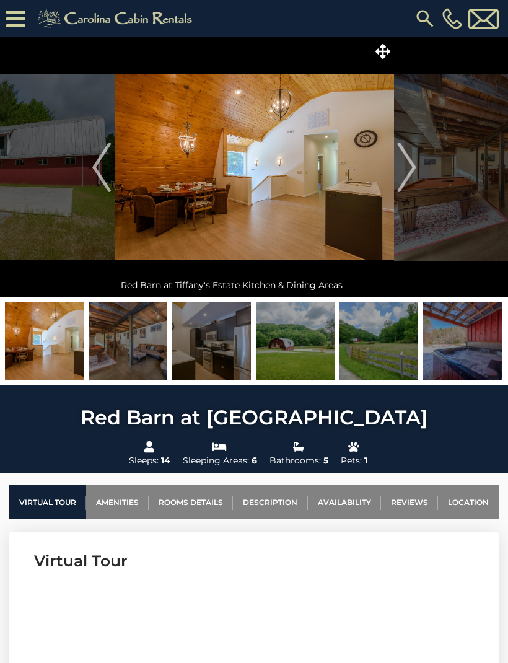
click at [207, 342] on img at bounding box center [211, 340] width 79 height 77
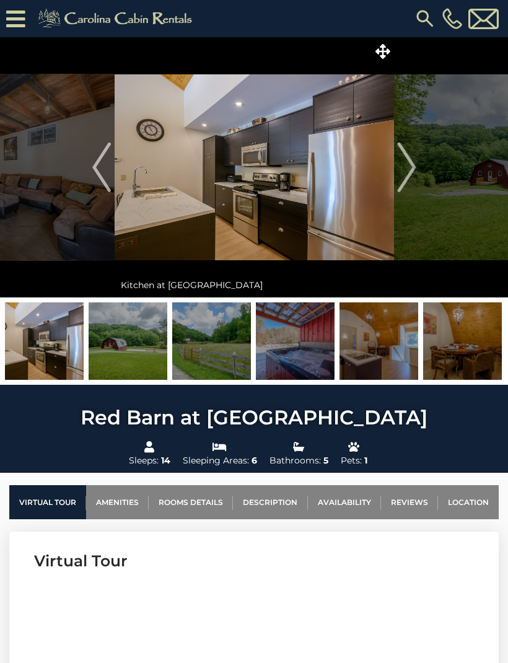
click at [207, 347] on img at bounding box center [211, 340] width 79 height 77
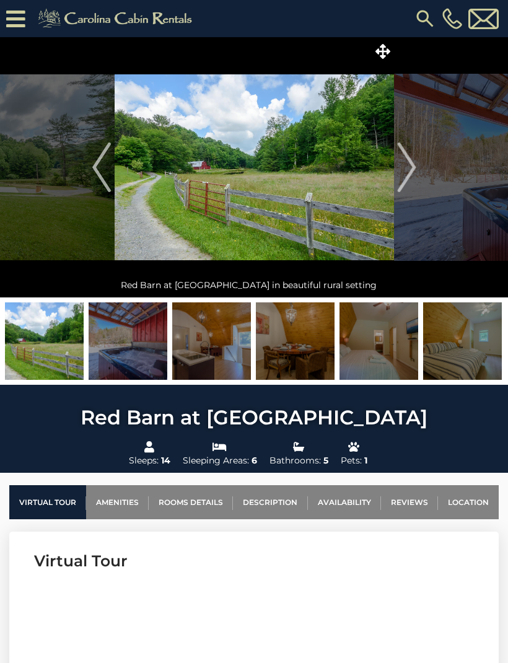
click at [207, 345] on img at bounding box center [211, 340] width 79 height 77
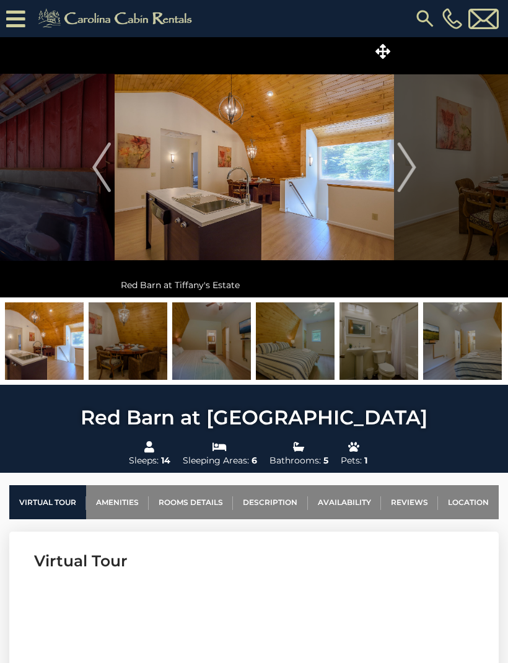
click at [208, 347] on img at bounding box center [211, 340] width 79 height 77
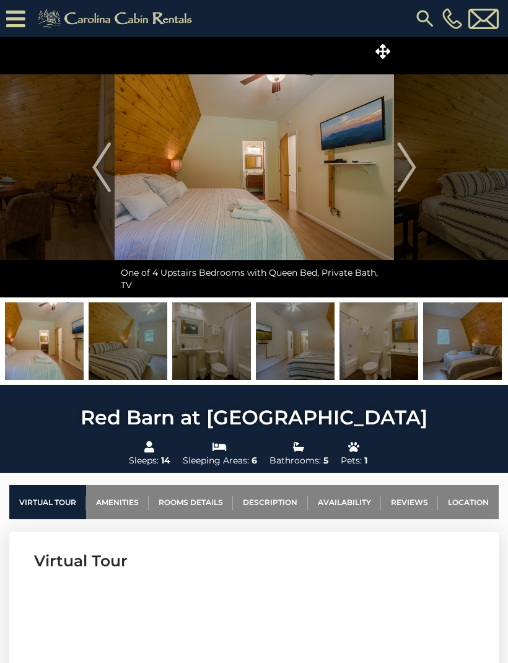
click at [203, 341] on img at bounding box center [211, 340] width 79 height 77
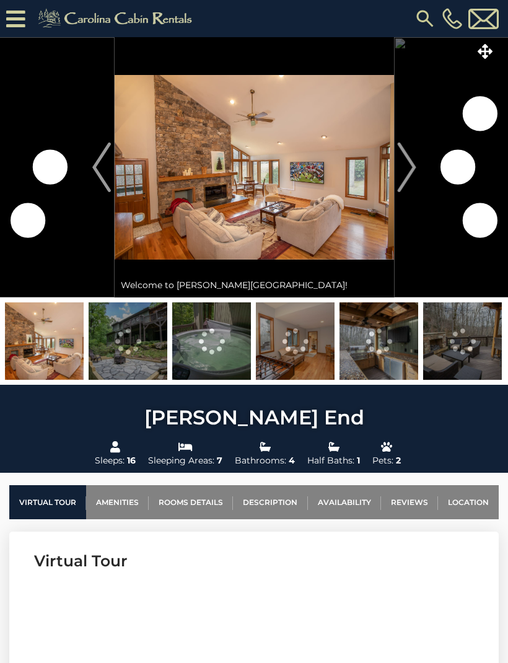
click at [121, 332] on img at bounding box center [128, 340] width 79 height 77
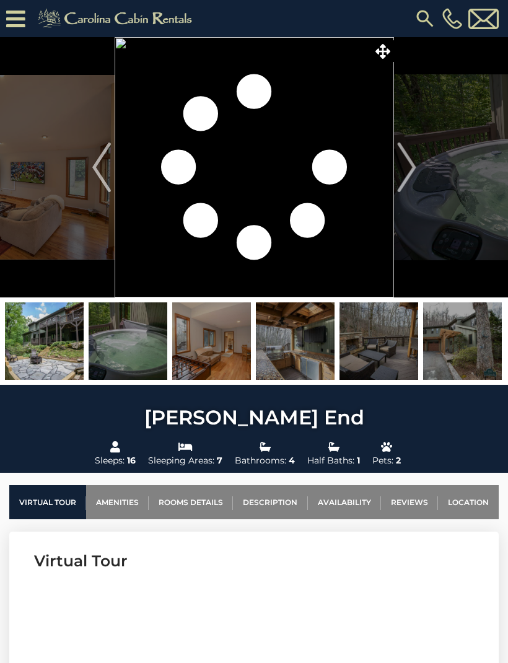
click at [226, 338] on img at bounding box center [211, 340] width 79 height 77
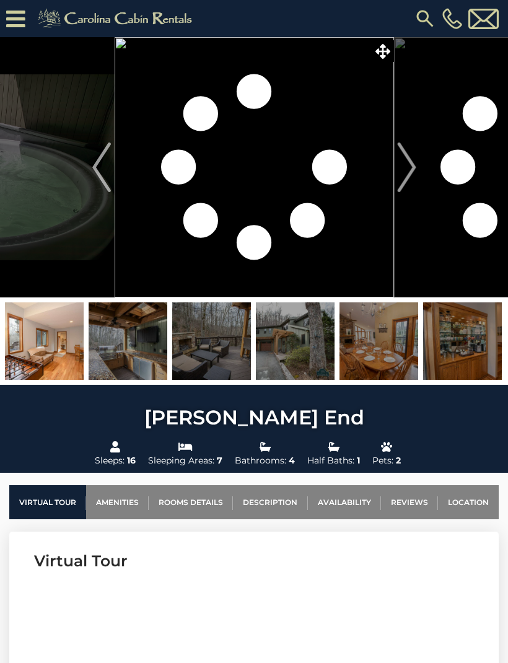
click at [279, 336] on img at bounding box center [295, 340] width 79 height 77
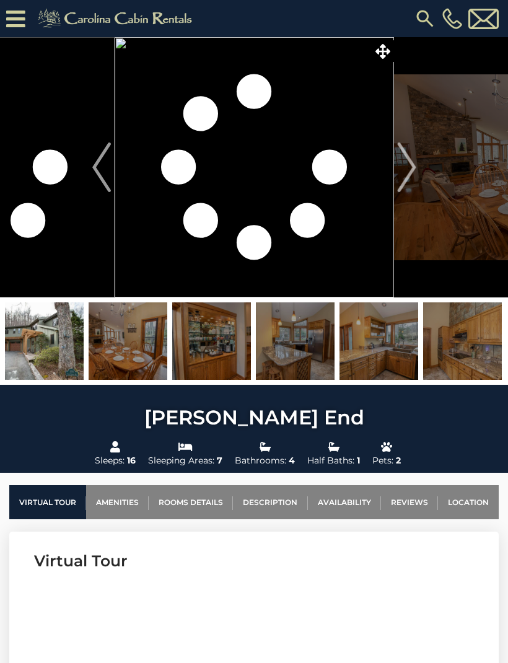
click at [313, 354] on img at bounding box center [295, 340] width 79 height 77
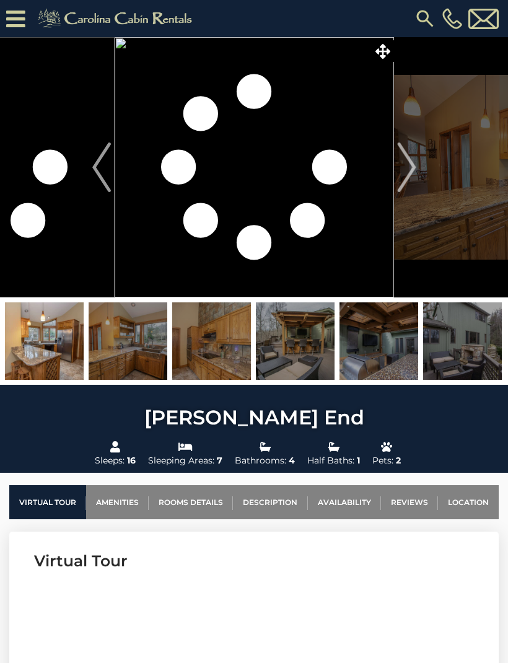
click at [320, 365] on img at bounding box center [295, 340] width 79 height 77
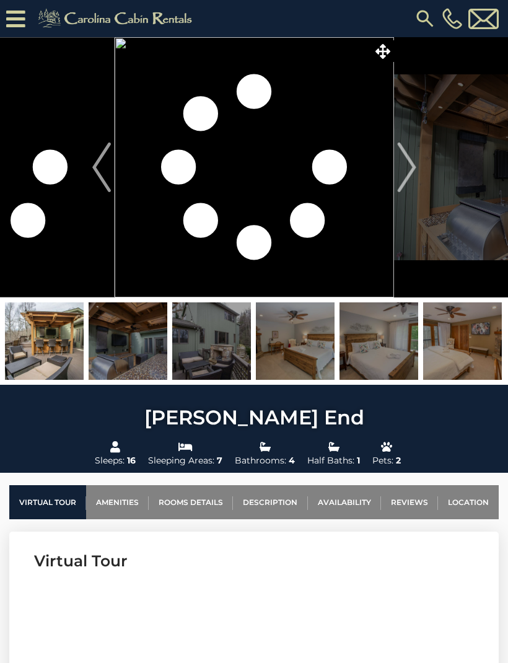
click at [313, 369] on img at bounding box center [295, 340] width 79 height 77
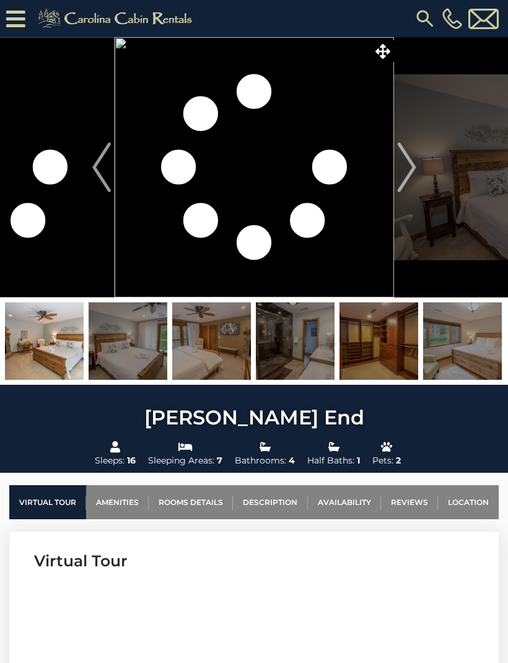
click at [316, 367] on img at bounding box center [295, 340] width 79 height 77
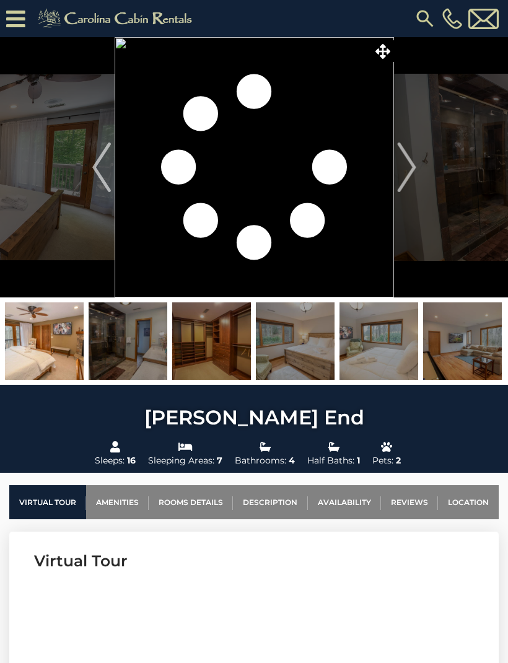
click at [315, 351] on img at bounding box center [295, 340] width 79 height 77
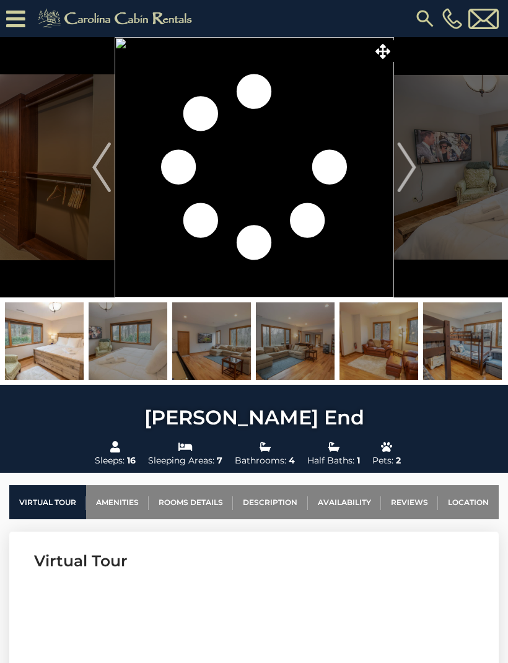
click at [321, 351] on img at bounding box center [295, 340] width 79 height 77
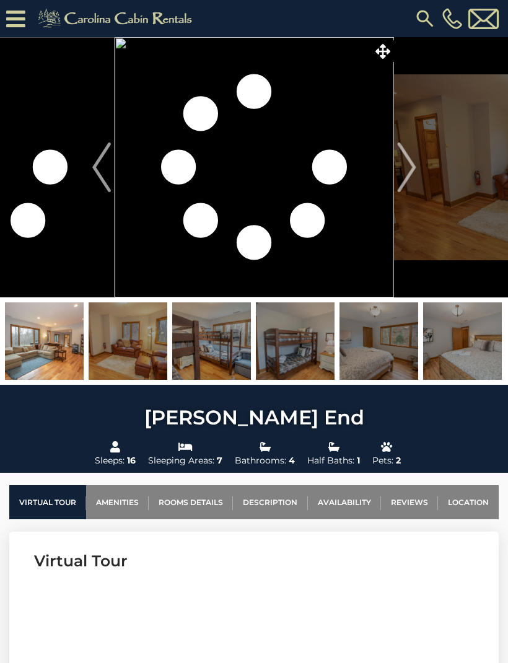
click at [312, 356] on img at bounding box center [295, 340] width 79 height 77
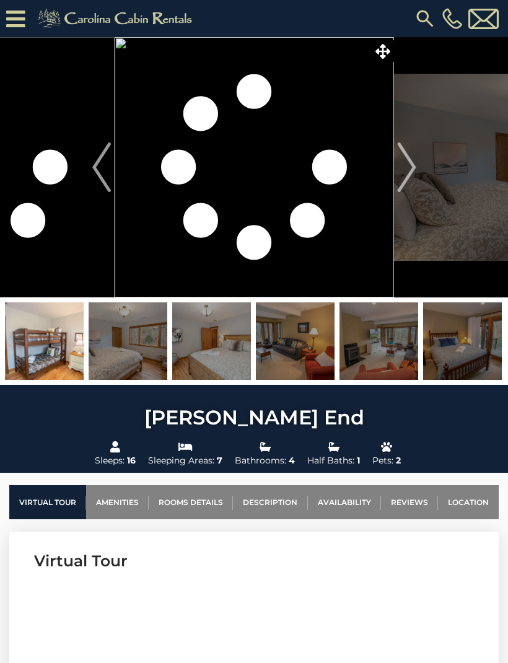
click at [315, 353] on img at bounding box center [295, 340] width 79 height 77
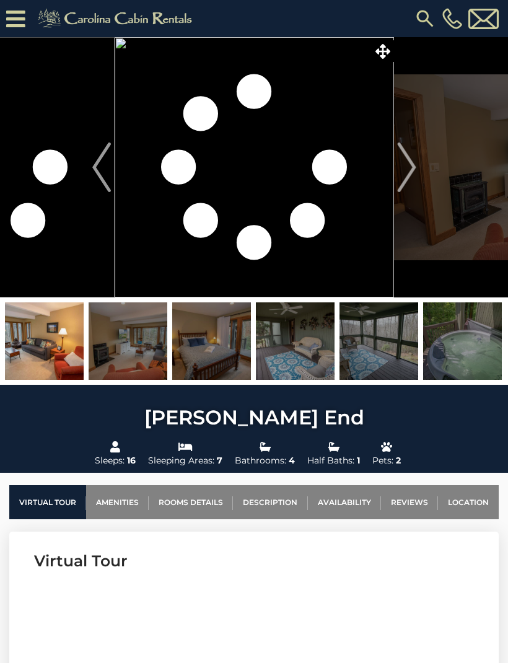
click at [317, 354] on img at bounding box center [295, 340] width 79 height 77
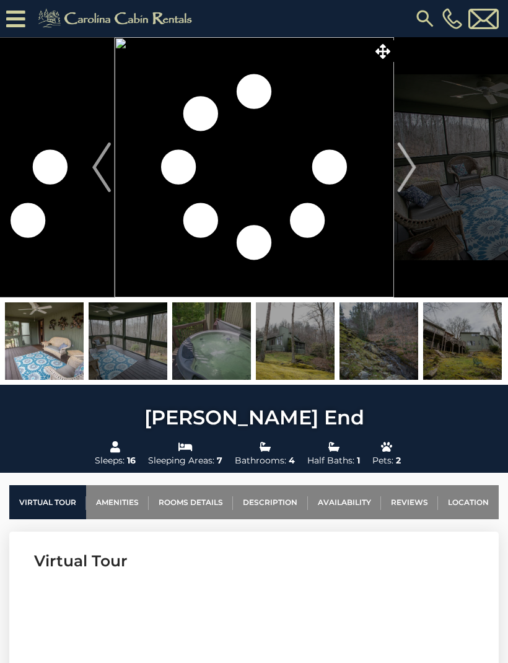
click at [325, 357] on img at bounding box center [295, 340] width 79 height 77
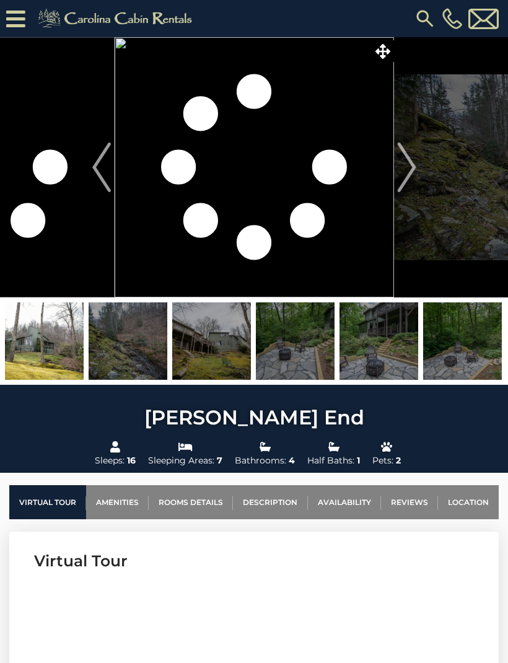
click at [283, 357] on img at bounding box center [295, 340] width 79 height 77
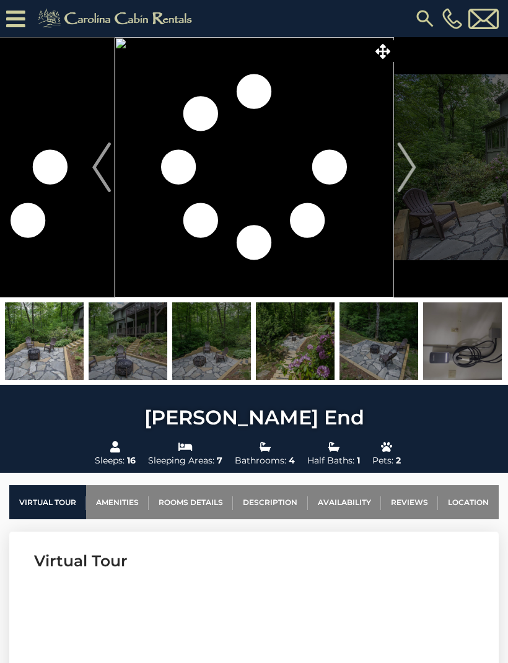
click at [285, 352] on img at bounding box center [295, 340] width 79 height 77
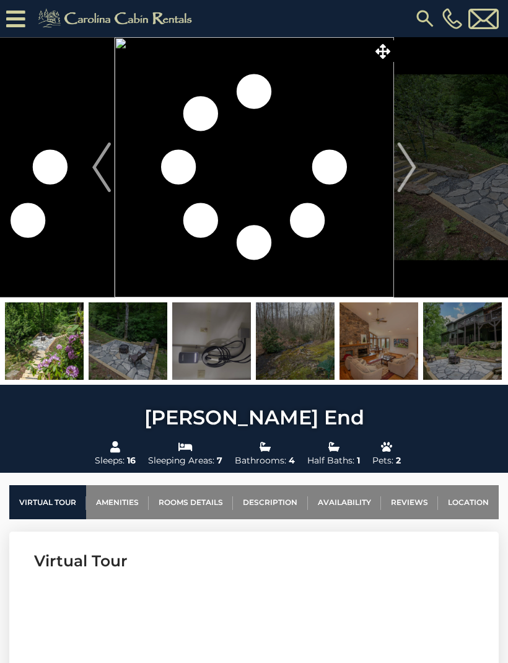
click at [287, 350] on img at bounding box center [295, 340] width 79 height 77
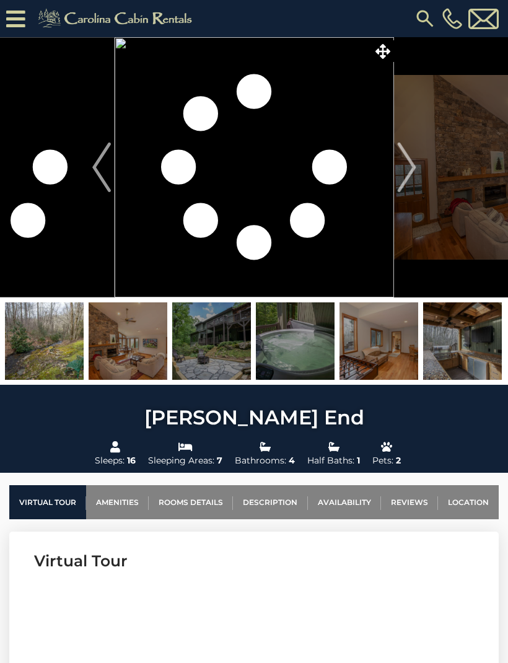
click at [292, 355] on img at bounding box center [295, 340] width 79 height 77
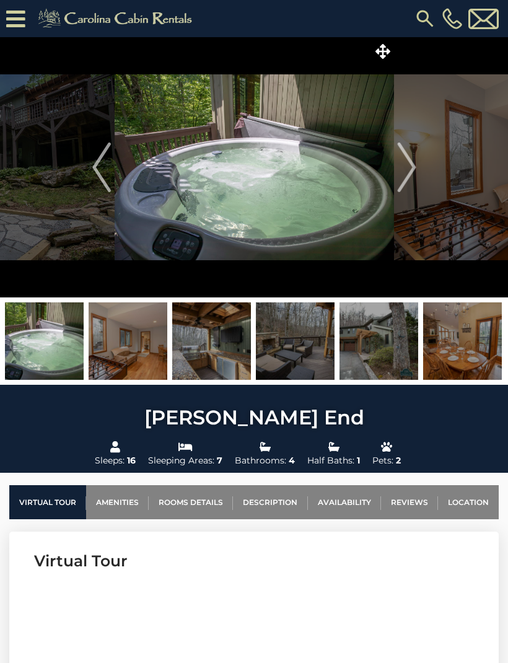
click at [294, 350] on img at bounding box center [295, 340] width 79 height 77
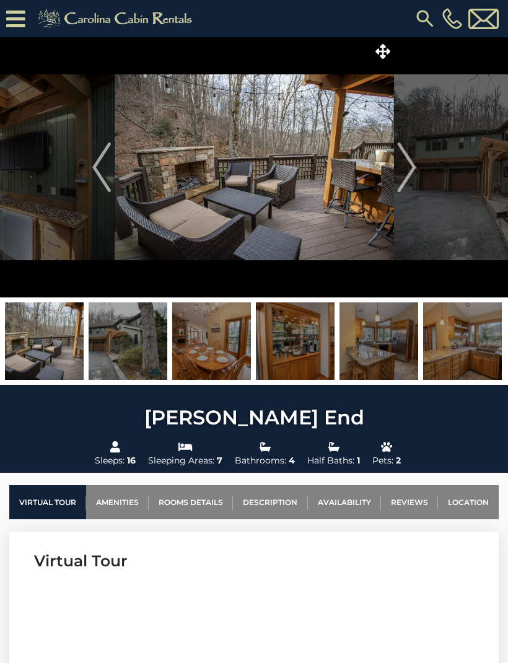
click at [275, 335] on img at bounding box center [295, 340] width 79 height 77
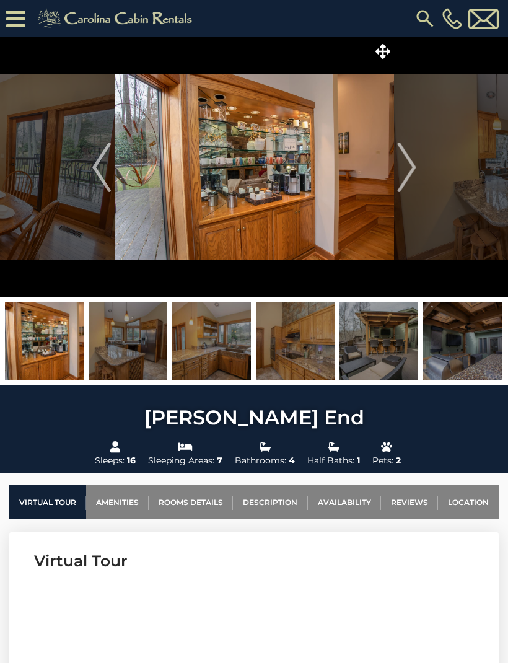
click at [284, 339] on img at bounding box center [295, 340] width 79 height 77
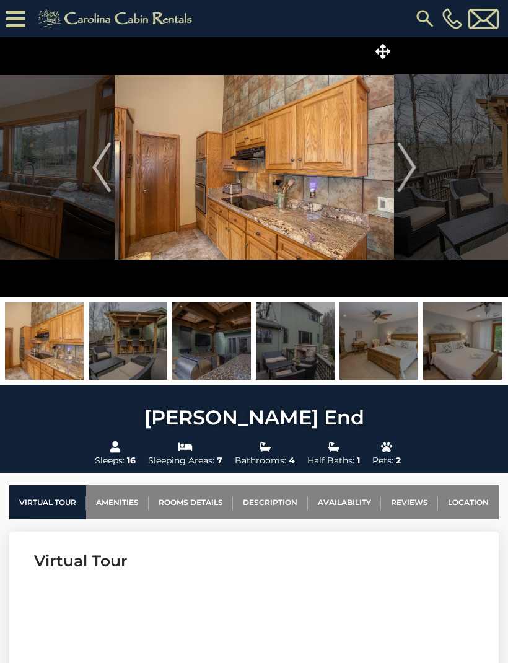
click at [284, 338] on img at bounding box center [295, 340] width 79 height 77
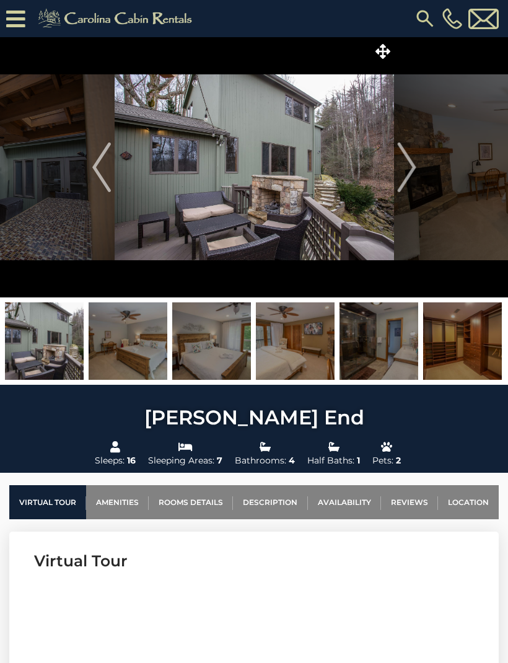
click at [285, 336] on img at bounding box center [295, 340] width 79 height 77
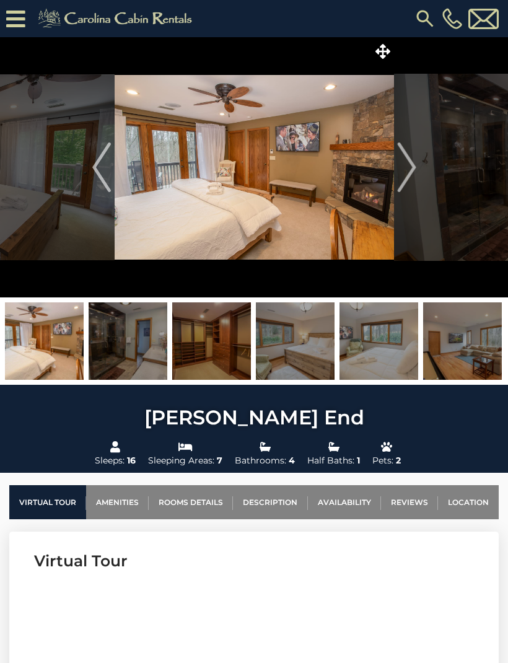
click at [287, 338] on img at bounding box center [295, 340] width 79 height 77
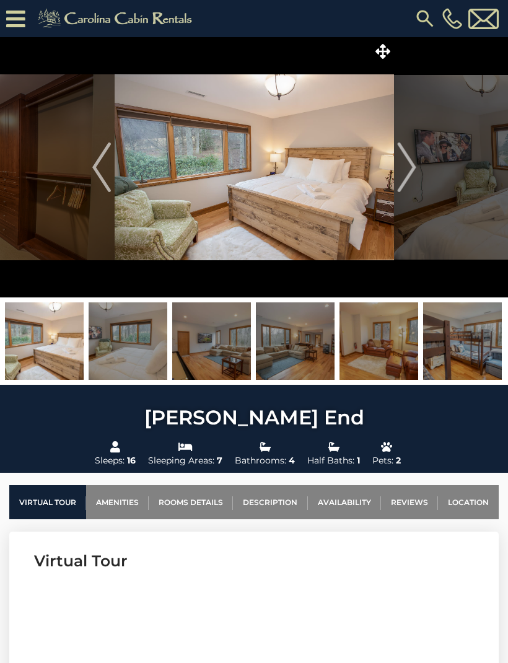
click at [296, 344] on img at bounding box center [295, 340] width 79 height 77
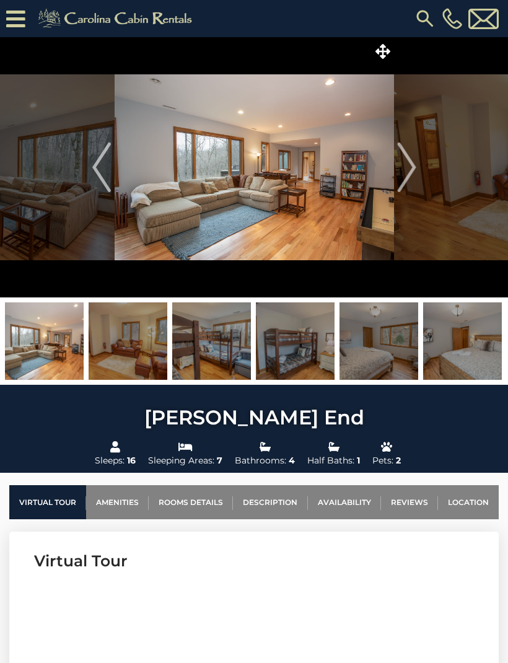
click at [297, 341] on img at bounding box center [295, 340] width 79 height 77
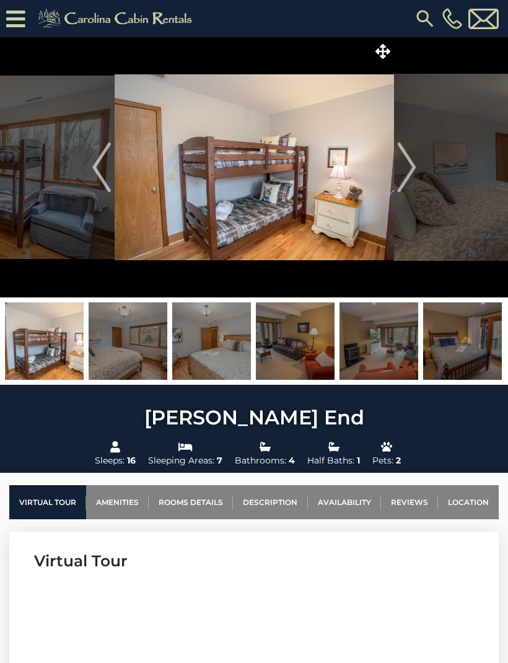
click at [302, 342] on img at bounding box center [295, 340] width 79 height 77
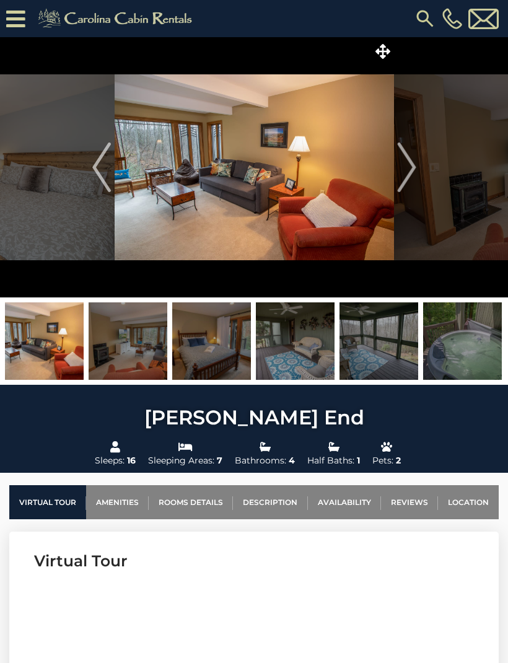
click at [305, 349] on img at bounding box center [295, 340] width 79 height 77
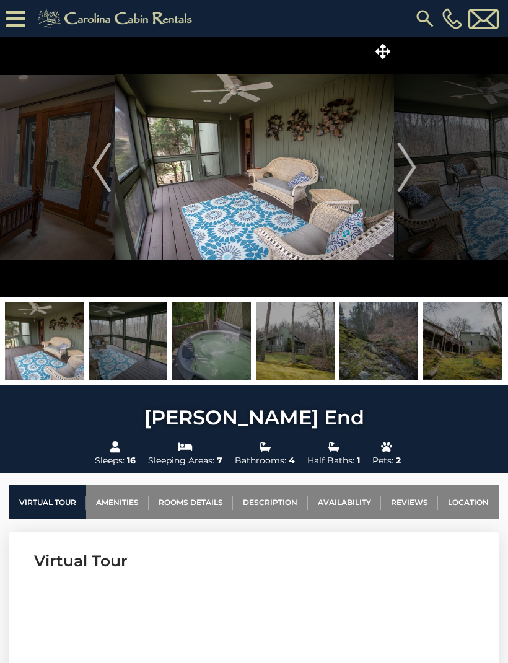
click at [314, 348] on img at bounding box center [295, 340] width 79 height 77
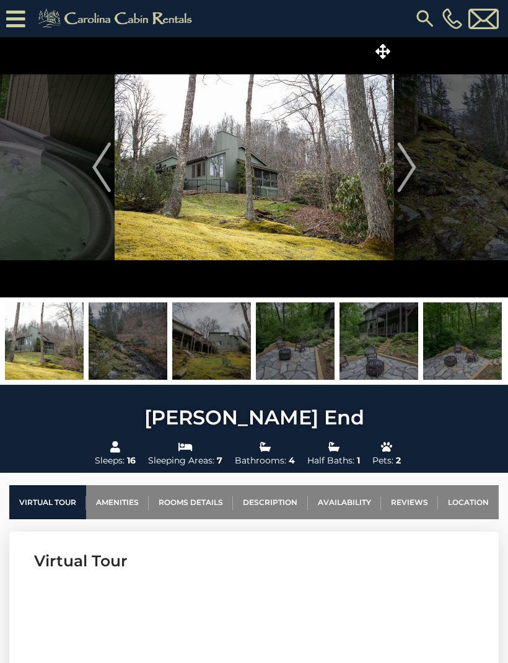
click at [314, 341] on img at bounding box center [295, 340] width 79 height 77
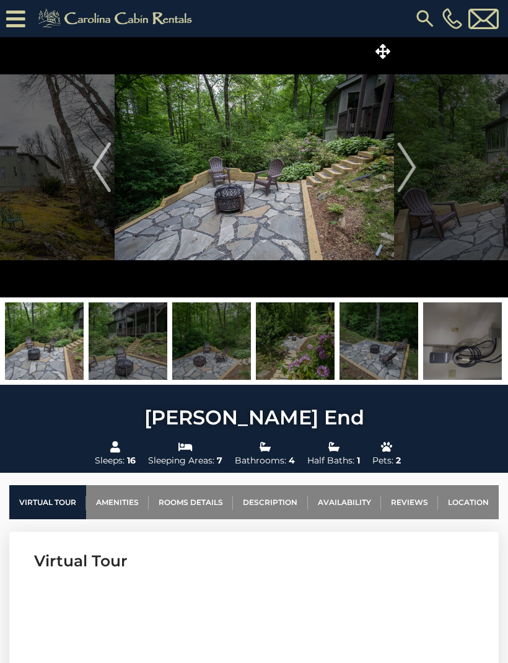
click at [310, 337] on img at bounding box center [295, 340] width 79 height 77
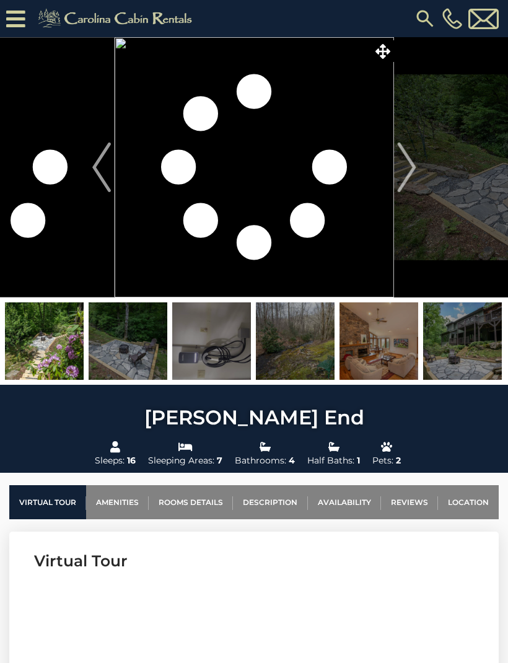
click at [312, 339] on img at bounding box center [295, 340] width 79 height 77
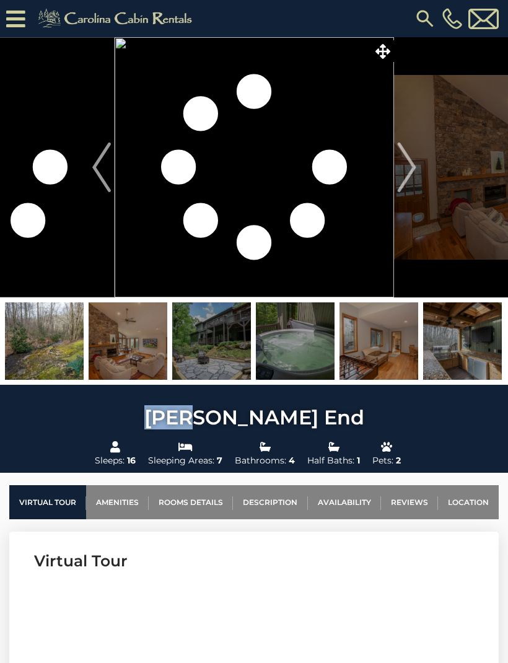
click at [313, 324] on img at bounding box center [295, 340] width 79 height 77
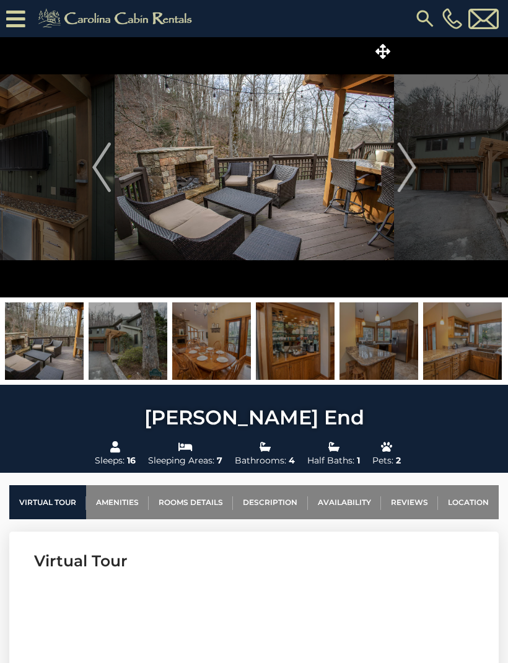
click at [312, 323] on img at bounding box center [295, 340] width 79 height 77
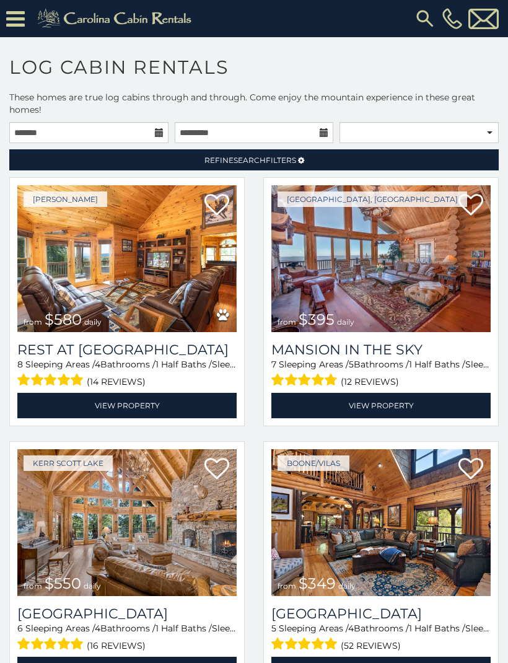
click at [51, 289] on img at bounding box center [126, 258] width 219 height 147
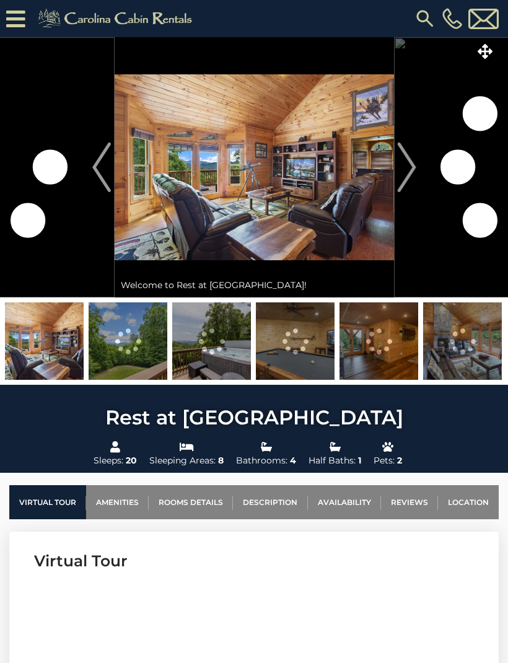
click at [71, 321] on img at bounding box center [44, 340] width 79 height 77
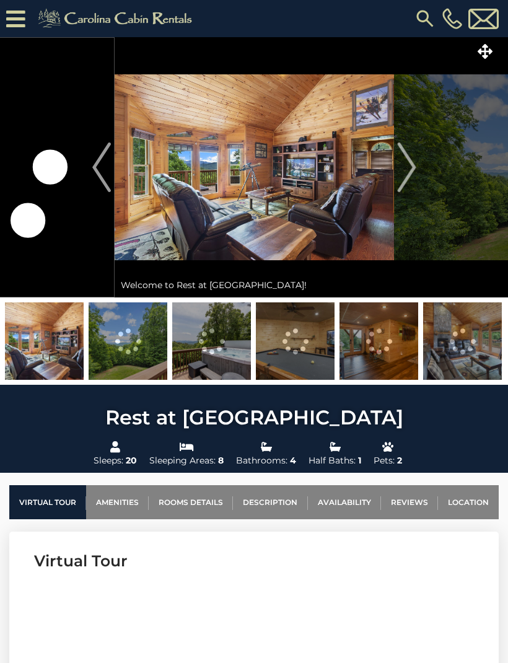
click at [90, 331] on img at bounding box center [128, 340] width 79 height 77
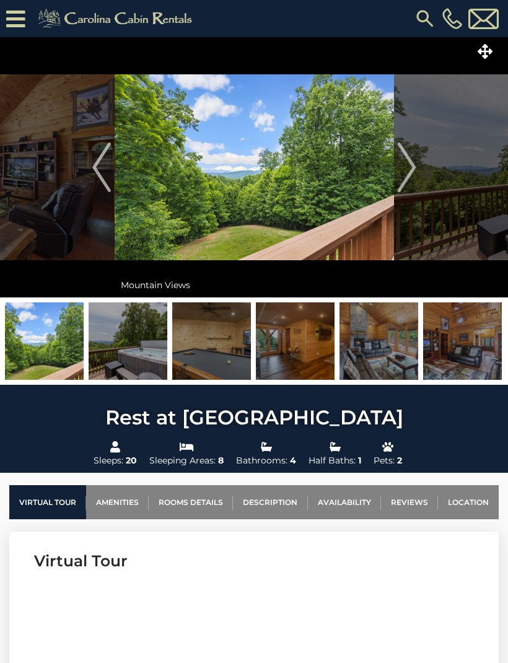
click at [118, 350] on img at bounding box center [128, 340] width 79 height 77
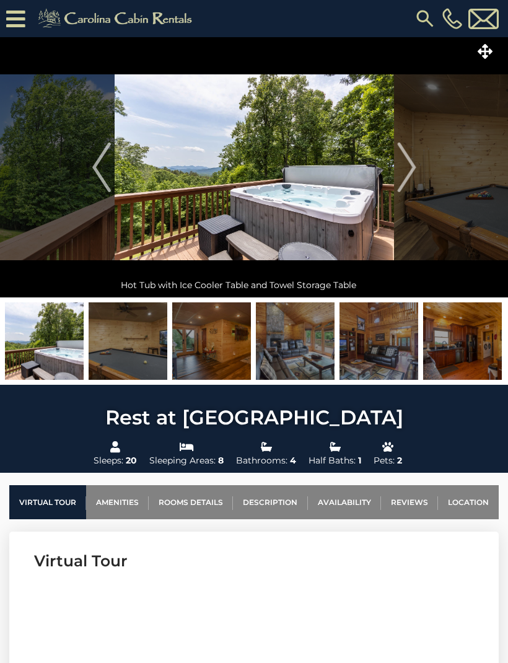
click at [114, 346] on img at bounding box center [128, 340] width 79 height 77
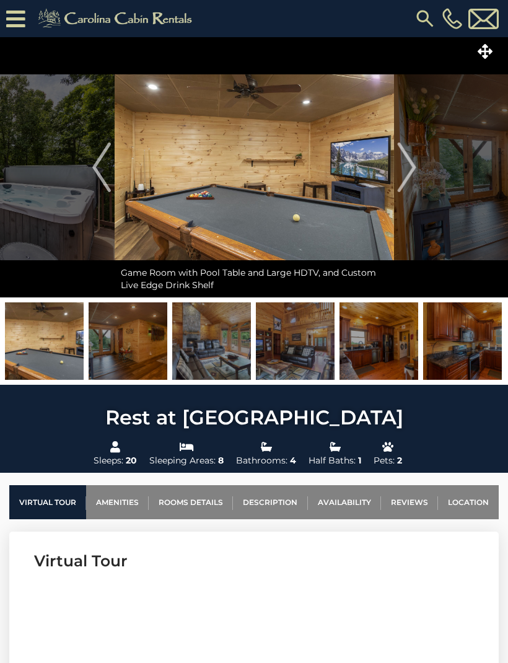
click at [123, 346] on img at bounding box center [128, 340] width 79 height 77
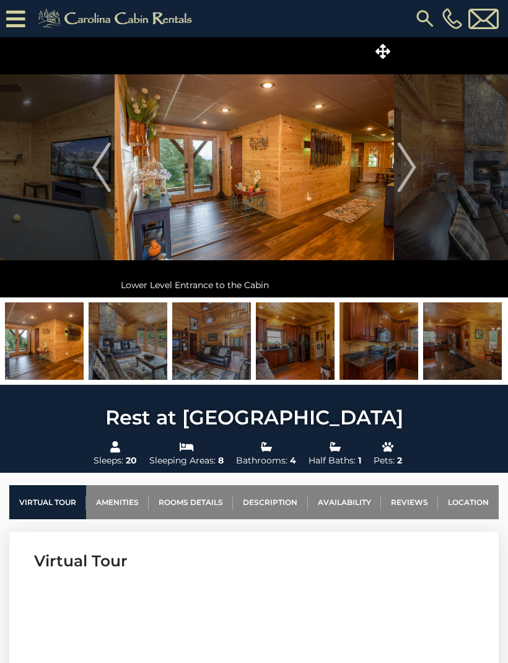
click at [124, 341] on img at bounding box center [128, 340] width 79 height 77
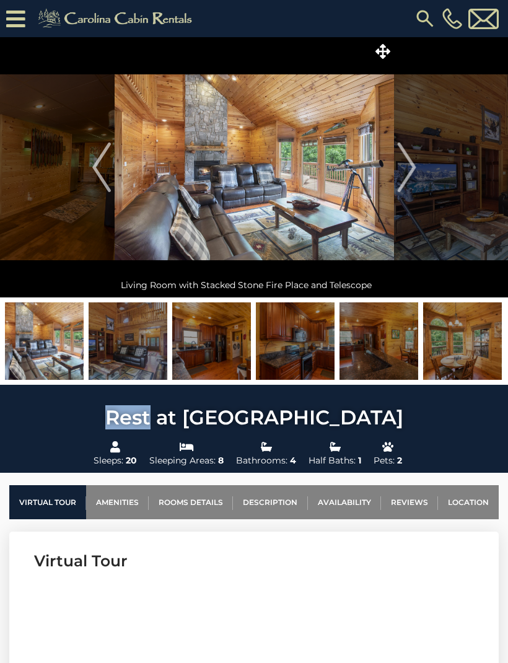
click at [133, 346] on img at bounding box center [128, 340] width 79 height 77
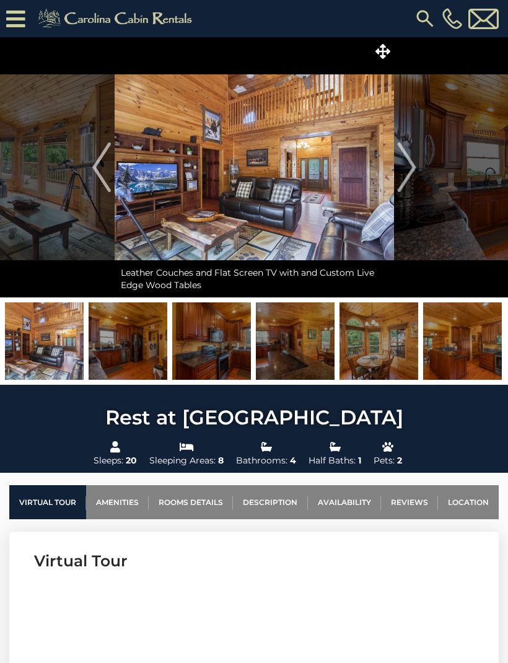
click at [128, 333] on img at bounding box center [128, 340] width 79 height 77
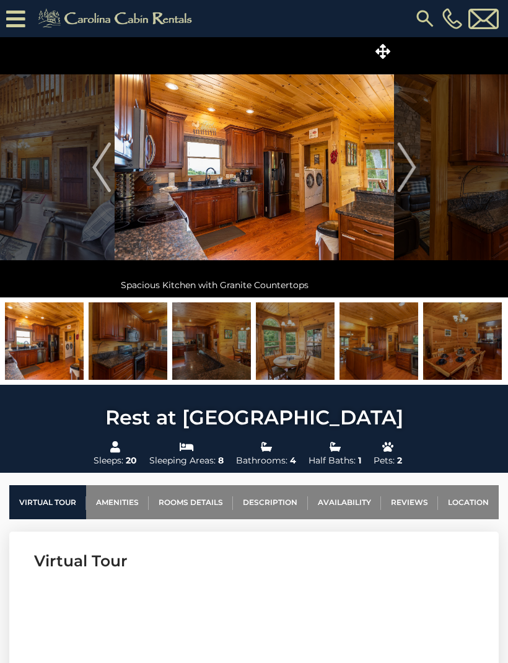
click at [137, 341] on img at bounding box center [128, 340] width 79 height 77
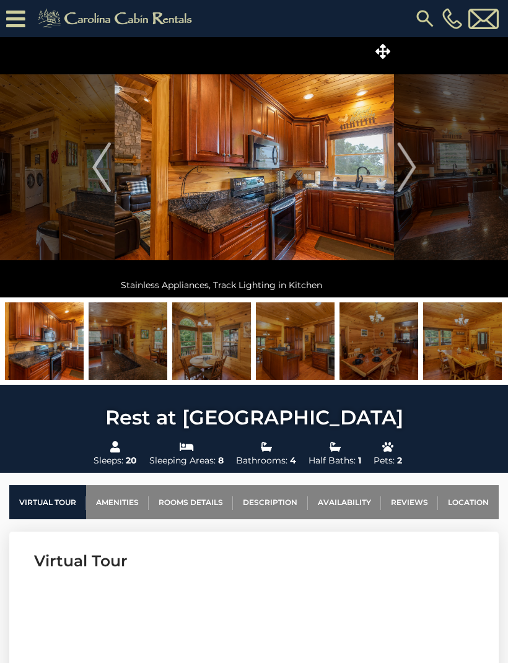
click at [147, 349] on img at bounding box center [128, 340] width 79 height 77
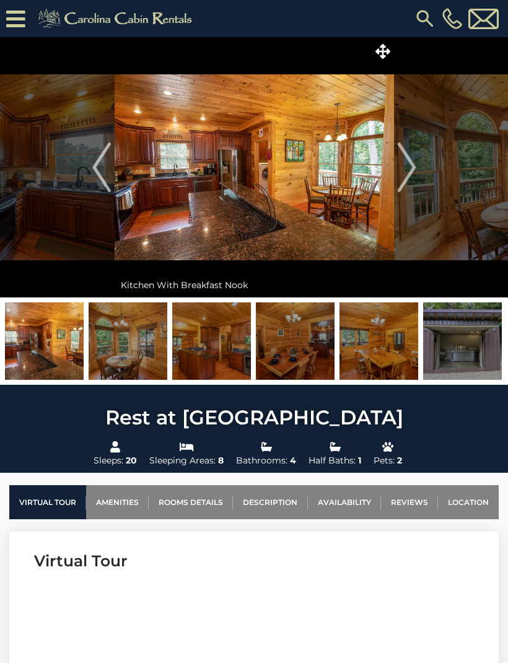
click at [136, 331] on img at bounding box center [128, 340] width 79 height 77
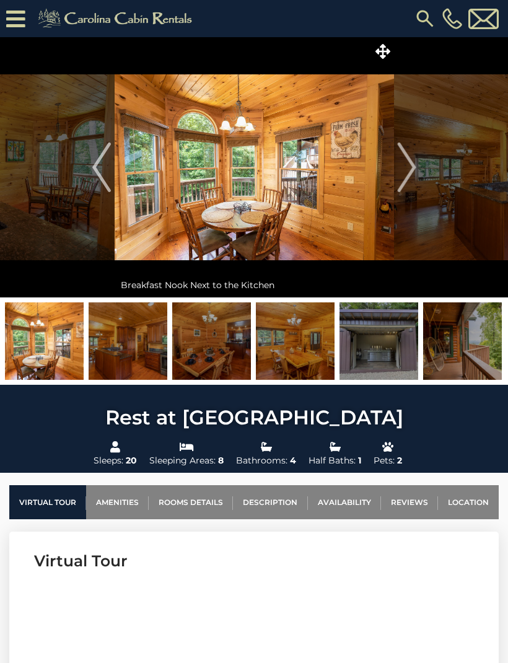
click at [150, 344] on img at bounding box center [128, 340] width 79 height 77
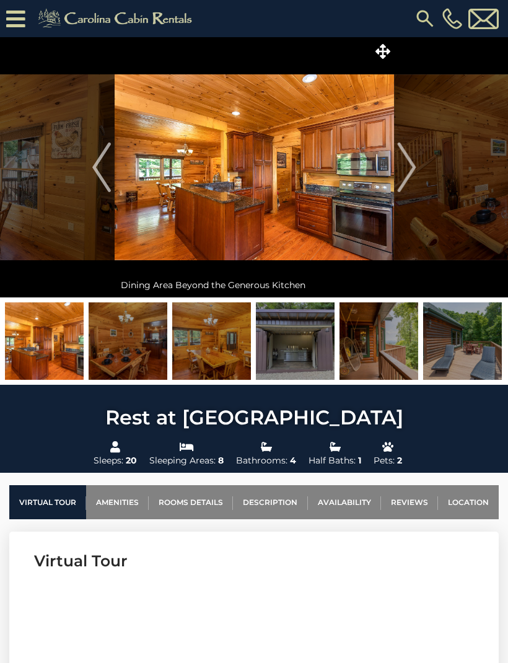
click at [165, 341] on img at bounding box center [128, 340] width 79 height 77
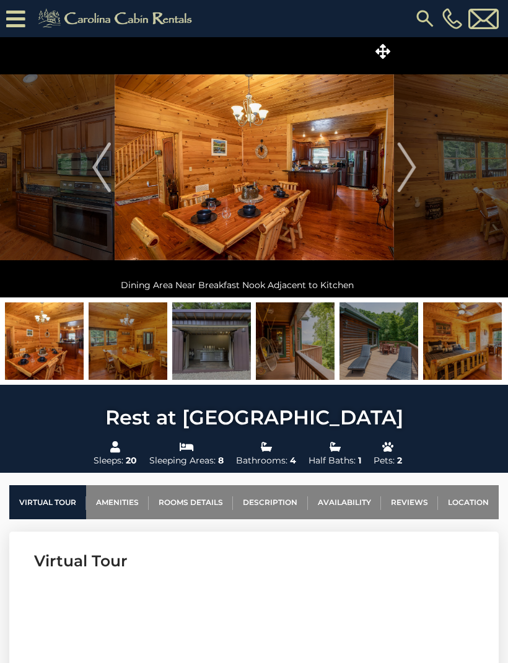
click at [165, 346] on img at bounding box center [128, 340] width 79 height 77
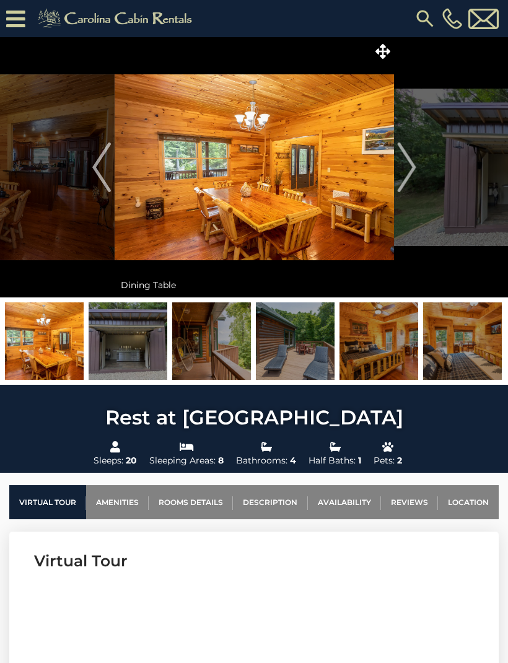
click at [181, 347] on img at bounding box center [211, 340] width 79 height 77
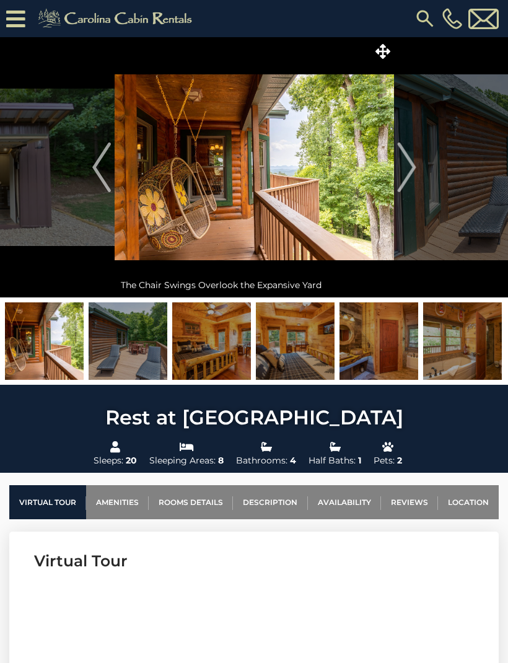
click at [181, 354] on img at bounding box center [211, 340] width 79 height 77
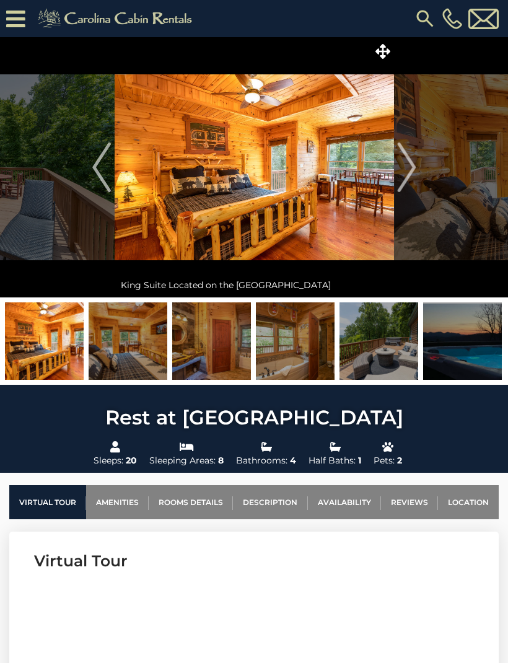
click at [184, 354] on img at bounding box center [211, 340] width 79 height 77
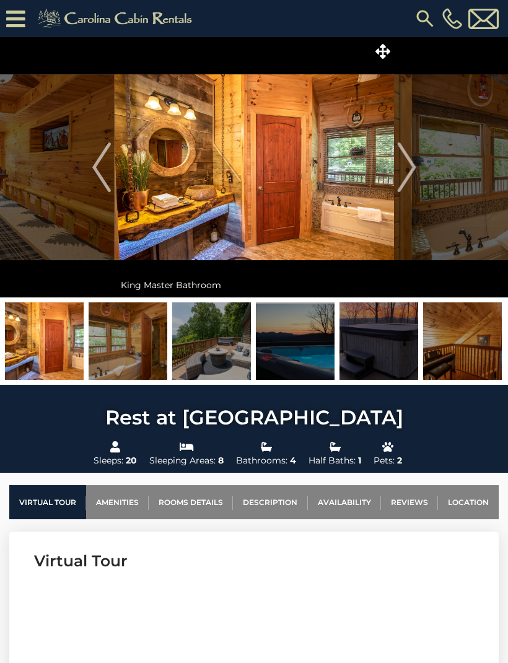
click at [191, 360] on img at bounding box center [211, 340] width 79 height 77
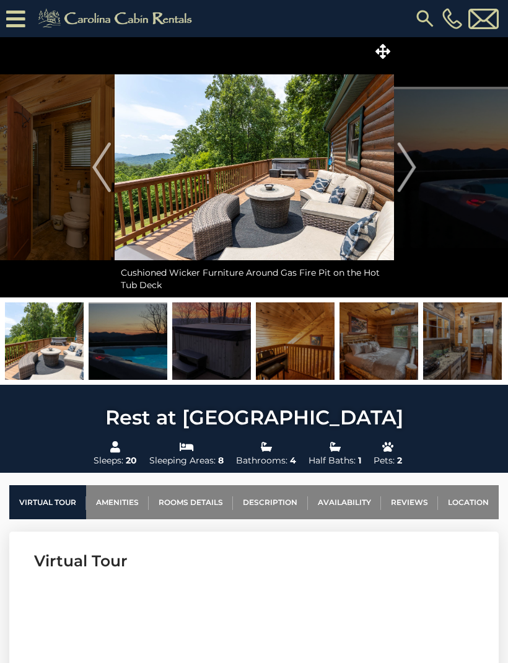
click at [201, 355] on img at bounding box center [211, 340] width 79 height 77
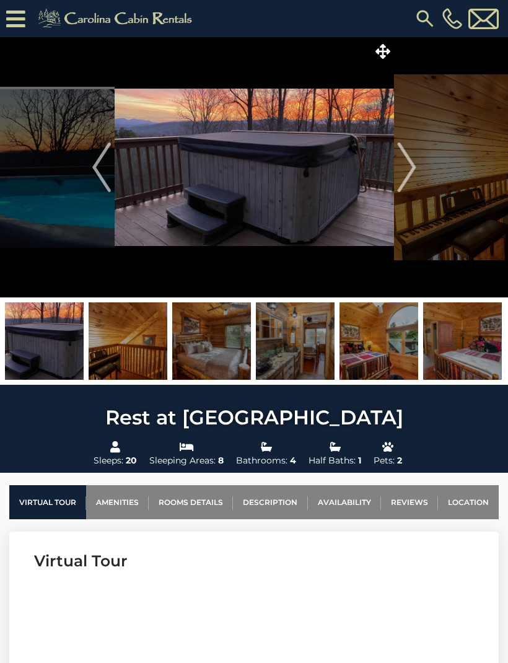
click at [166, 329] on img at bounding box center [128, 340] width 79 height 77
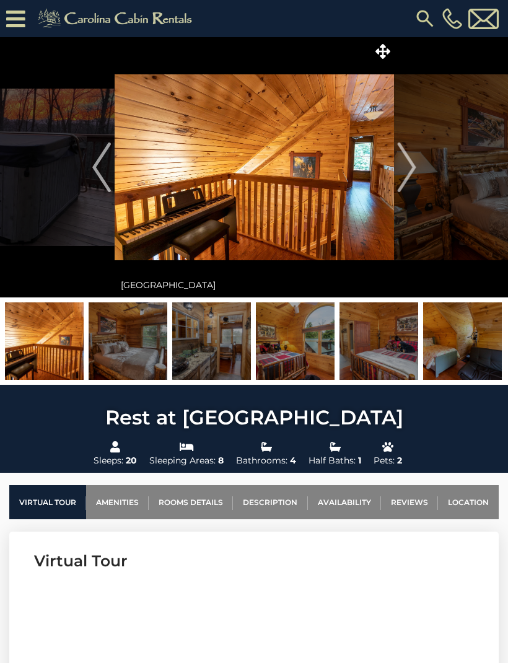
click at [154, 319] on img at bounding box center [128, 340] width 79 height 77
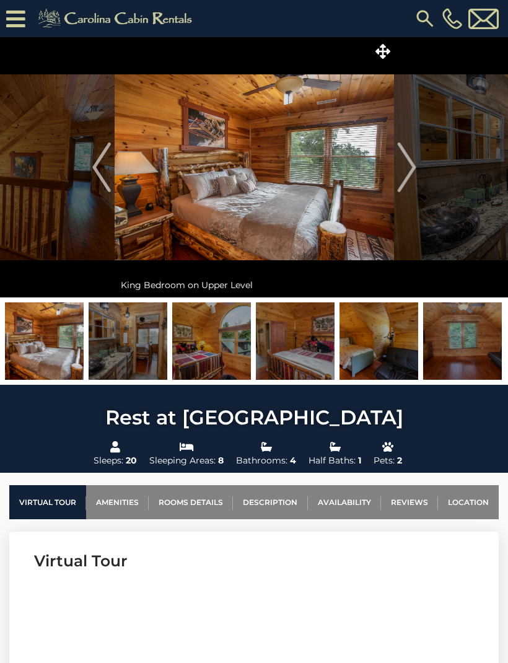
click at [147, 317] on img at bounding box center [128, 340] width 79 height 77
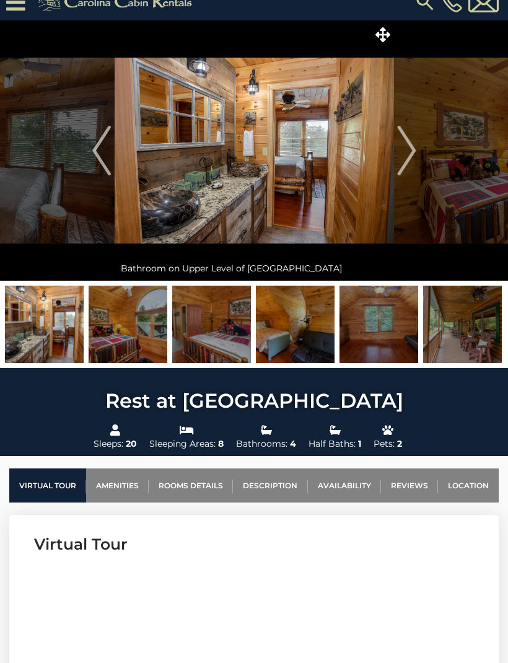
scroll to position [17, 0]
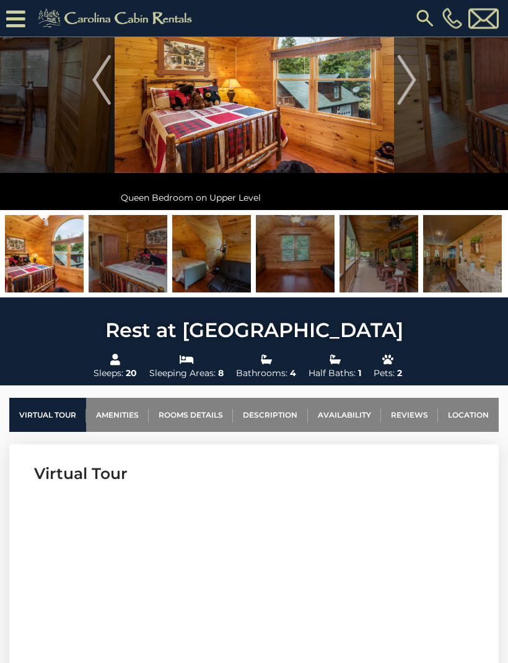
click at [73, 243] on img at bounding box center [44, 254] width 79 height 77
click at [76, 242] on img at bounding box center [44, 253] width 79 height 77
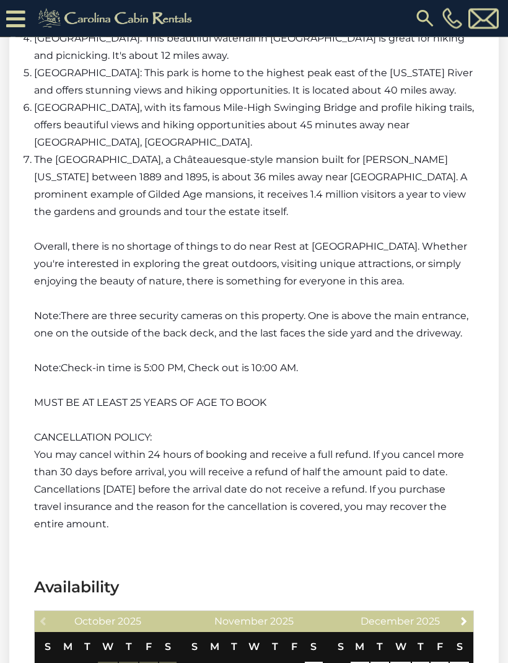
scroll to position [2675, 0]
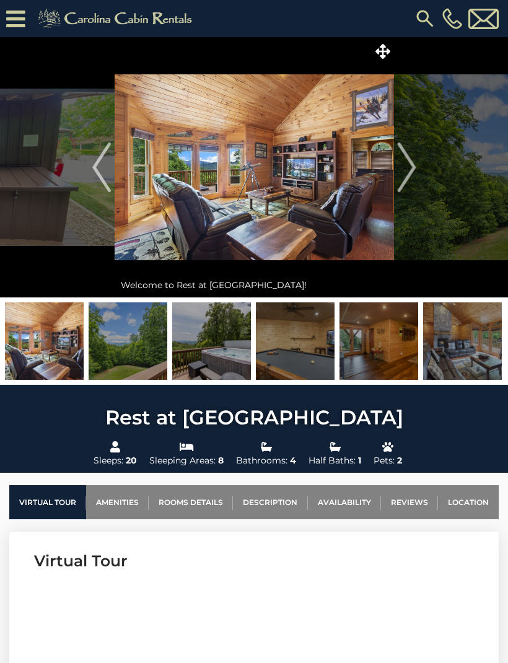
click at [17, 15] on icon at bounding box center [15, 19] width 19 height 22
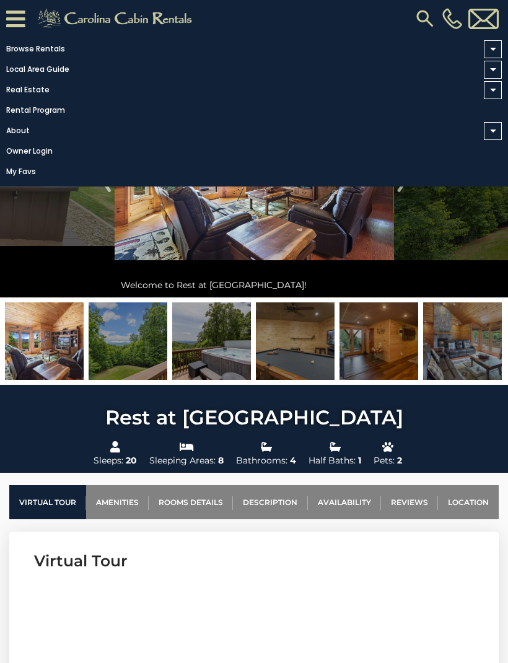
click at [19, 9] on icon at bounding box center [15, 19] width 19 height 22
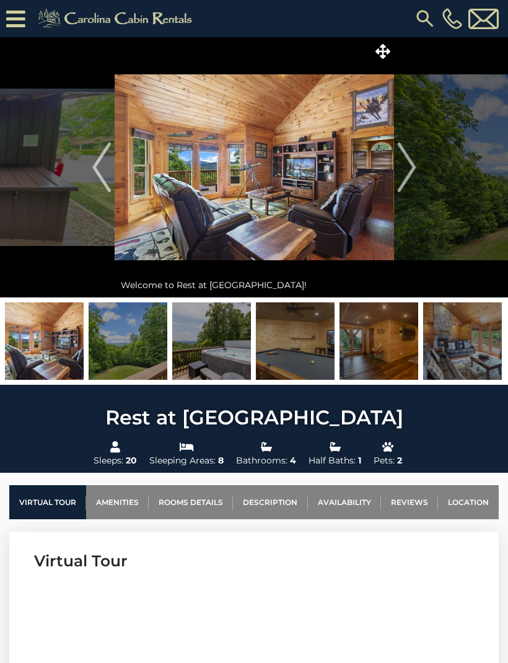
click at [17, 18] on icon at bounding box center [15, 19] width 19 height 22
